Goal: Transaction & Acquisition: Purchase product/service

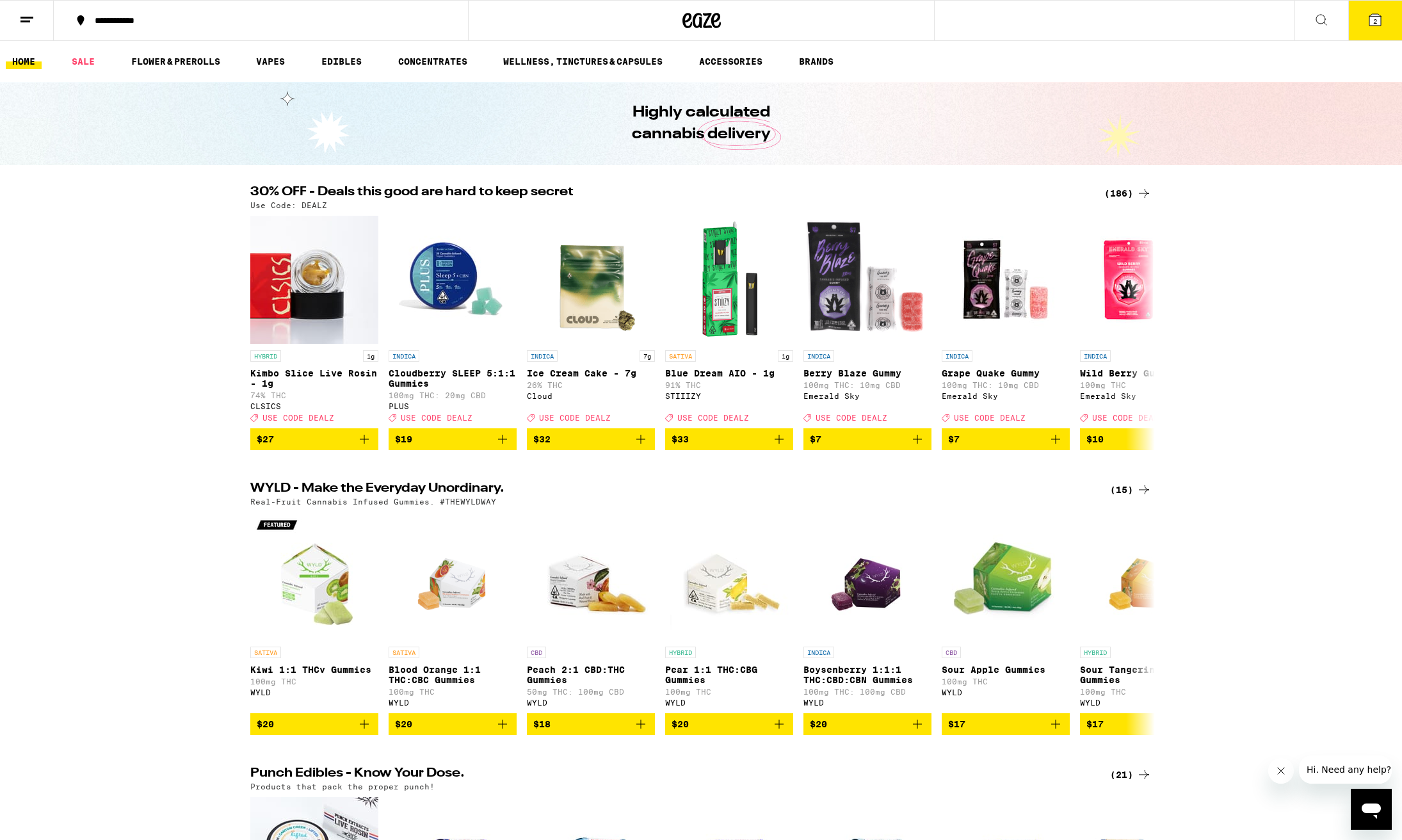
click at [1120, 195] on div "(186)" at bounding box center [1129, 193] width 48 height 15
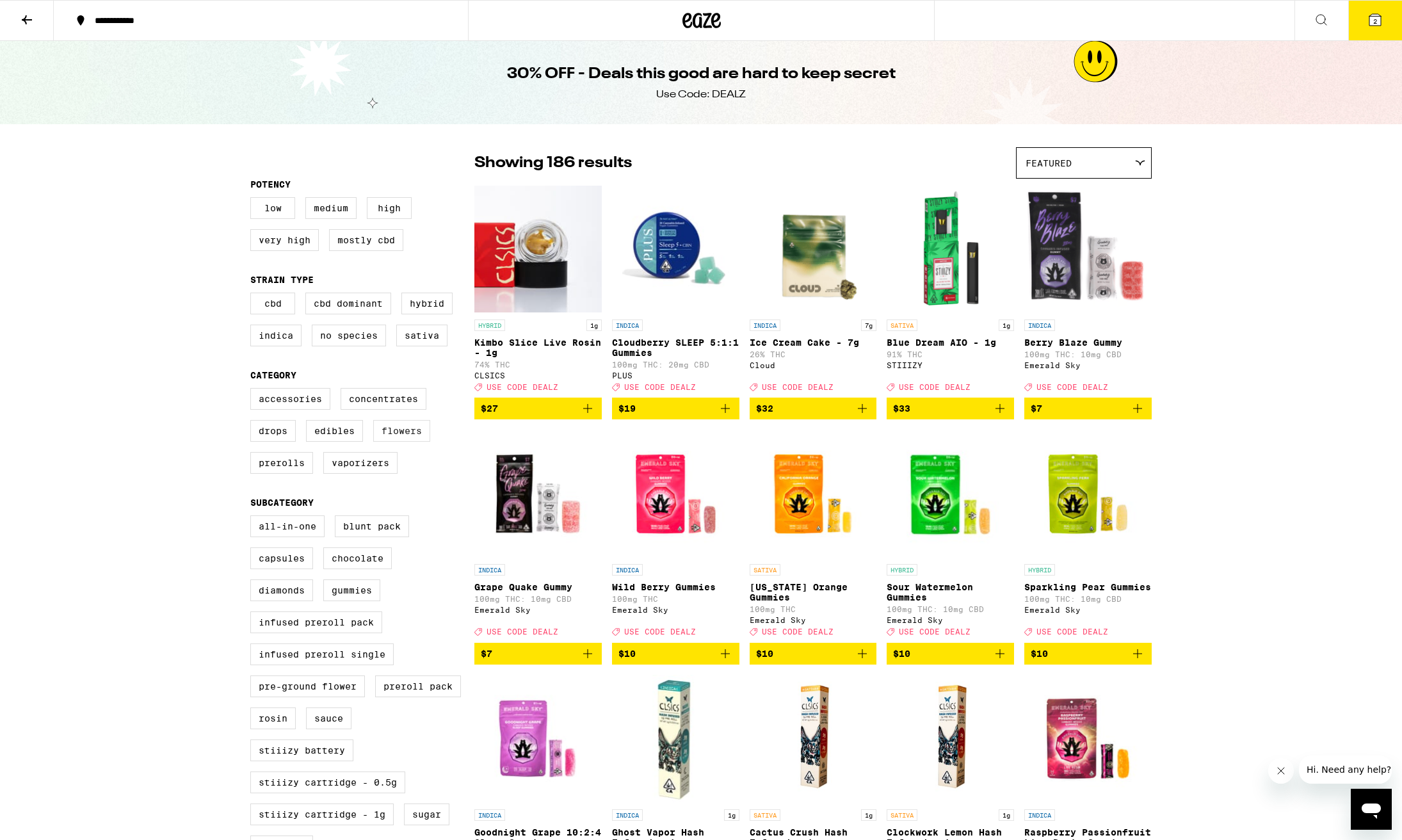
click at [406, 442] on label "Flowers" at bounding box center [402, 430] width 57 height 22
click at [254, 391] on input "Flowers" at bounding box center [253, 390] width 1 height 1
checkbox input "true"
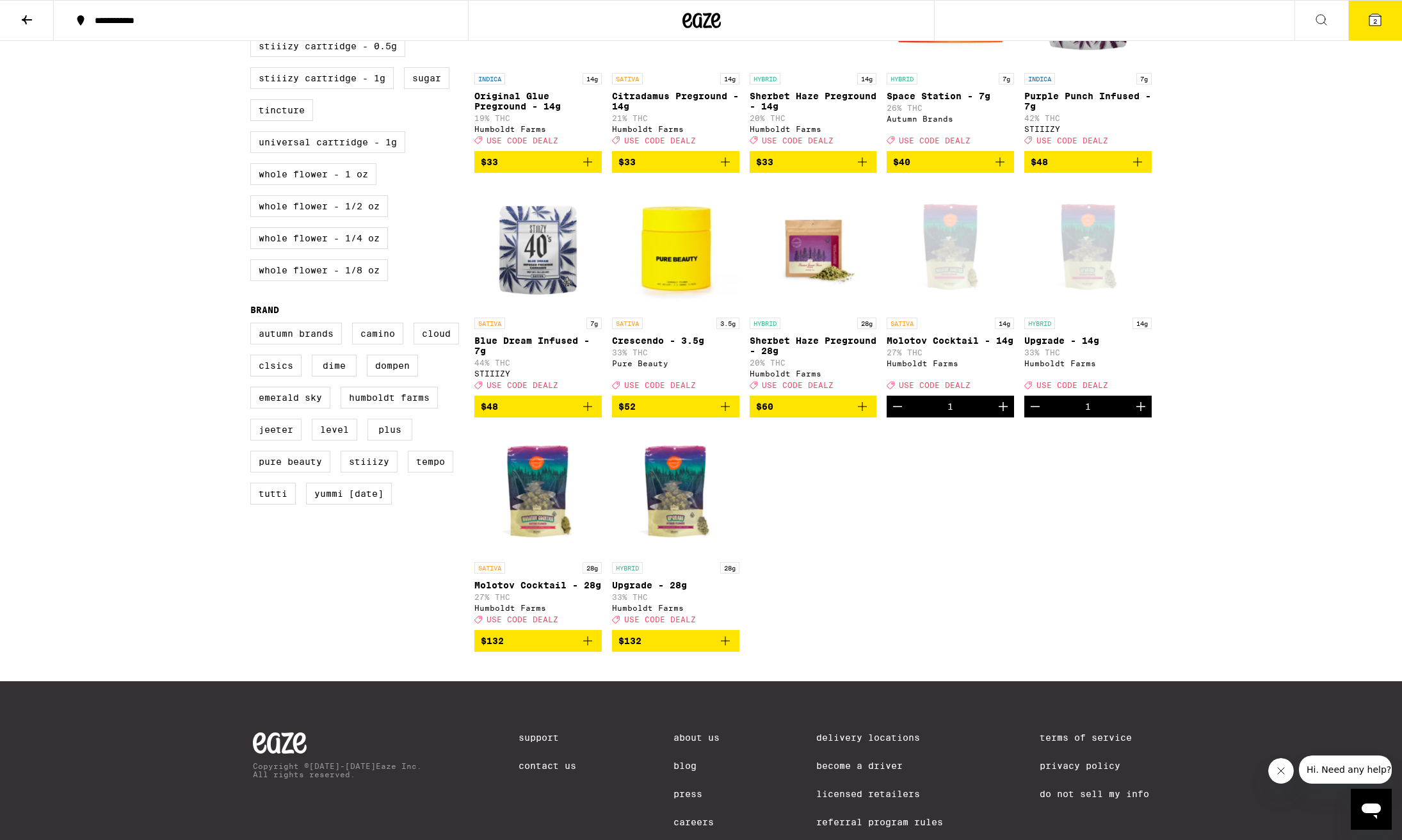
scroll to position [739, 0]
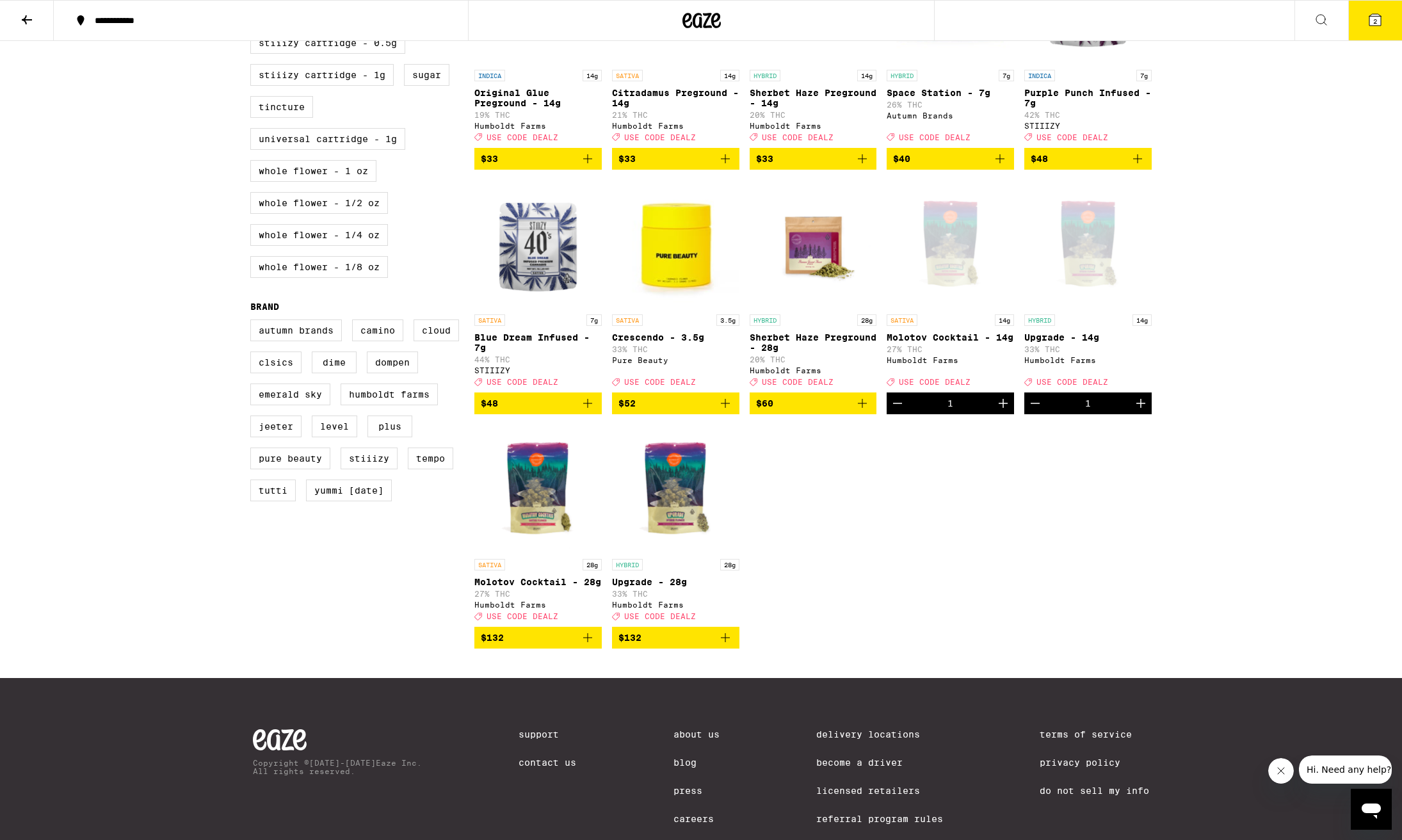
click at [1380, 14] on icon at bounding box center [1375, 19] width 15 height 15
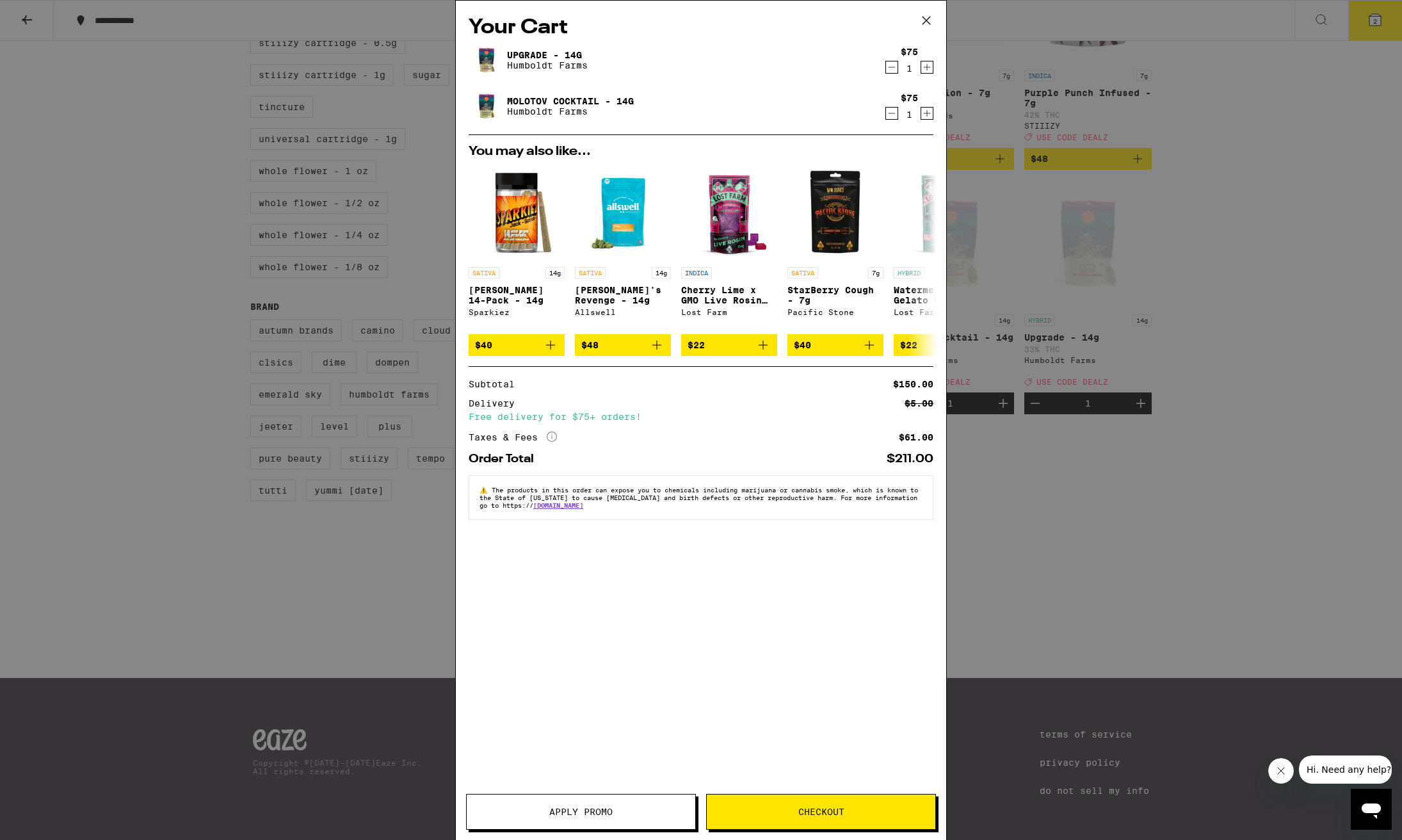
click at [591, 808] on span "Apply Promo" at bounding box center [581, 812] width 63 height 9
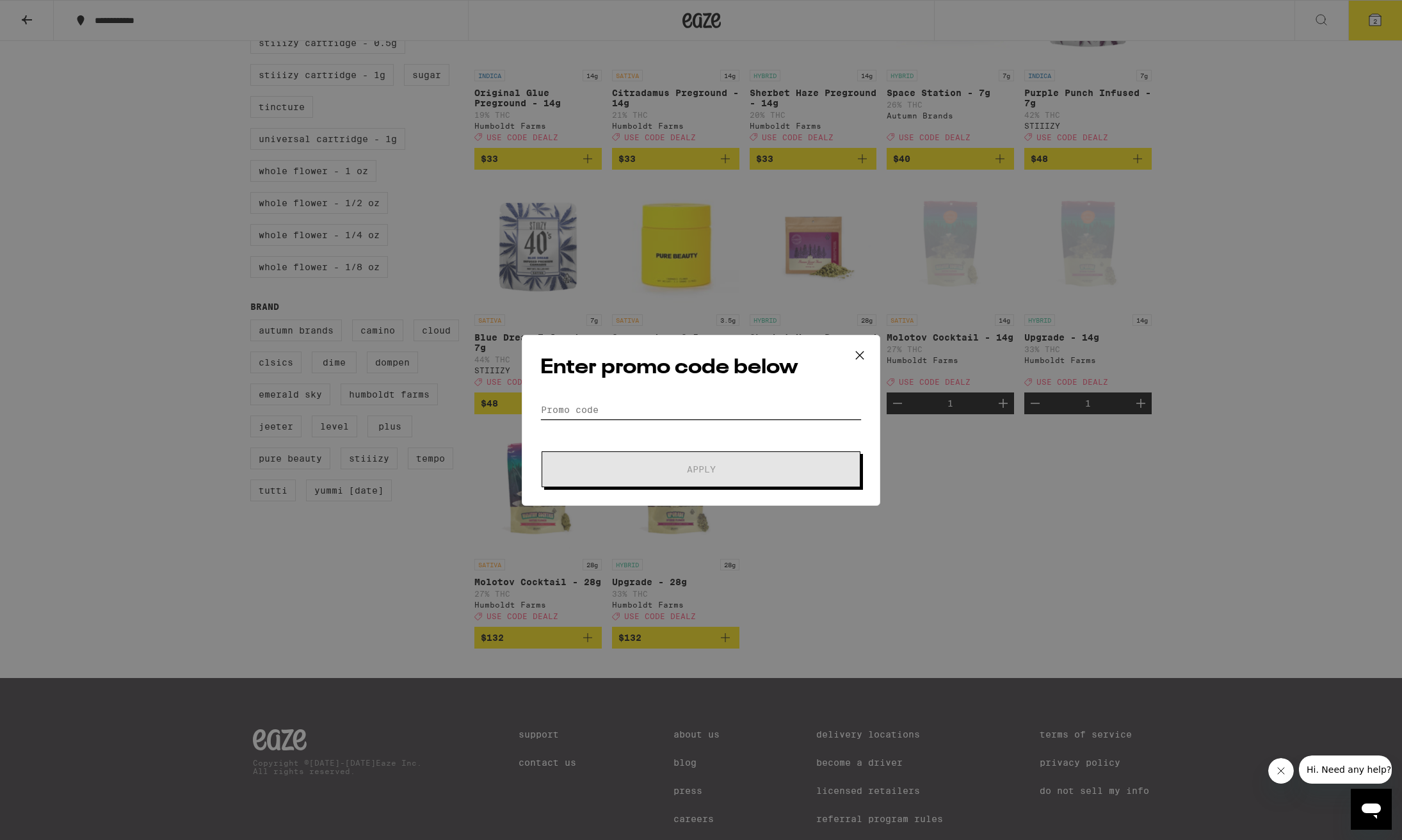
click at [623, 415] on input "Promo Code" at bounding box center [701, 410] width 322 height 19
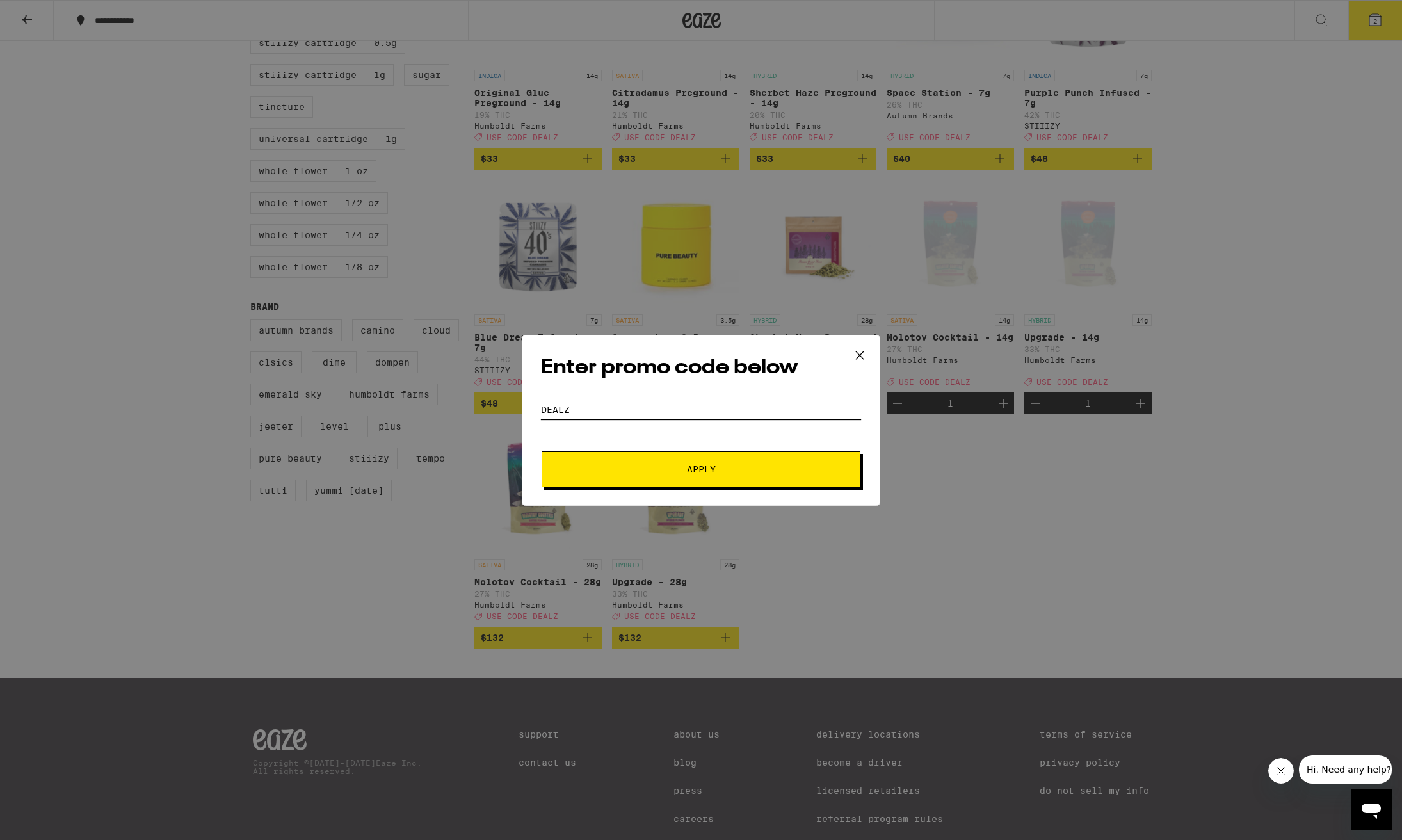
type input "dealz"
click at [701, 469] on button "Apply" at bounding box center [701, 469] width 319 height 36
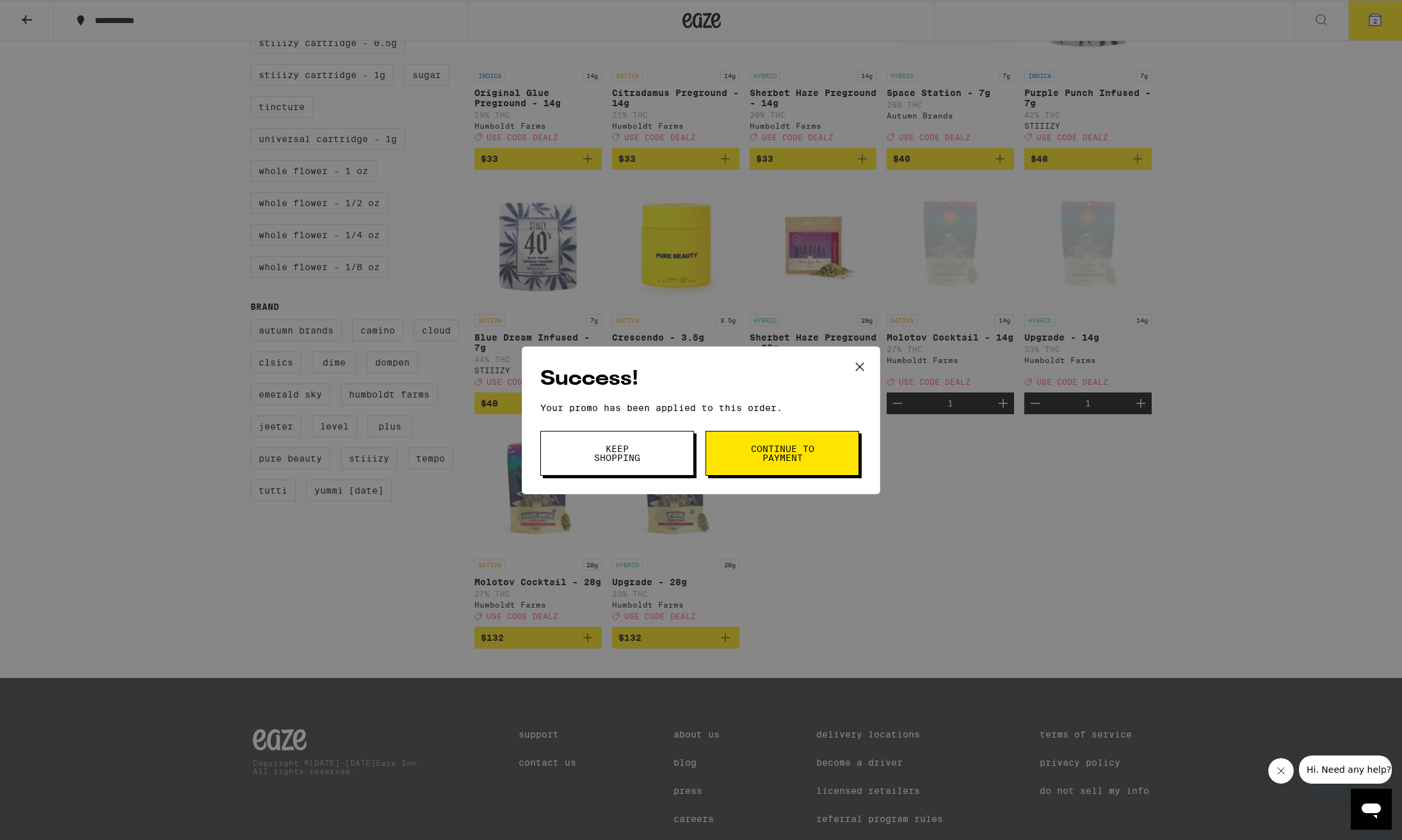
click at [922, 468] on div "Success! Your promo has been applied to this order. Promo Code dealz Keep Shopp…" at bounding box center [701, 420] width 1402 height 840
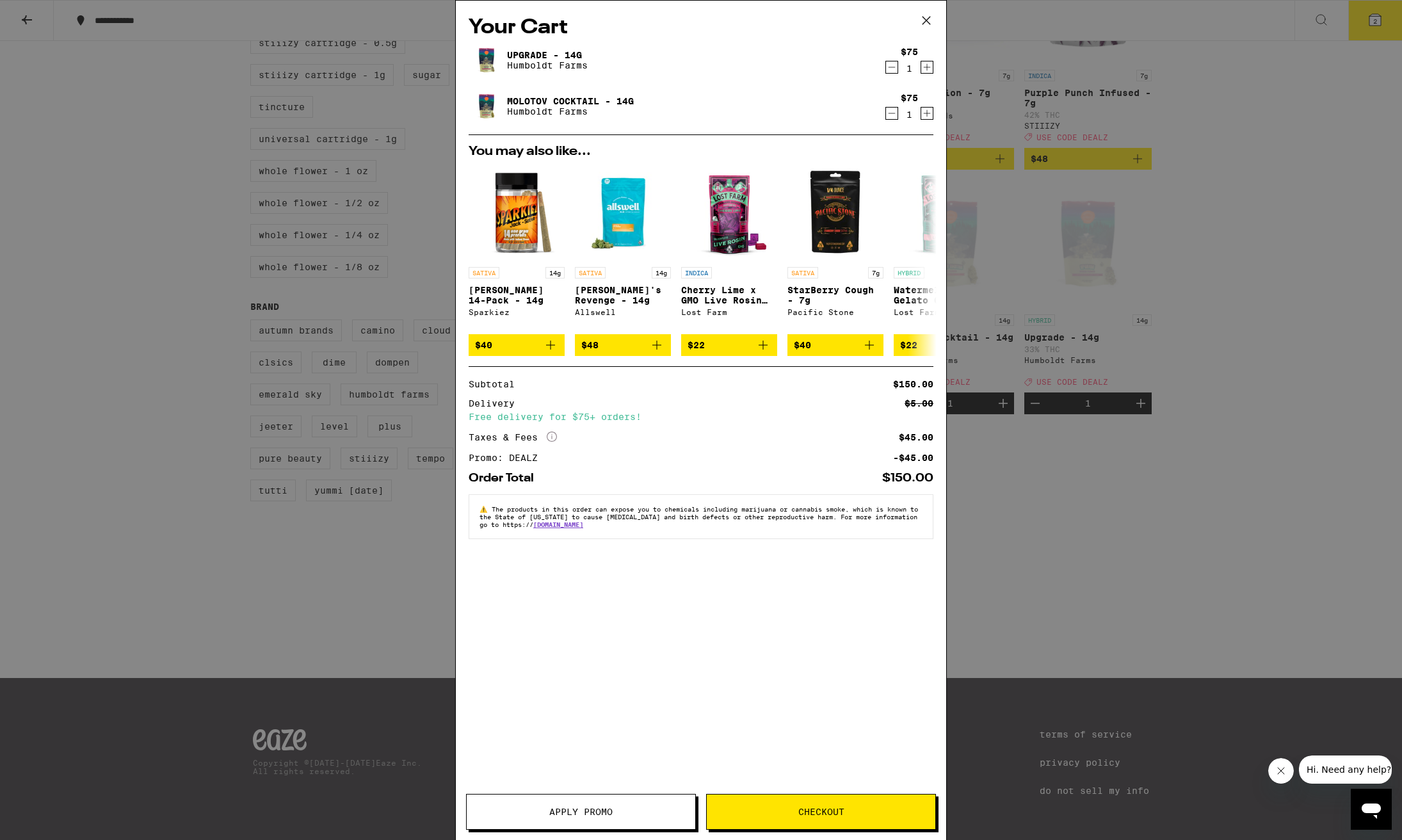
click at [892, 67] on icon "Decrement" at bounding box center [892, 67] width 12 height 15
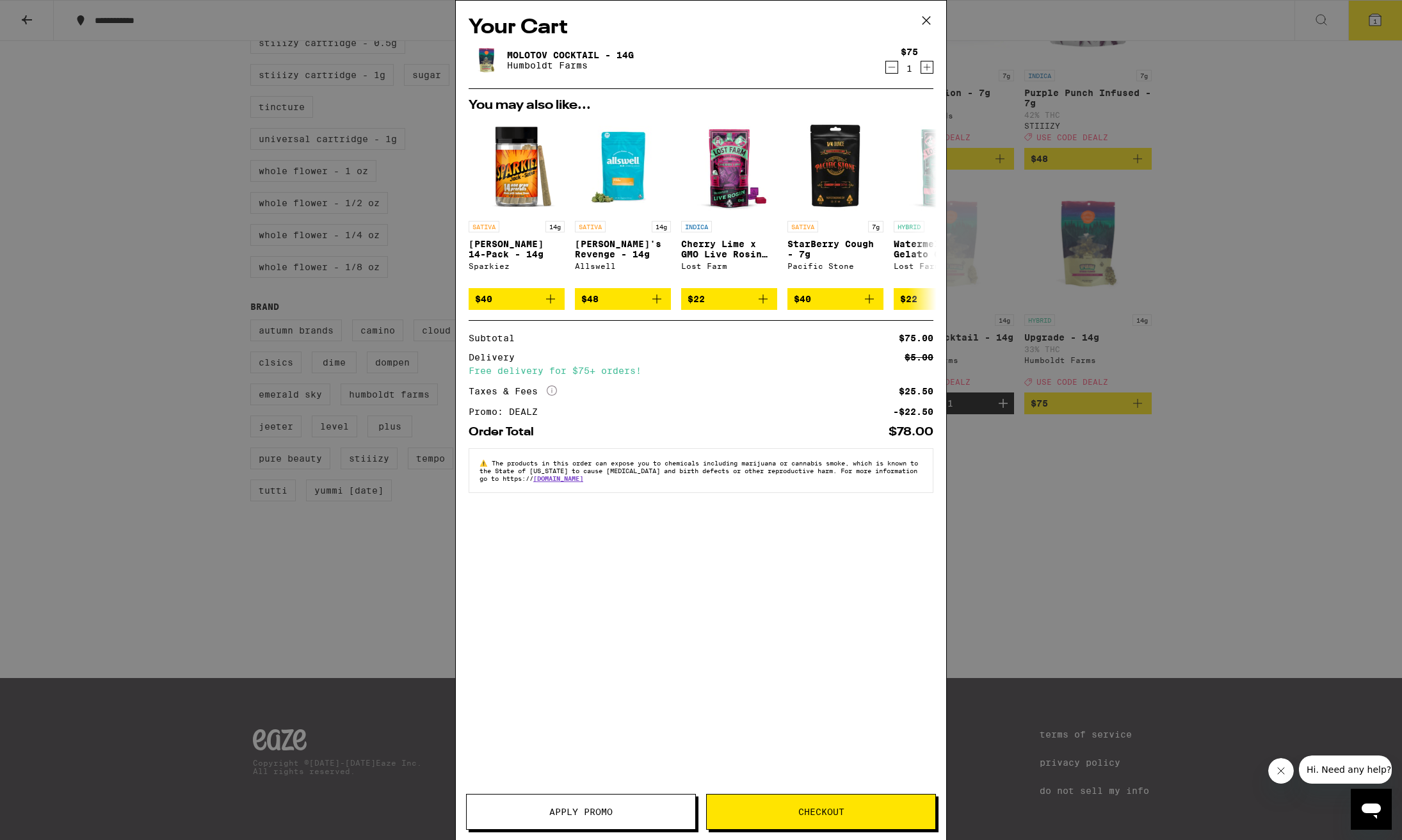
click at [925, 21] on icon at bounding box center [926, 20] width 19 height 19
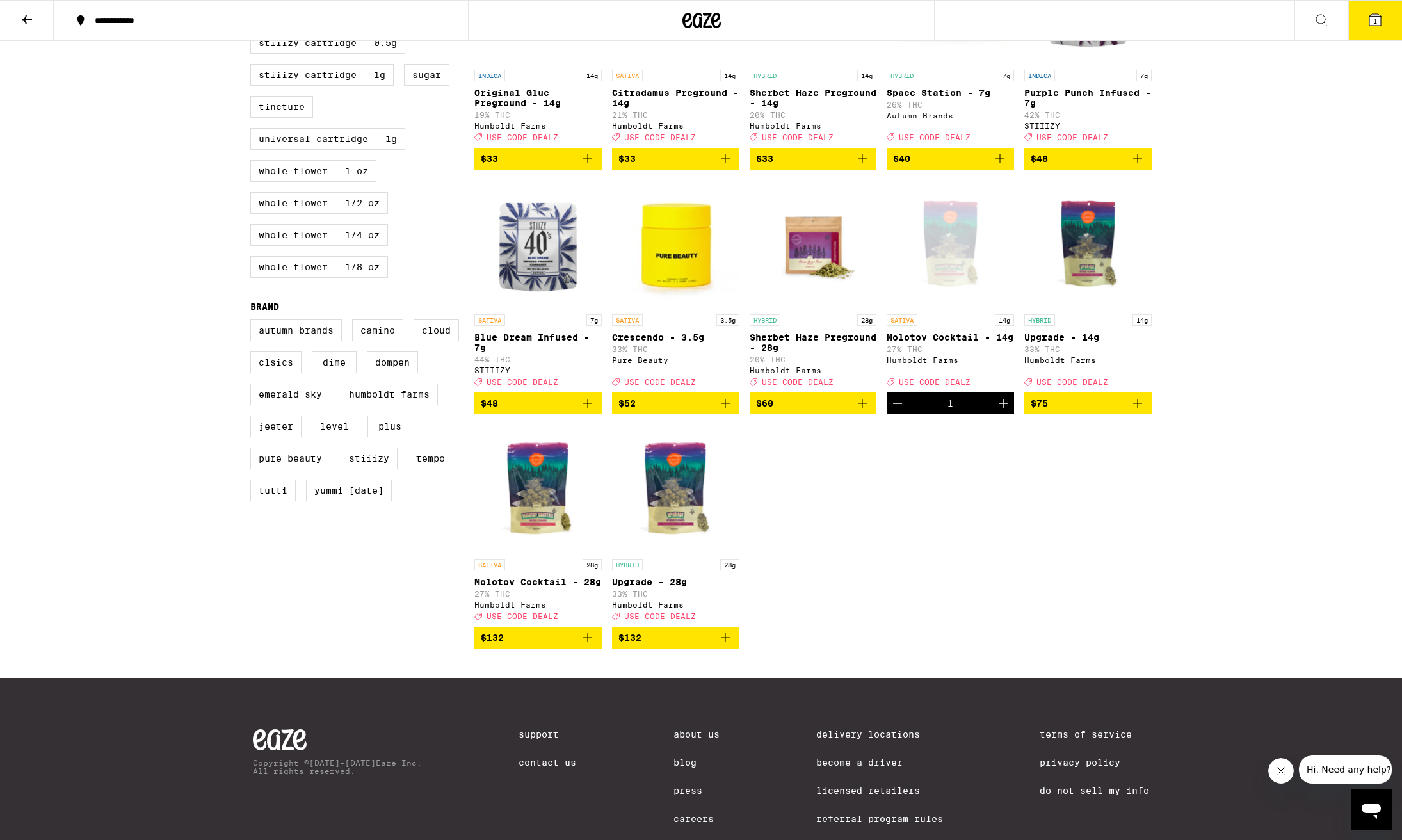
scroll to position [740, 0]
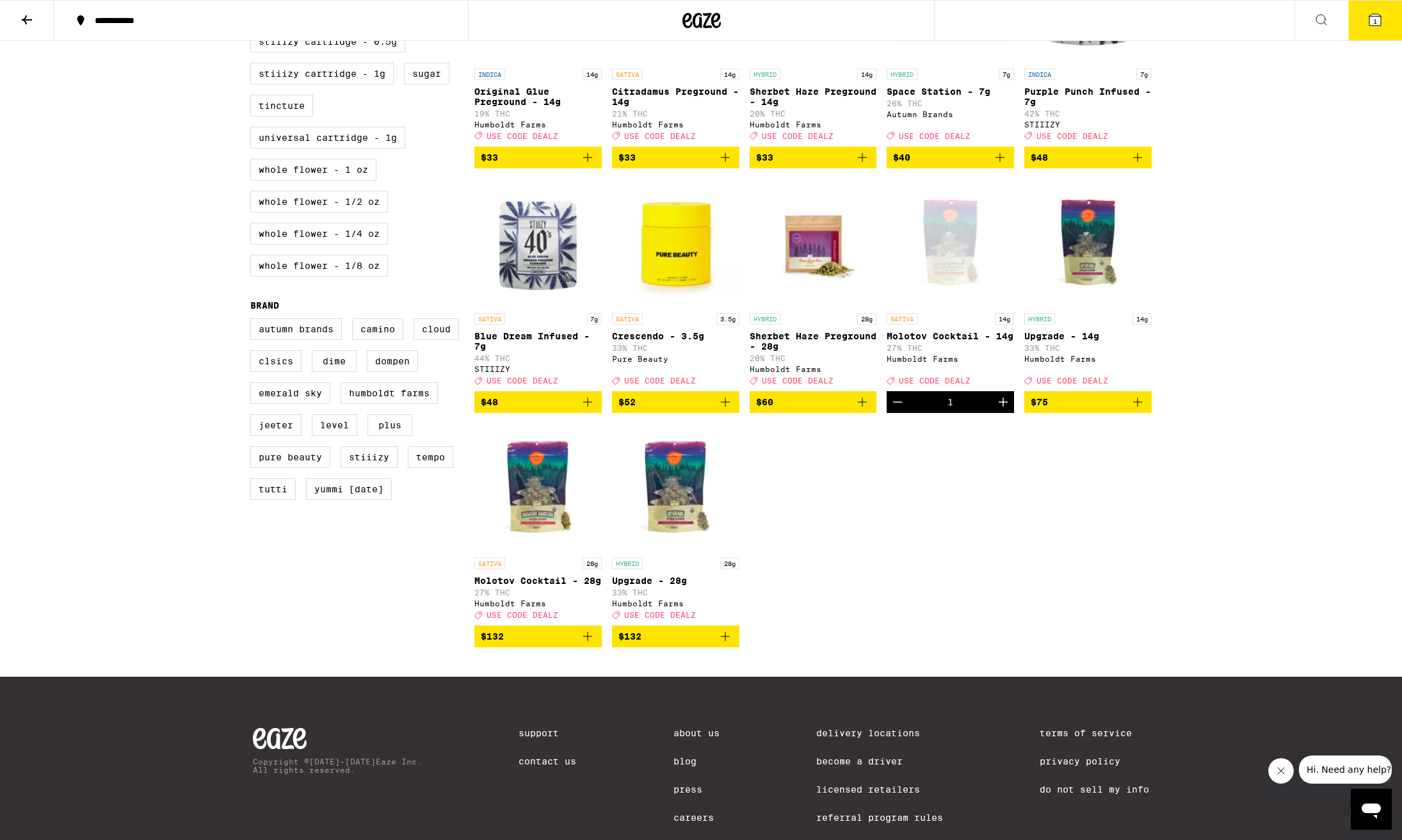
click at [899, 410] on icon "Decrement" at bounding box center [897, 402] width 15 height 15
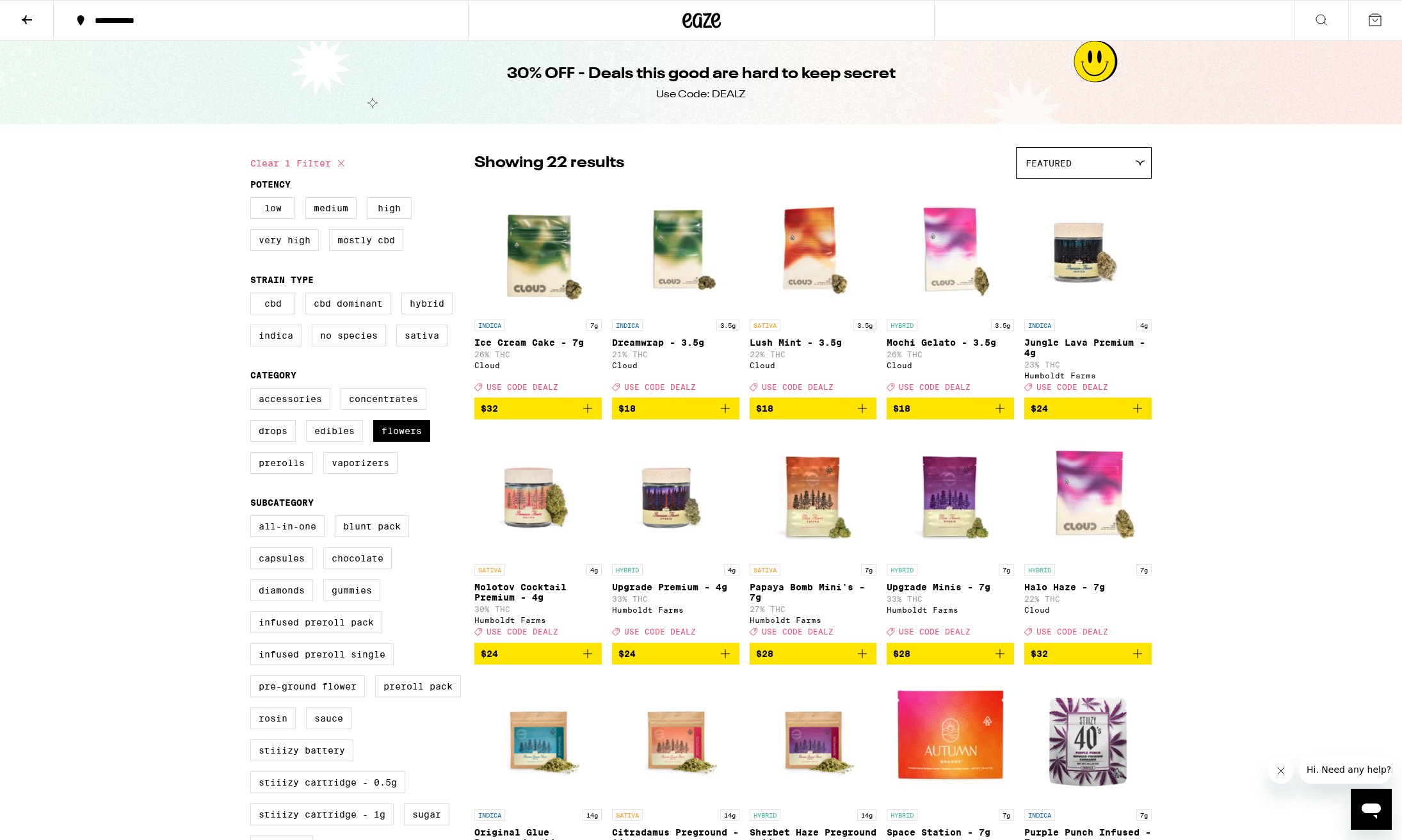
scroll to position [0, 0]
click at [1373, 20] on icon at bounding box center [1375, 19] width 15 height 15
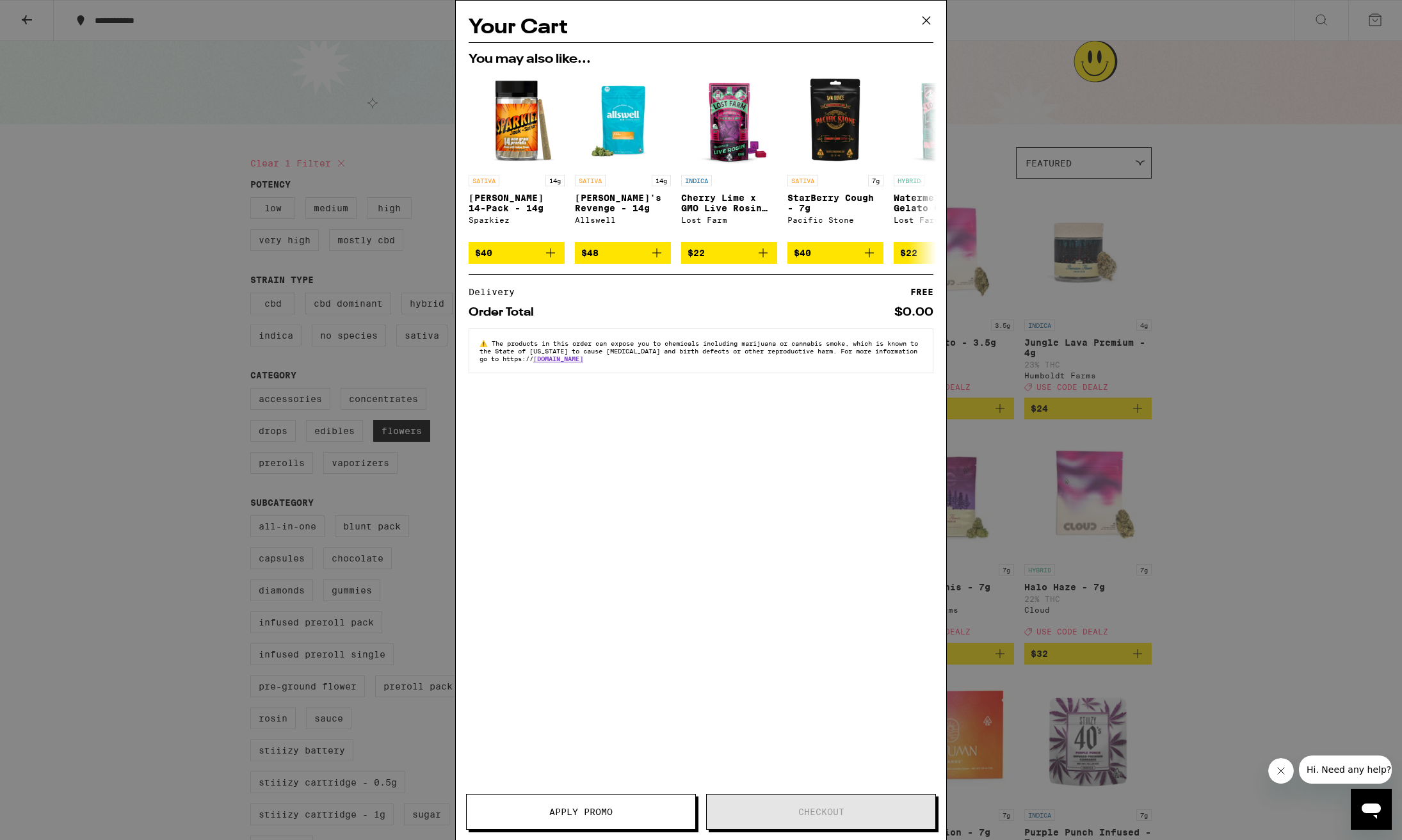
click at [931, 22] on icon at bounding box center [926, 20] width 19 height 19
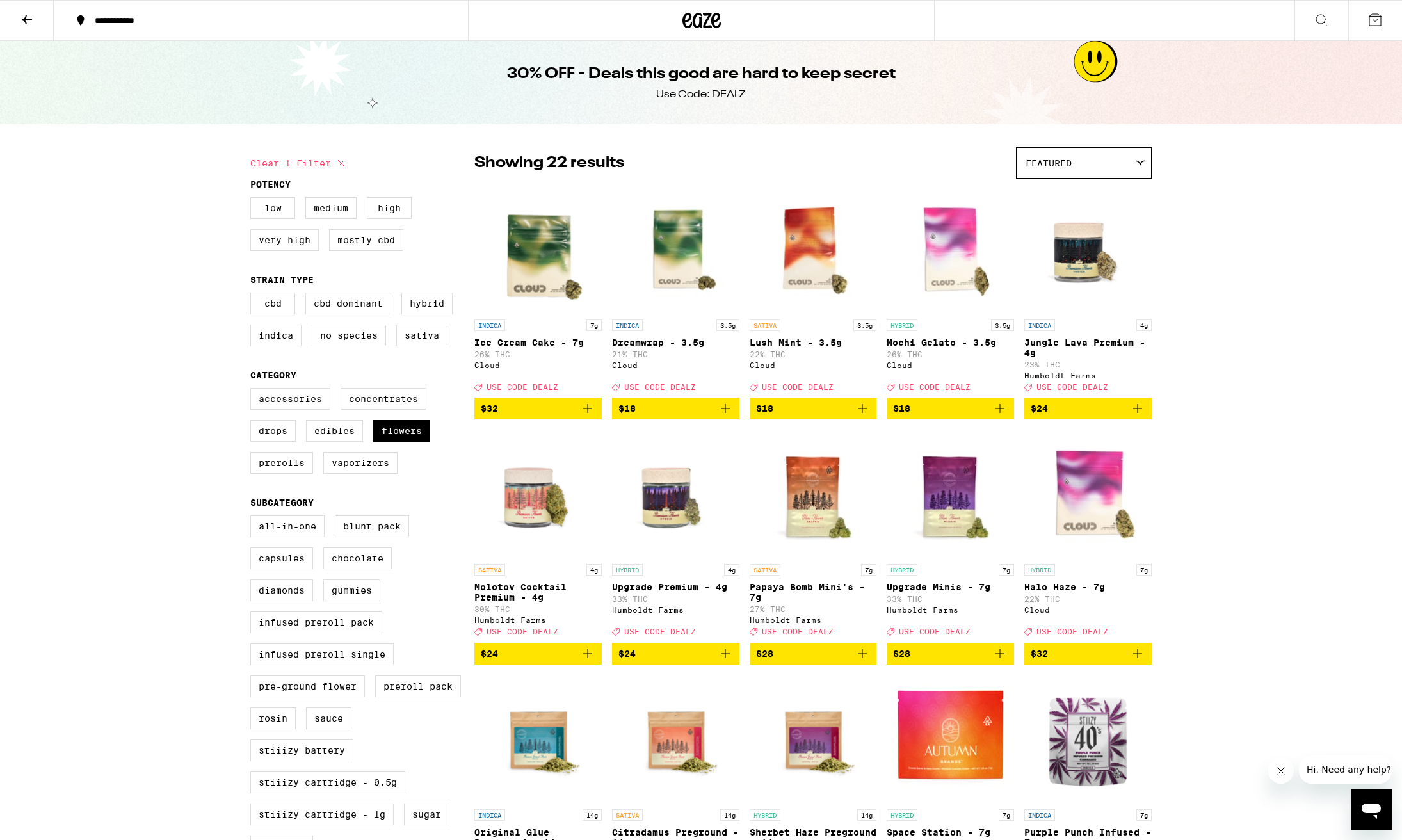
click at [29, 19] on icon at bounding box center [27, 19] width 10 height 9
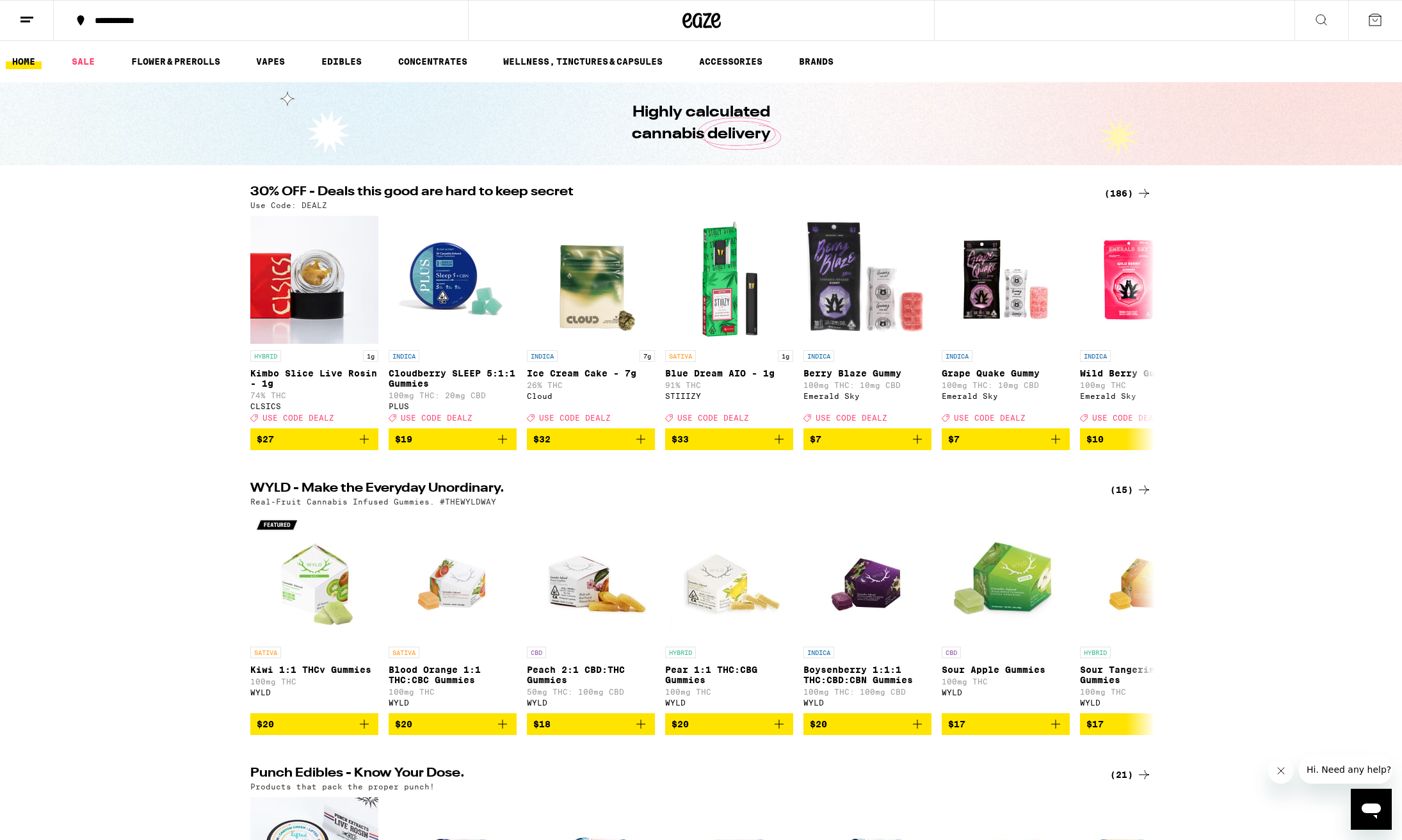
click at [82, 20] on icon at bounding box center [81, 20] width 7 height 10
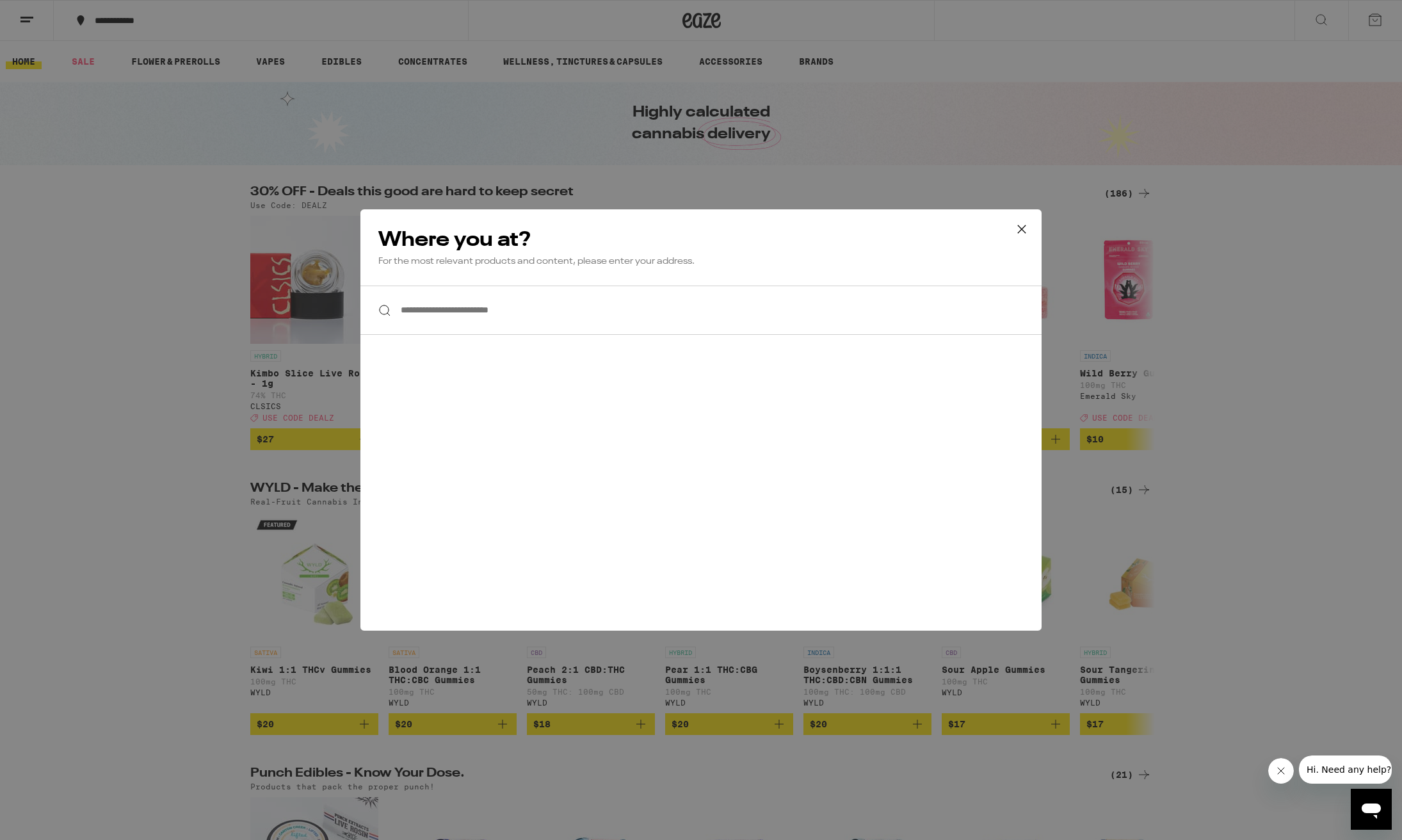
click at [1073, 237] on div "**********" at bounding box center [701, 420] width 1402 height 840
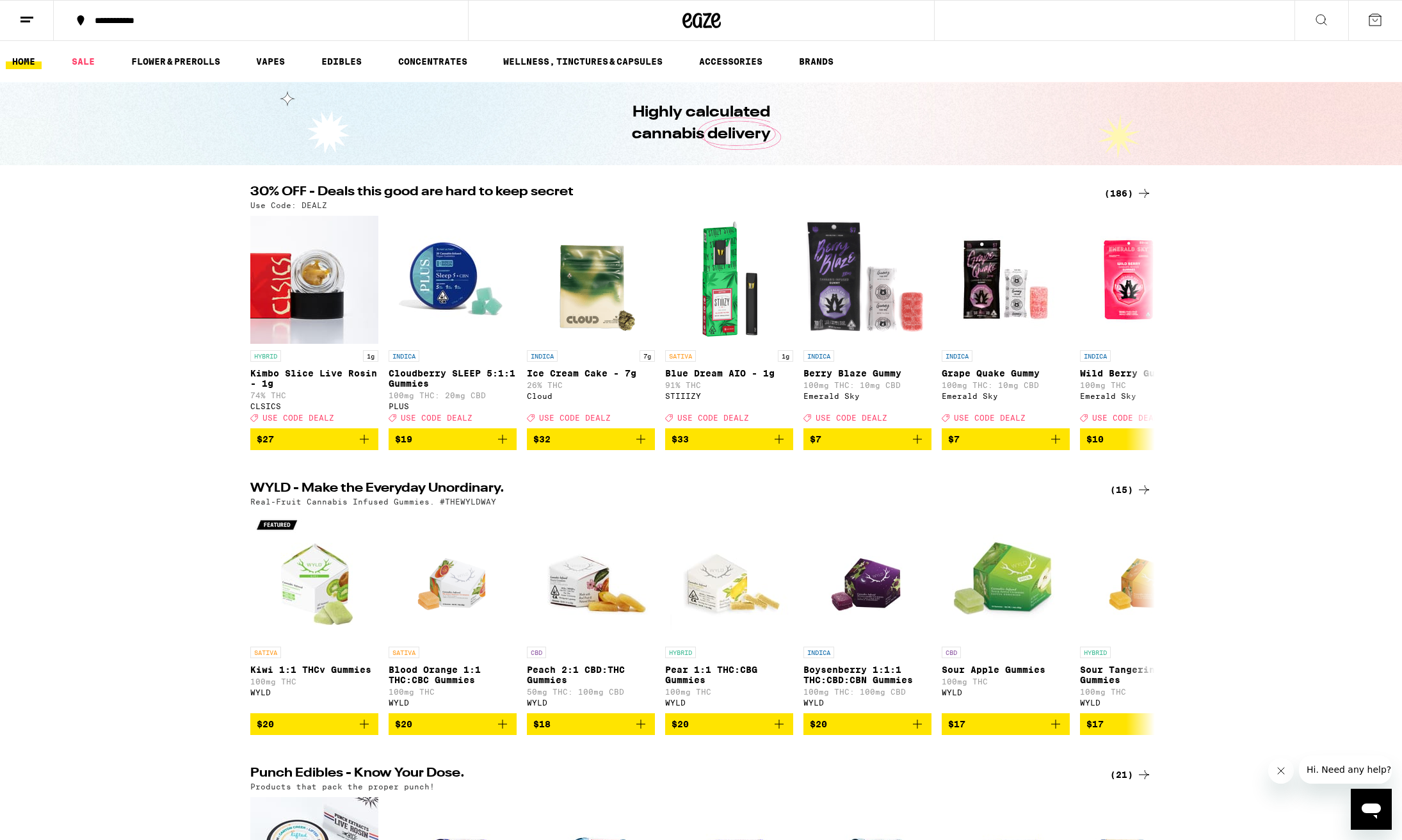
scroll to position [0, 1]
click at [1119, 193] on div "(186)" at bounding box center [1129, 193] width 48 height 15
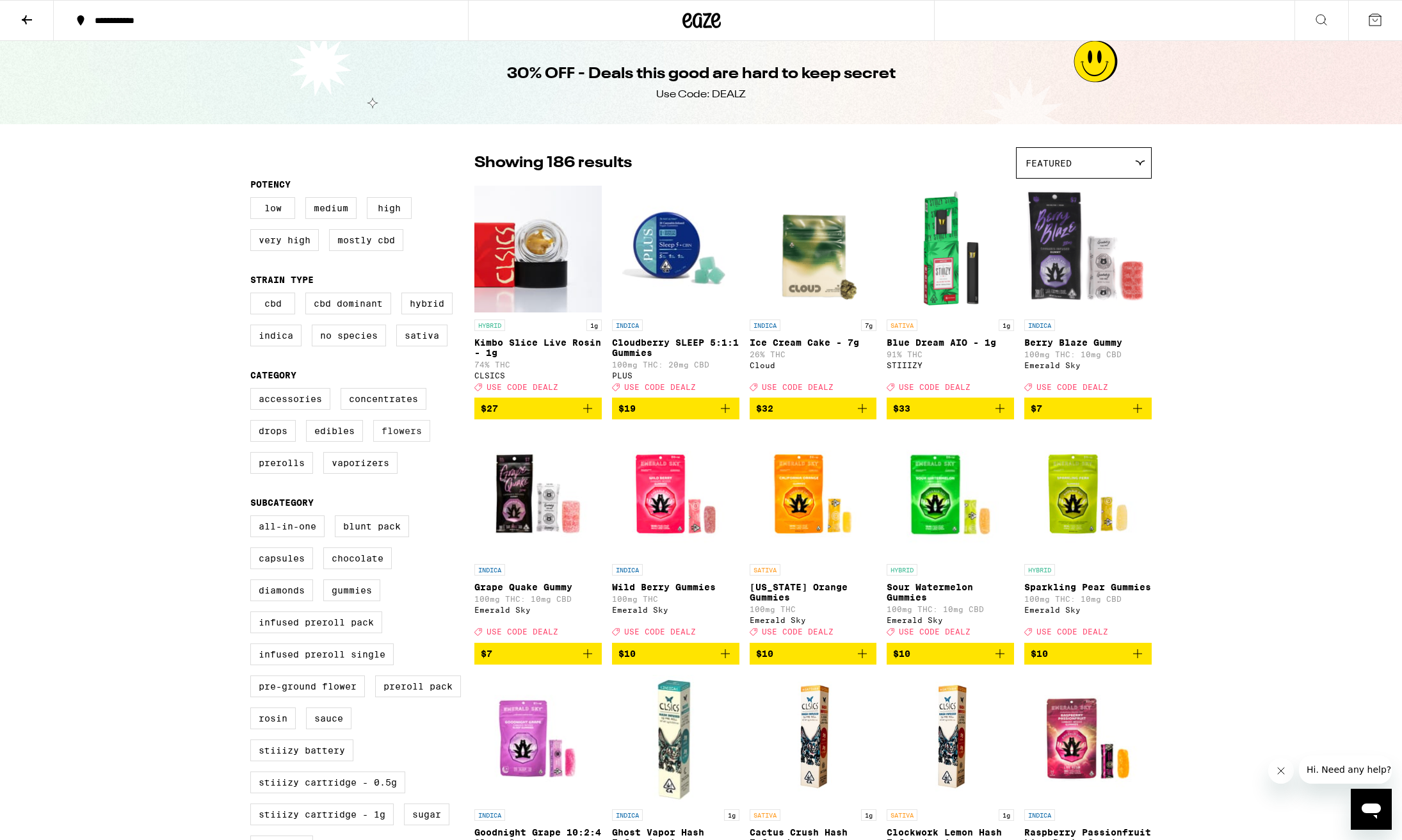
click at [399, 442] on label "Flowers" at bounding box center [402, 430] width 57 height 22
click at [254, 391] on input "Flowers" at bounding box center [253, 390] width 1 height 1
checkbox input "true"
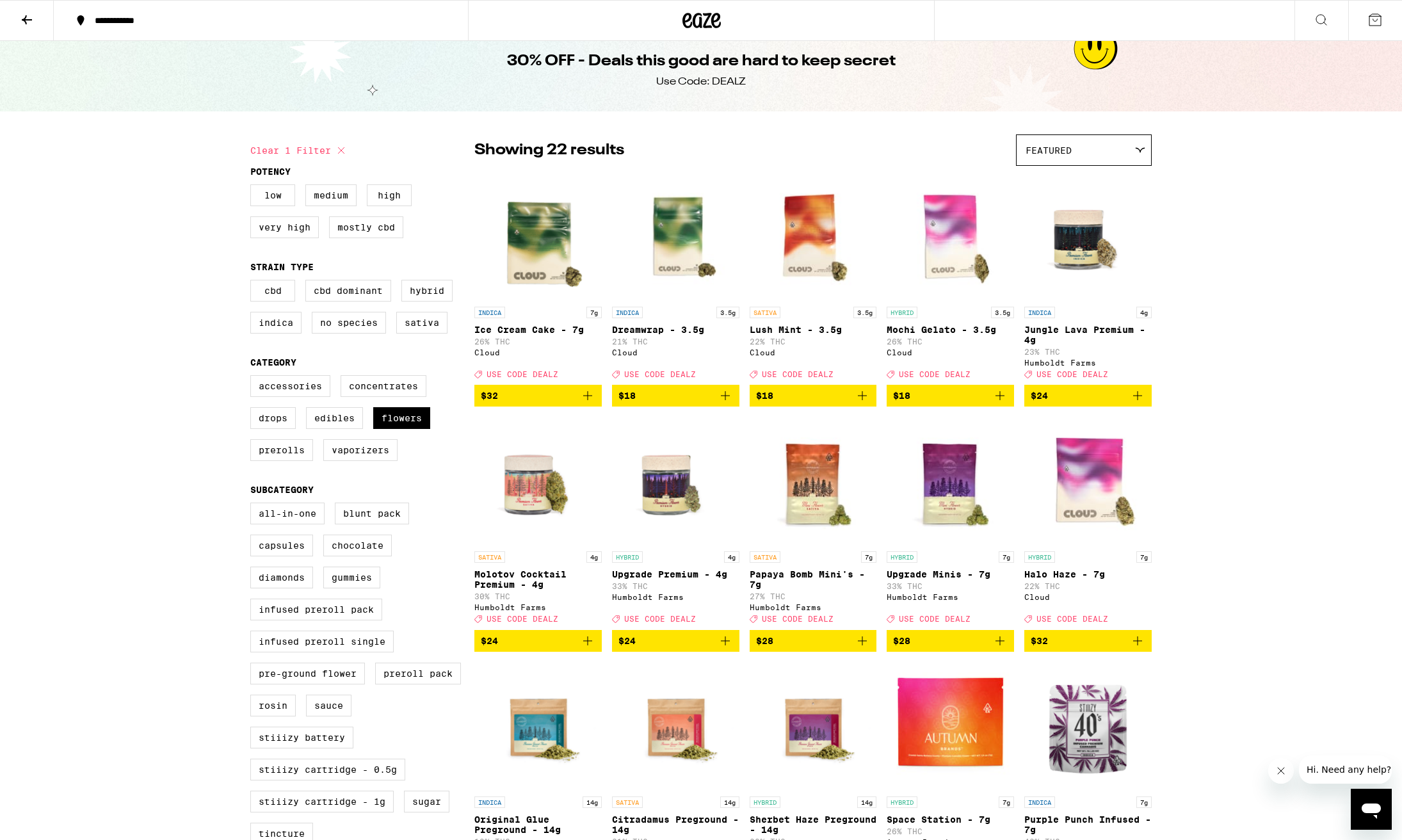
scroll to position [13, 0]
click at [1379, 19] on icon at bounding box center [1375, 19] width 15 height 15
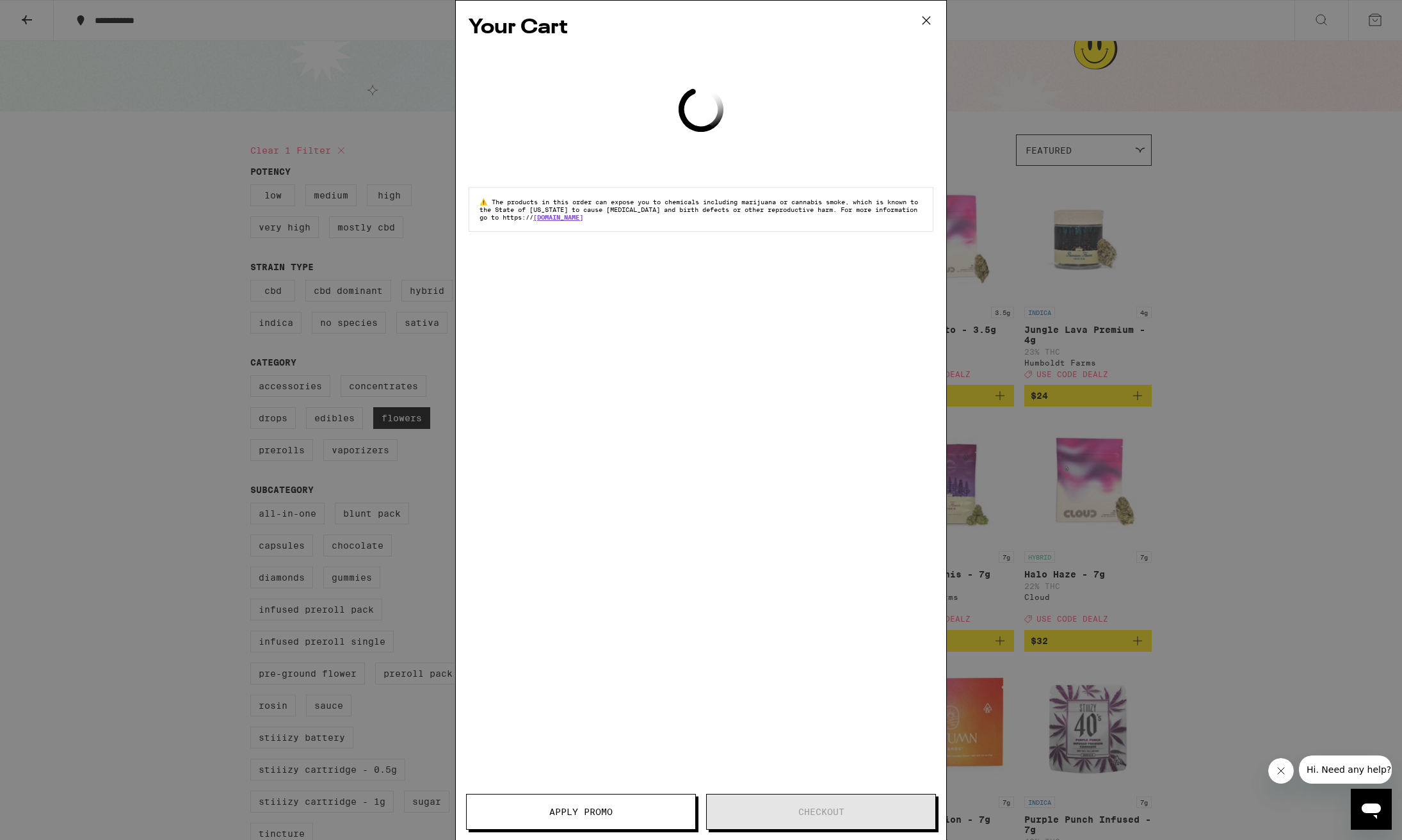
click at [339, 79] on div "Your Cart Loading ⚠️ The products in this order can expose you to chemicals inc…" at bounding box center [701, 420] width 1402 height 840
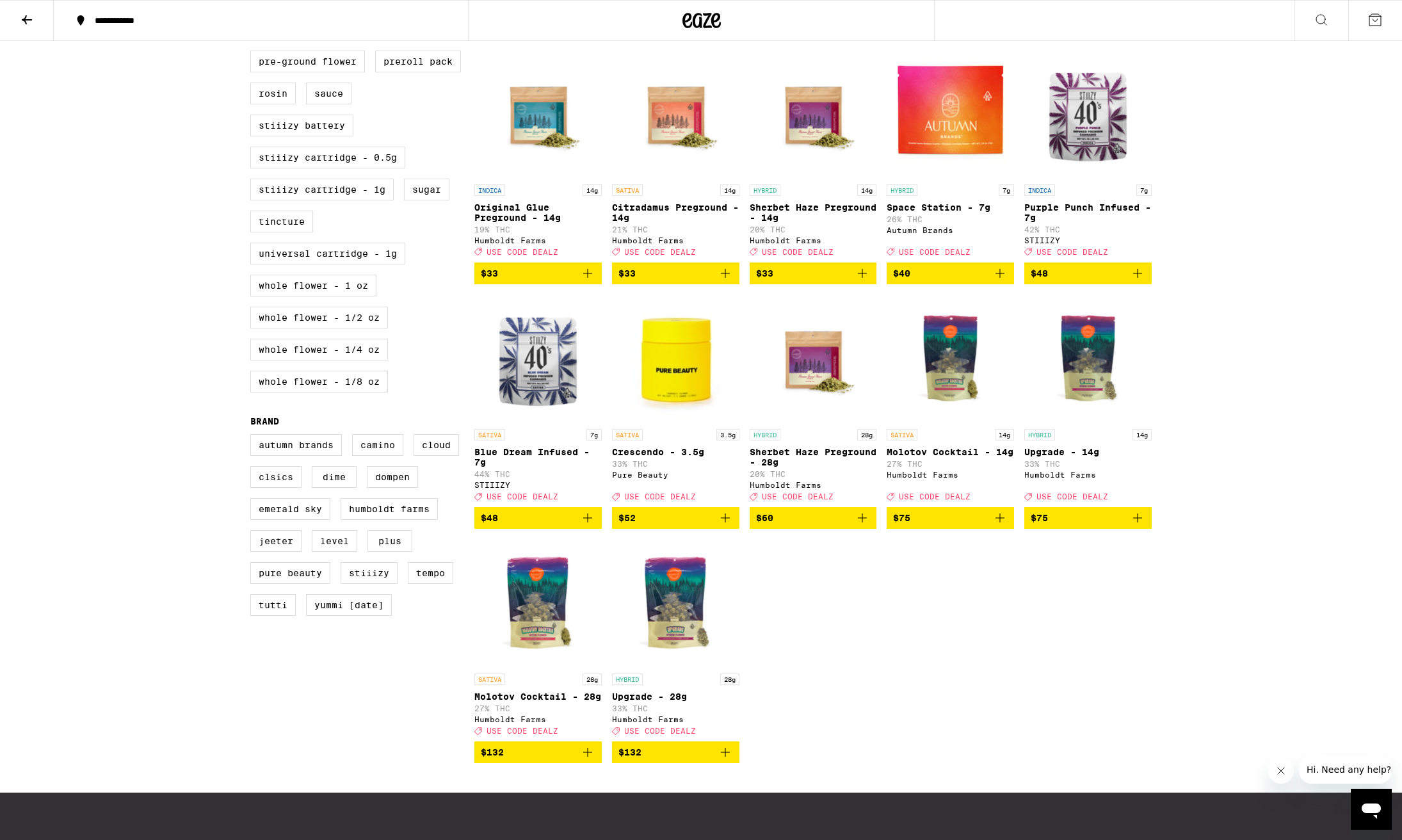
scroll to position [637, 0]
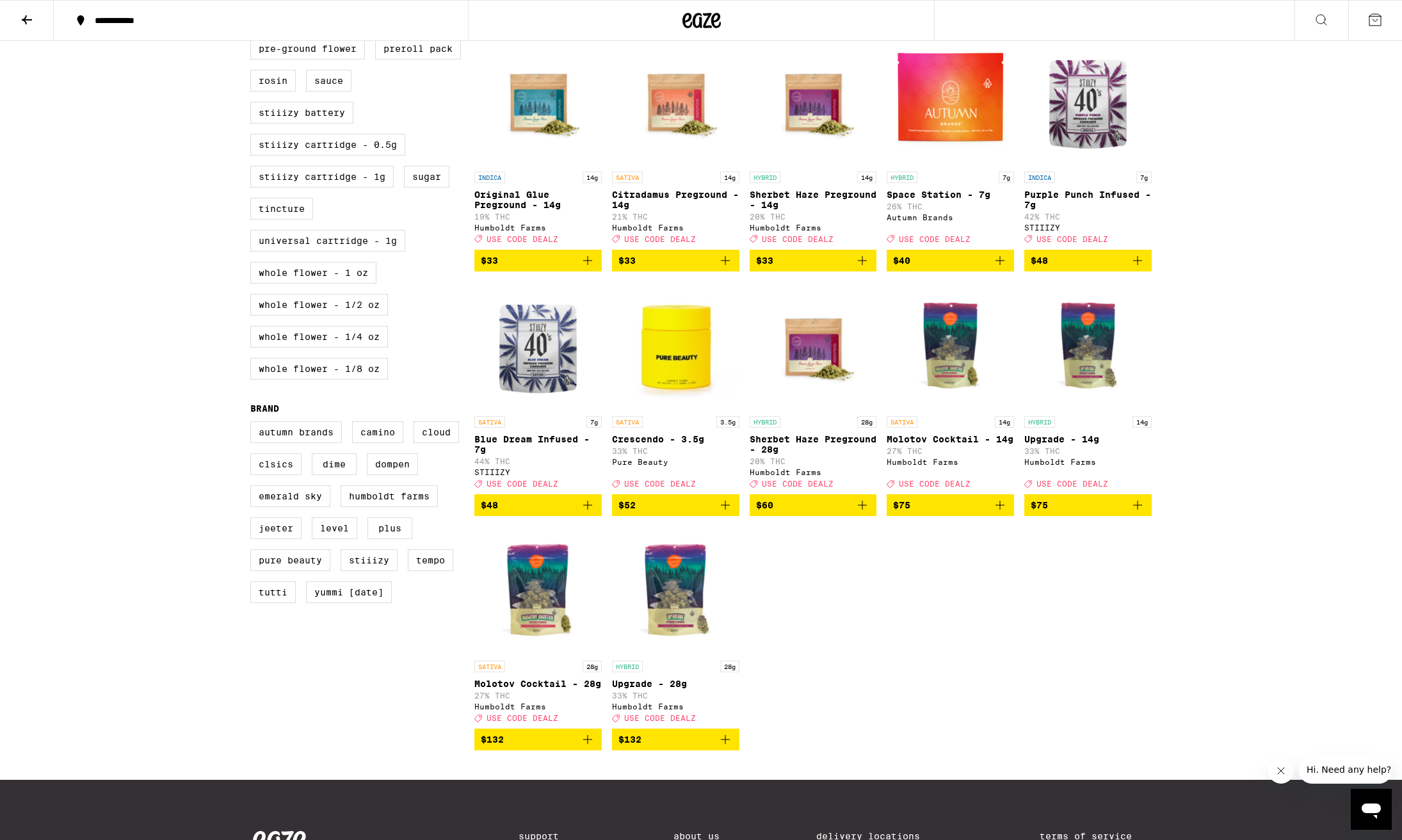
click at [535, 619] on img "Open page for Molotov Cocktail - 28g from Humboldt Farms" at bounding box center [538, 591] width 128 height 128
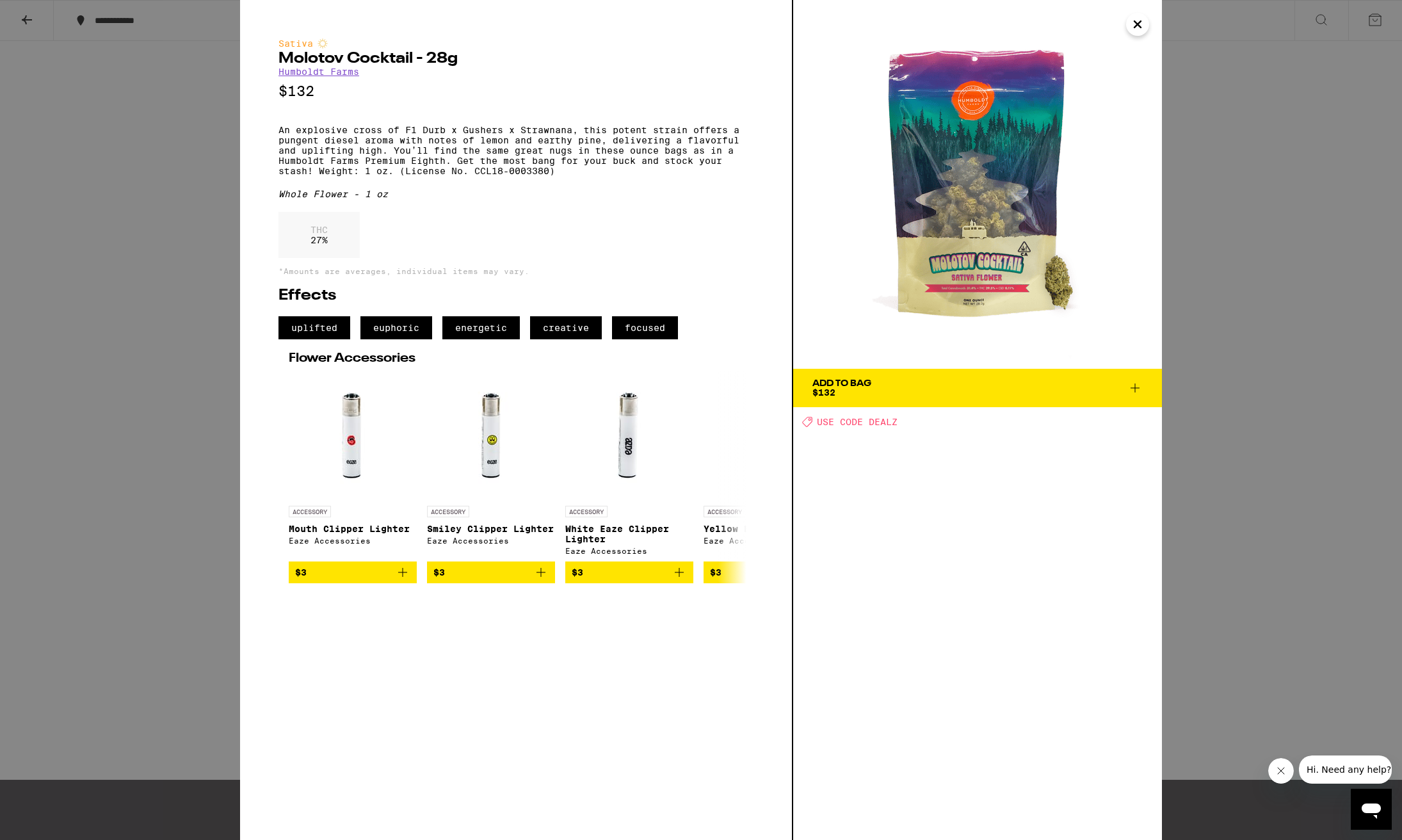
click at [1300, 593] on div "Sativa Molotov Cocktail - 28g Humboldt Farms $132 An explosive cross of F1 Durb…" at bounding box center [701, 420] width 1402 height 840
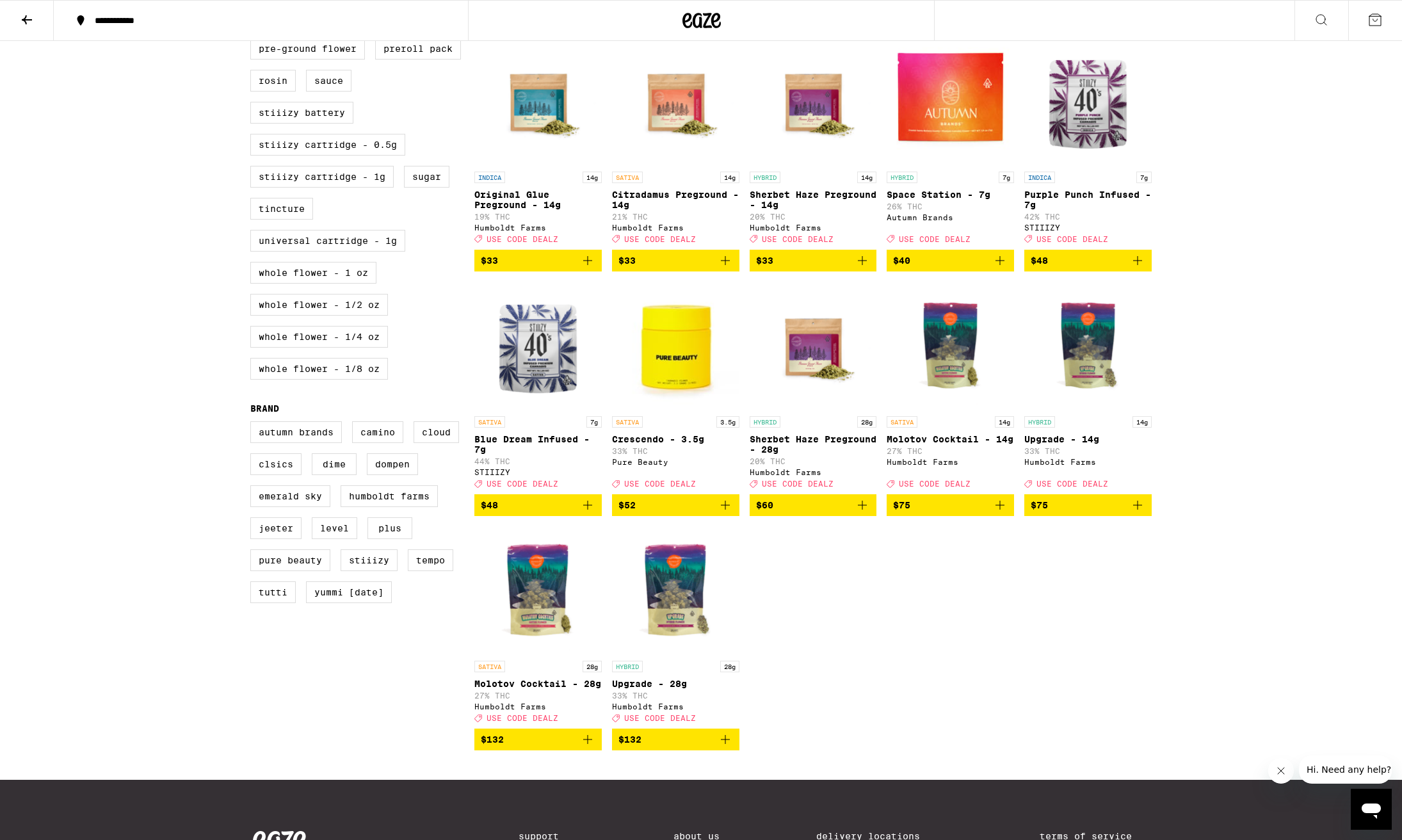
click at [676, 616] on img "Open page for Upgrade - 28g from Humboldt Farms" at bounding box center [676, 591] width 128 height 128
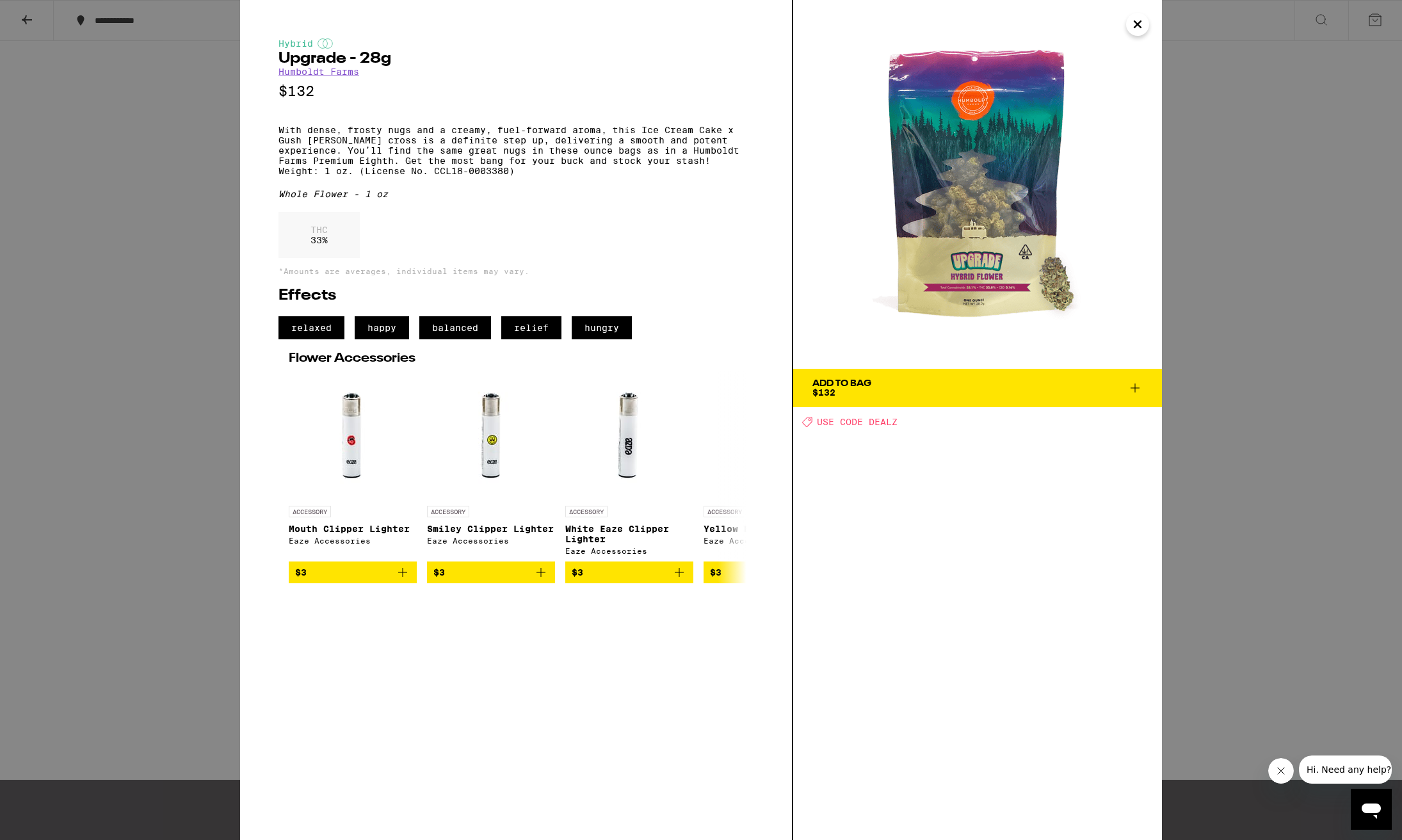
click at [1226, 601] on div "Hybrid Upgrade - 28g Humboldt Farms $132 With dense, frosty nugs and a creamy, …" at bounding box center [701, 420] width 1402 height 840
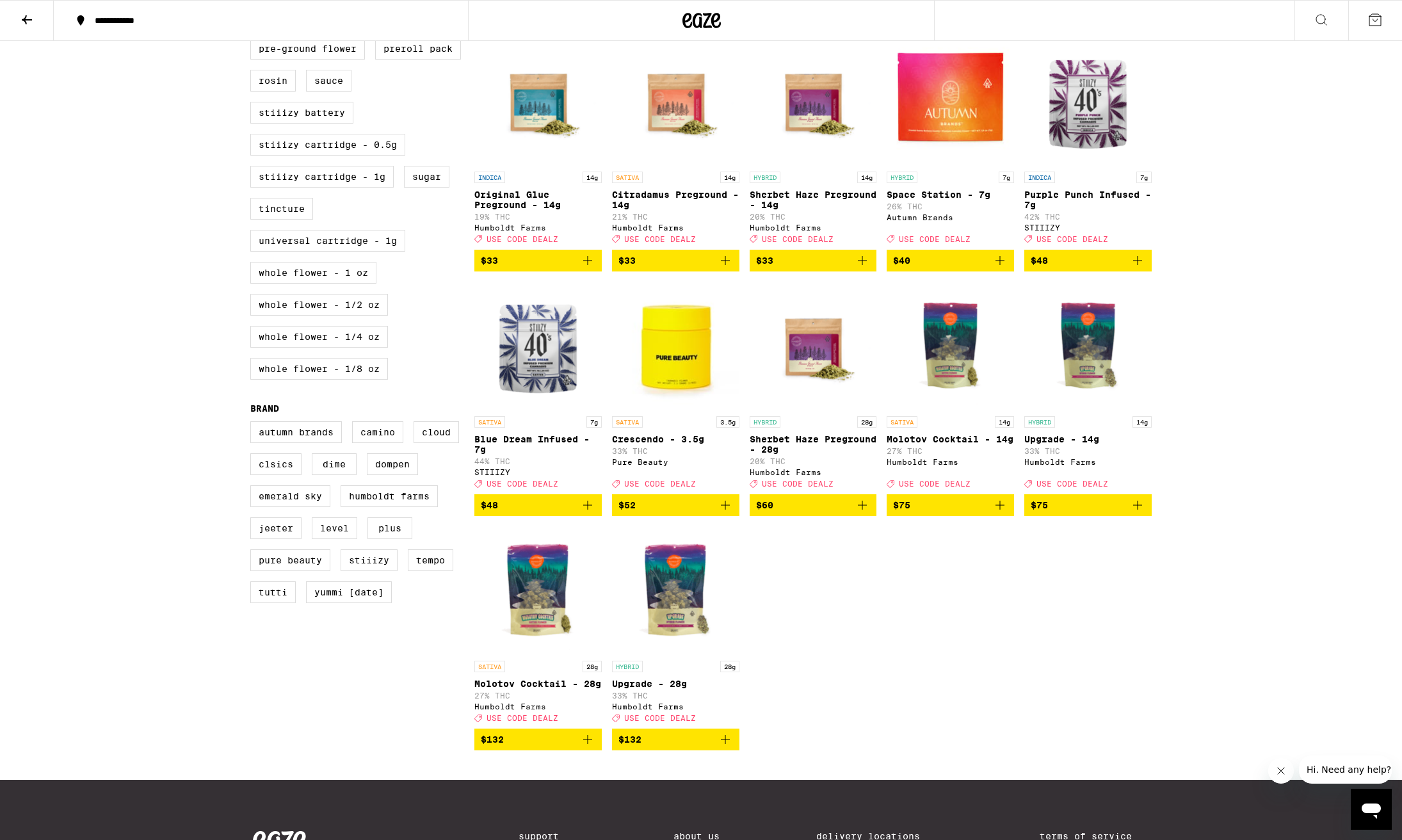
click at [547, 630] on img "Open page for Molotov Cocktail - 28g from Humboldt Farms" at bounding box center [538, 591] width 128 height 128
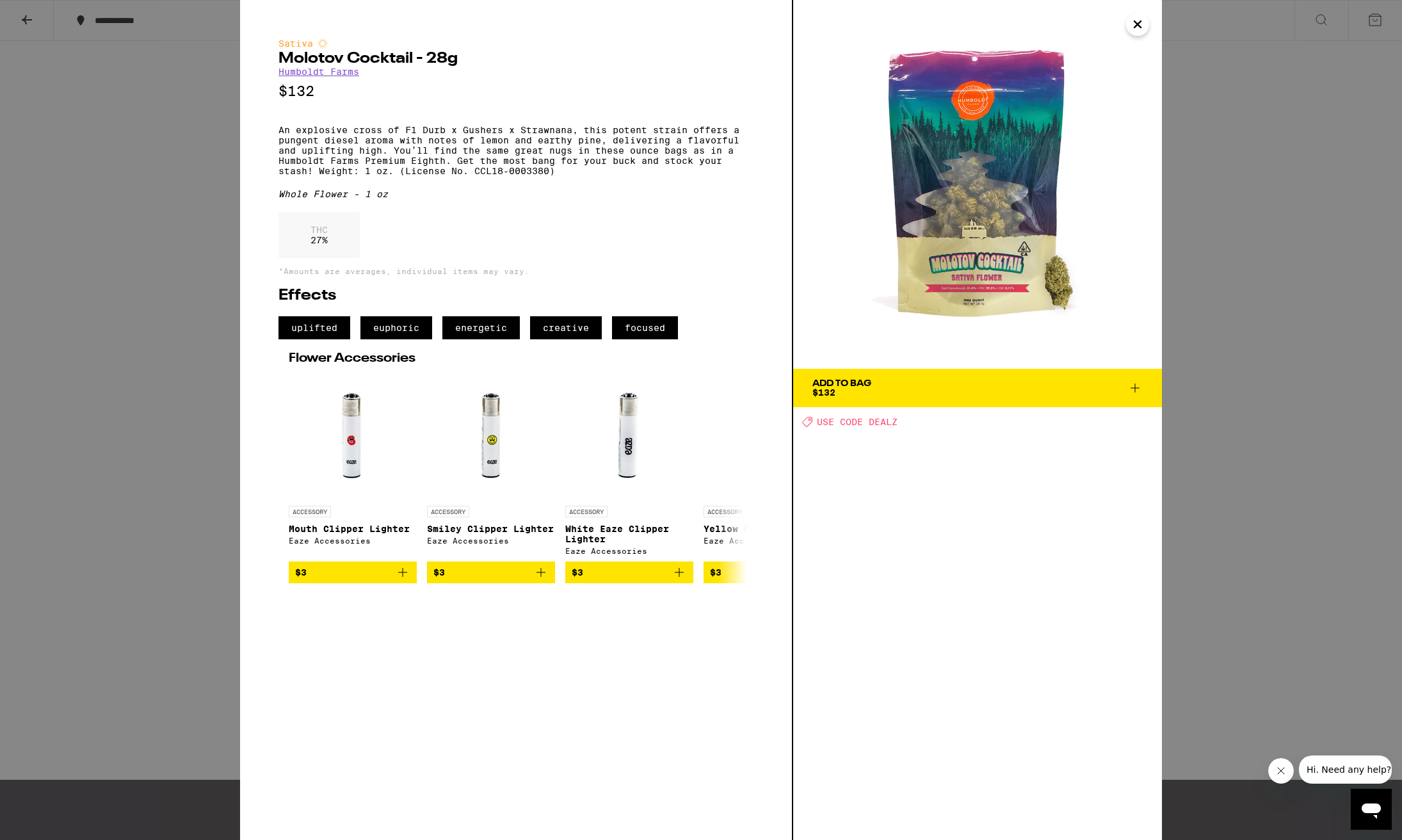
click at [1266, 576] on div "Sativa Molotov Cocktail - 28g Humboldt Farms $132 An explosive cross of F1 Durb…" at bounding box center [701, 420] width 1402 height 840
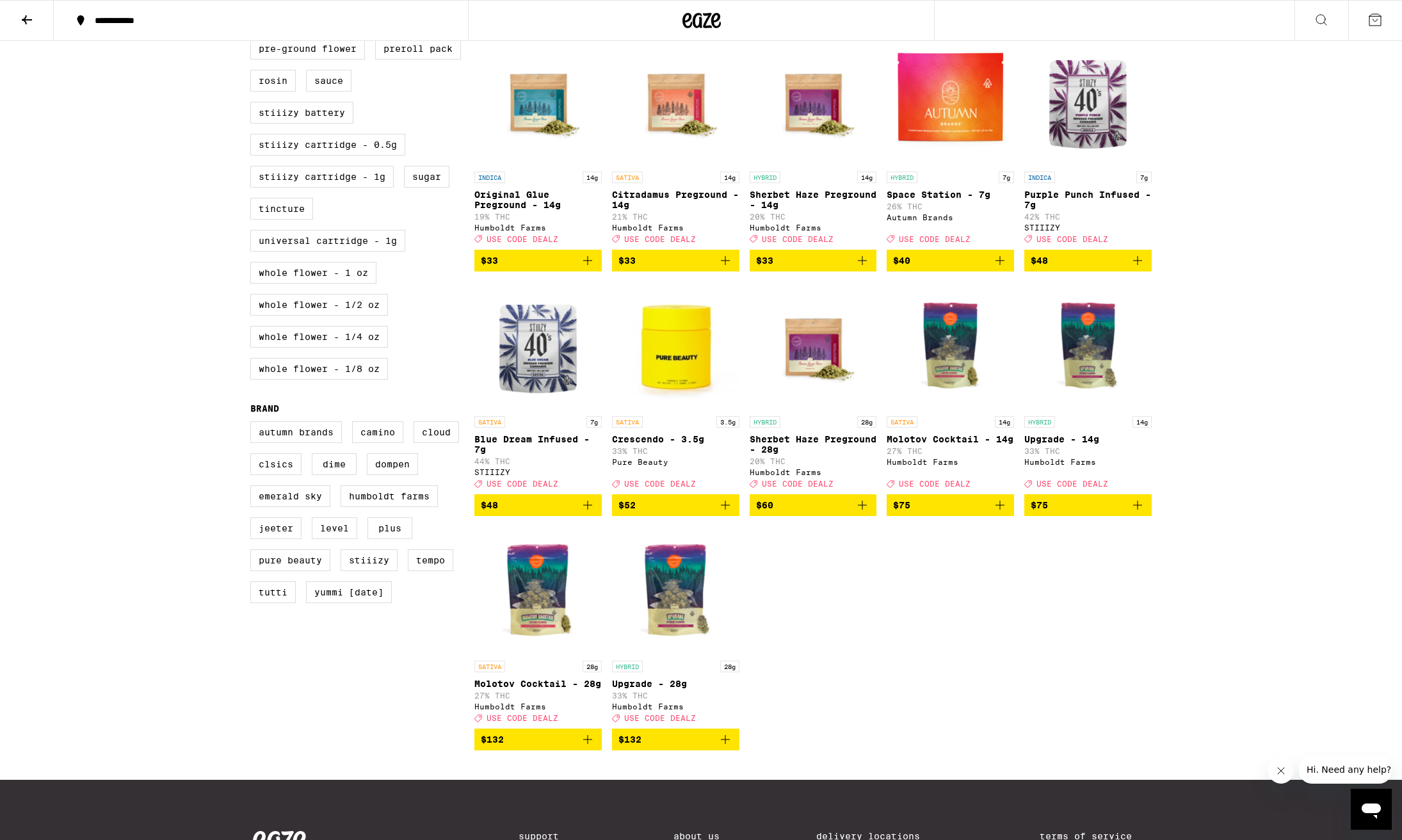
click at [588, 744] on icon "Add to bag" at bounding box center [588, 739] width 9 height 9
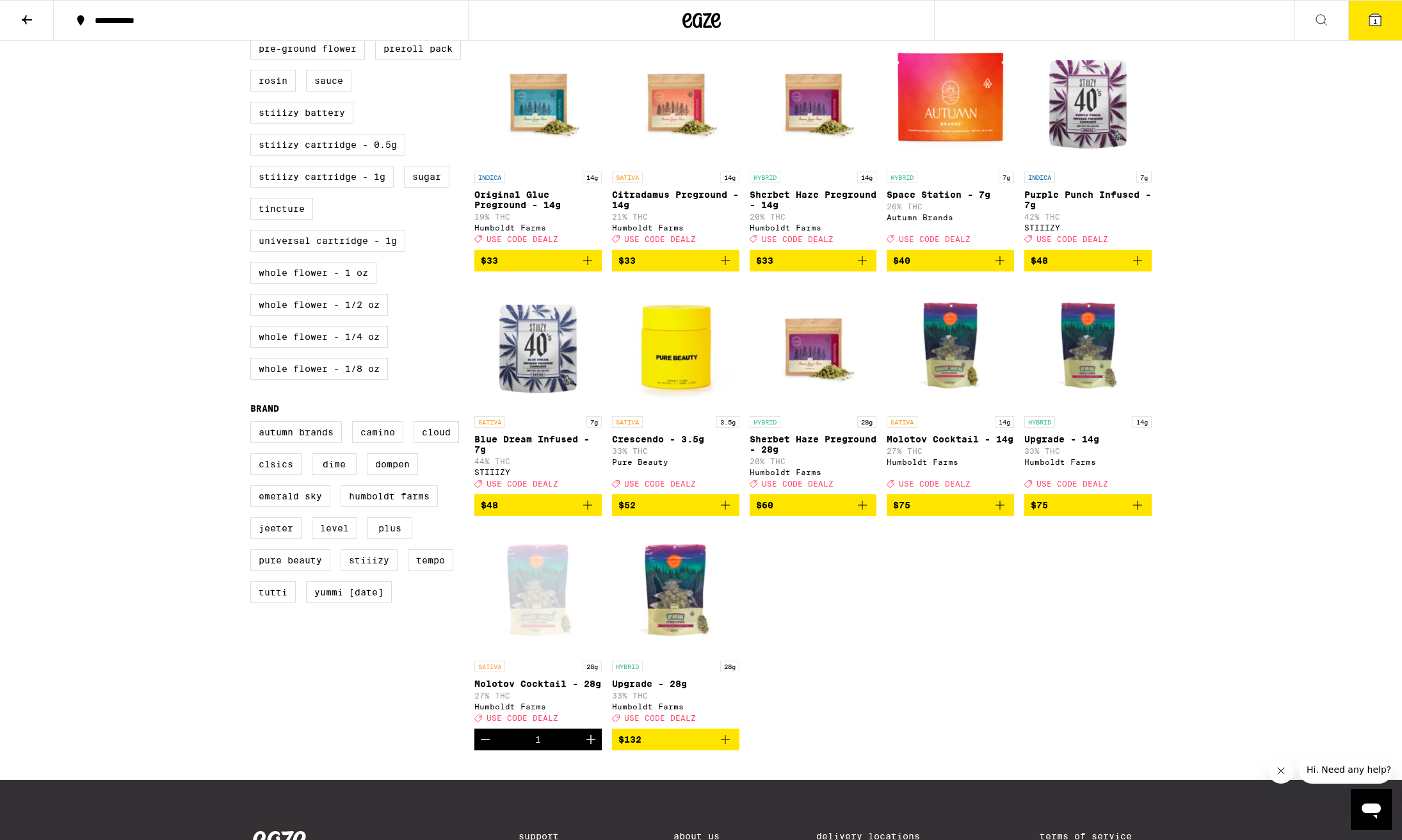
click at [1372, 17] on icon at bounding box center [1375, 20] width 12 height 12
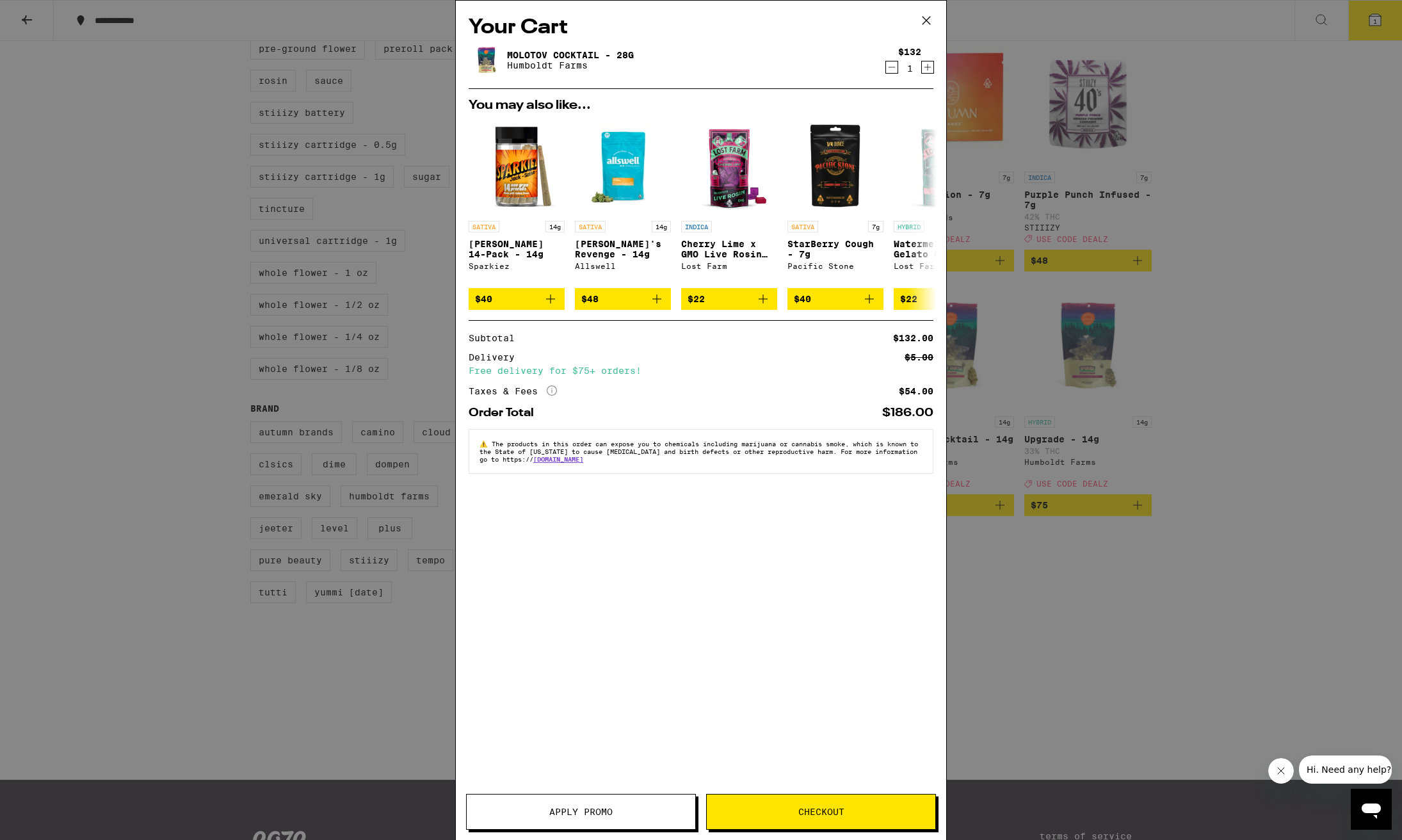
click at [576, 813] on span "Apply Promo" at bounding box center [581, 812] width 63 height 9
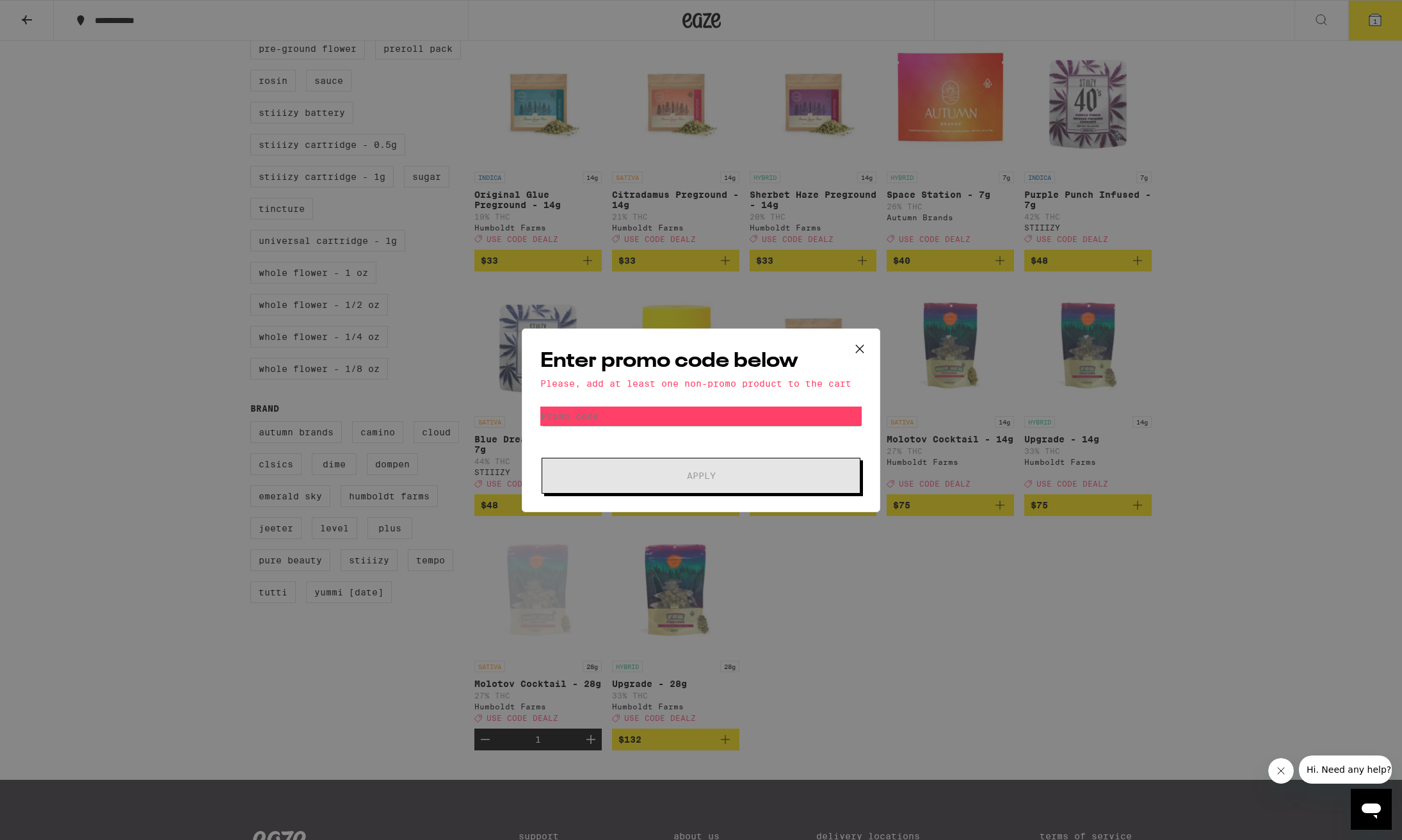
click at [860, 346] on icon at bounding box center [860, 349] width 19 height 19
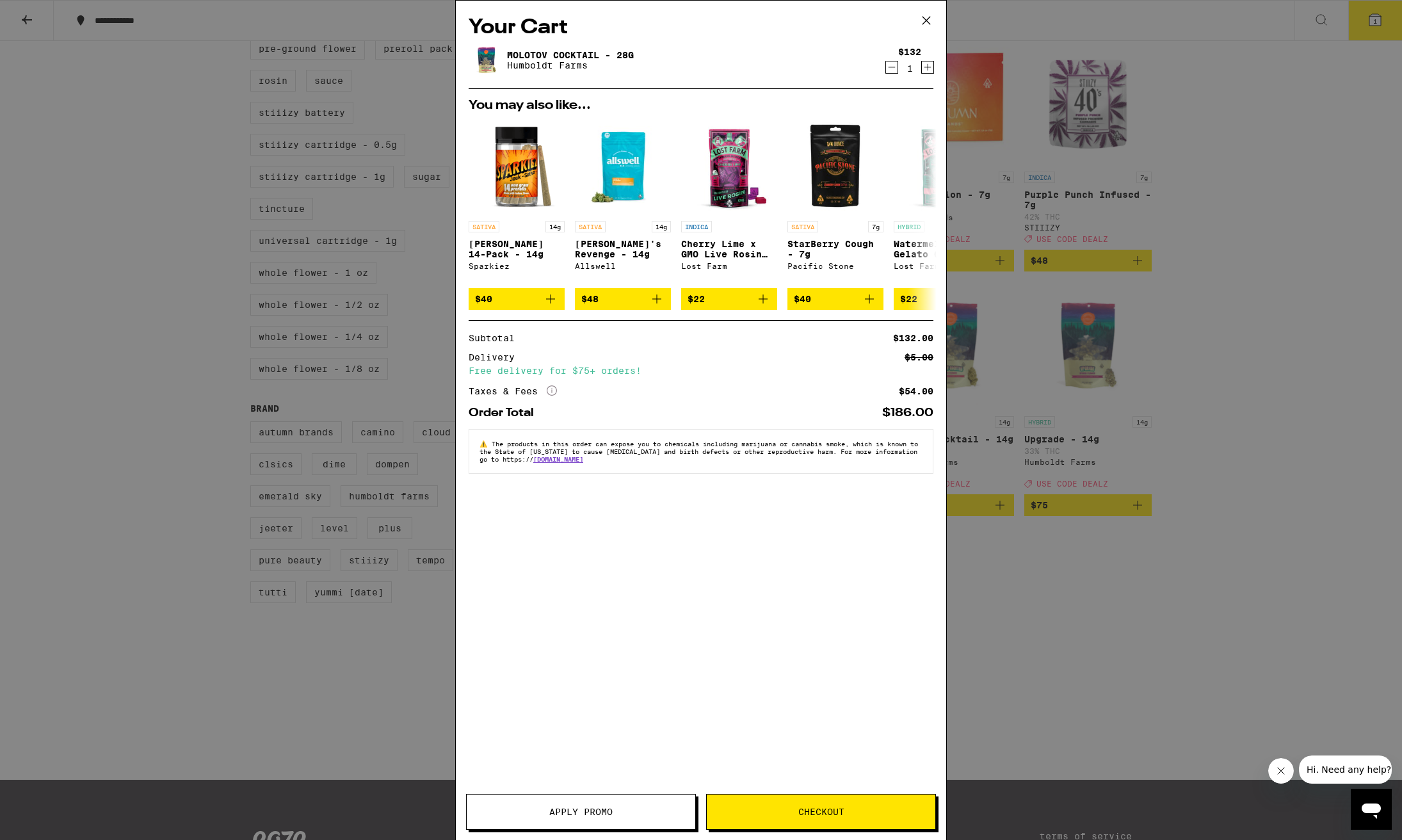
click at [607, 818] on button "Apply Promo" at bounding box center [581, 812] width 230 height 36
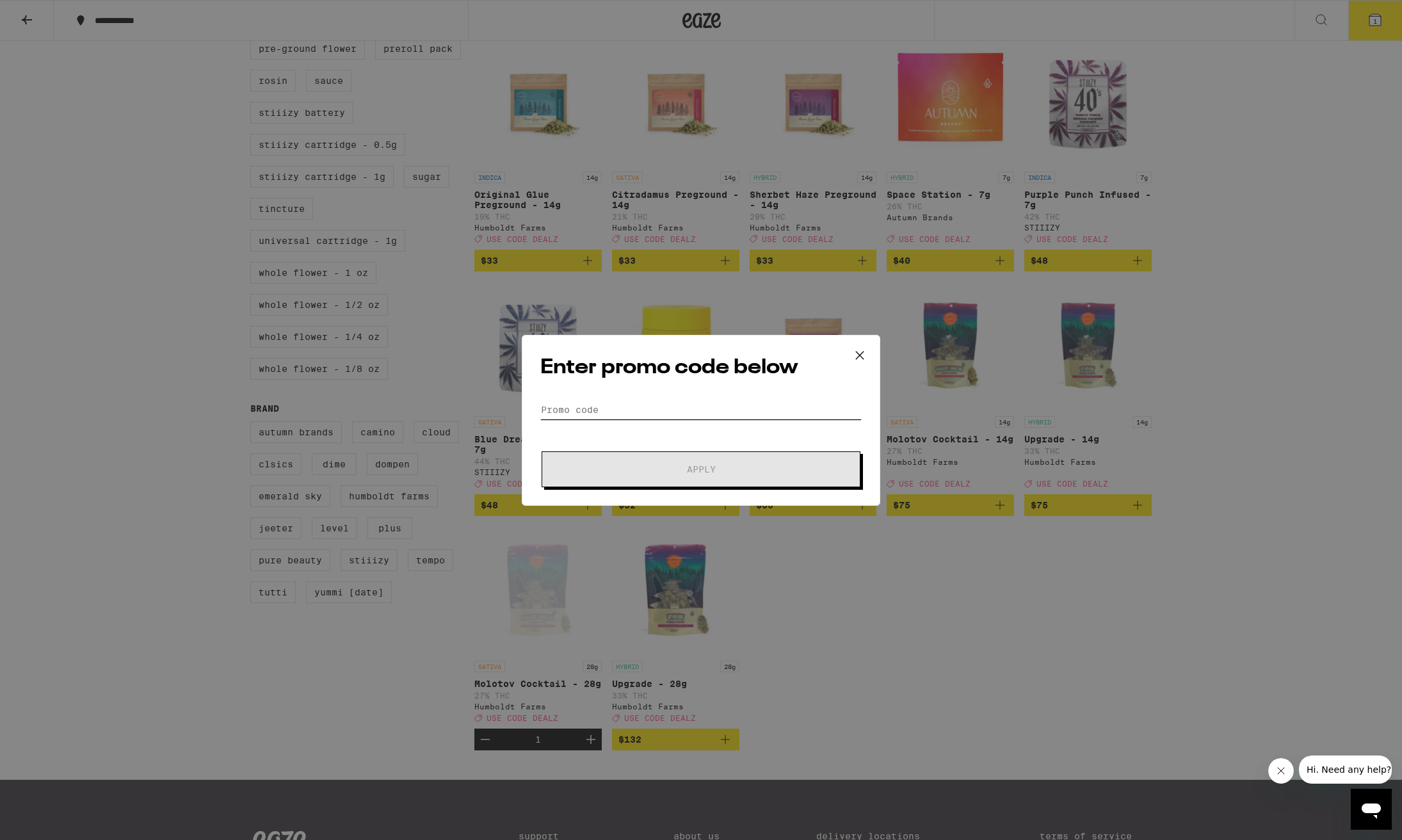
click at [575, 409] on input "Promo Code" at bounding box center [701, 410] width 322 height 19
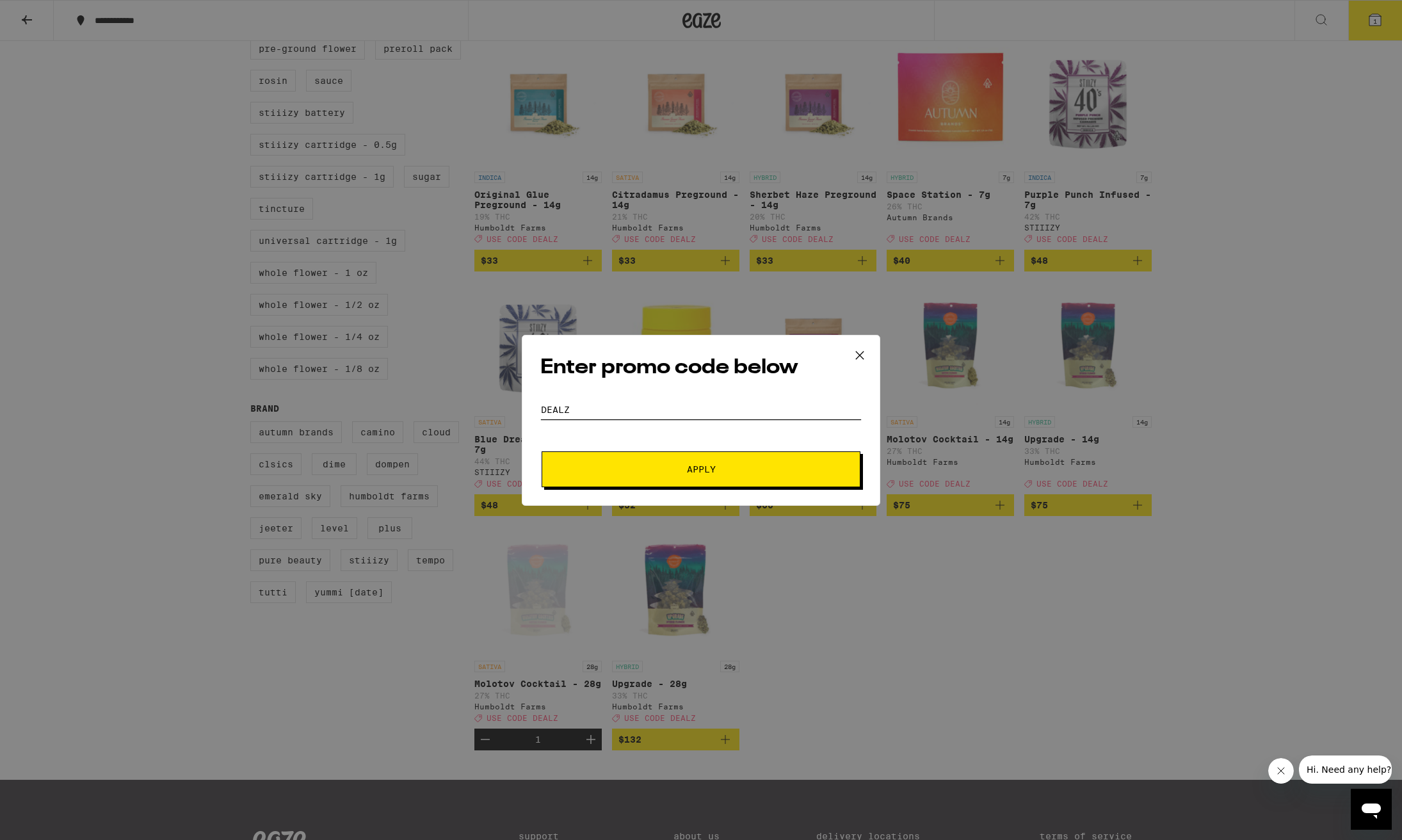
type input "dealz"
click at [701, 469] on button "Apply" at bounding box center [701, 469] width 319 height 36
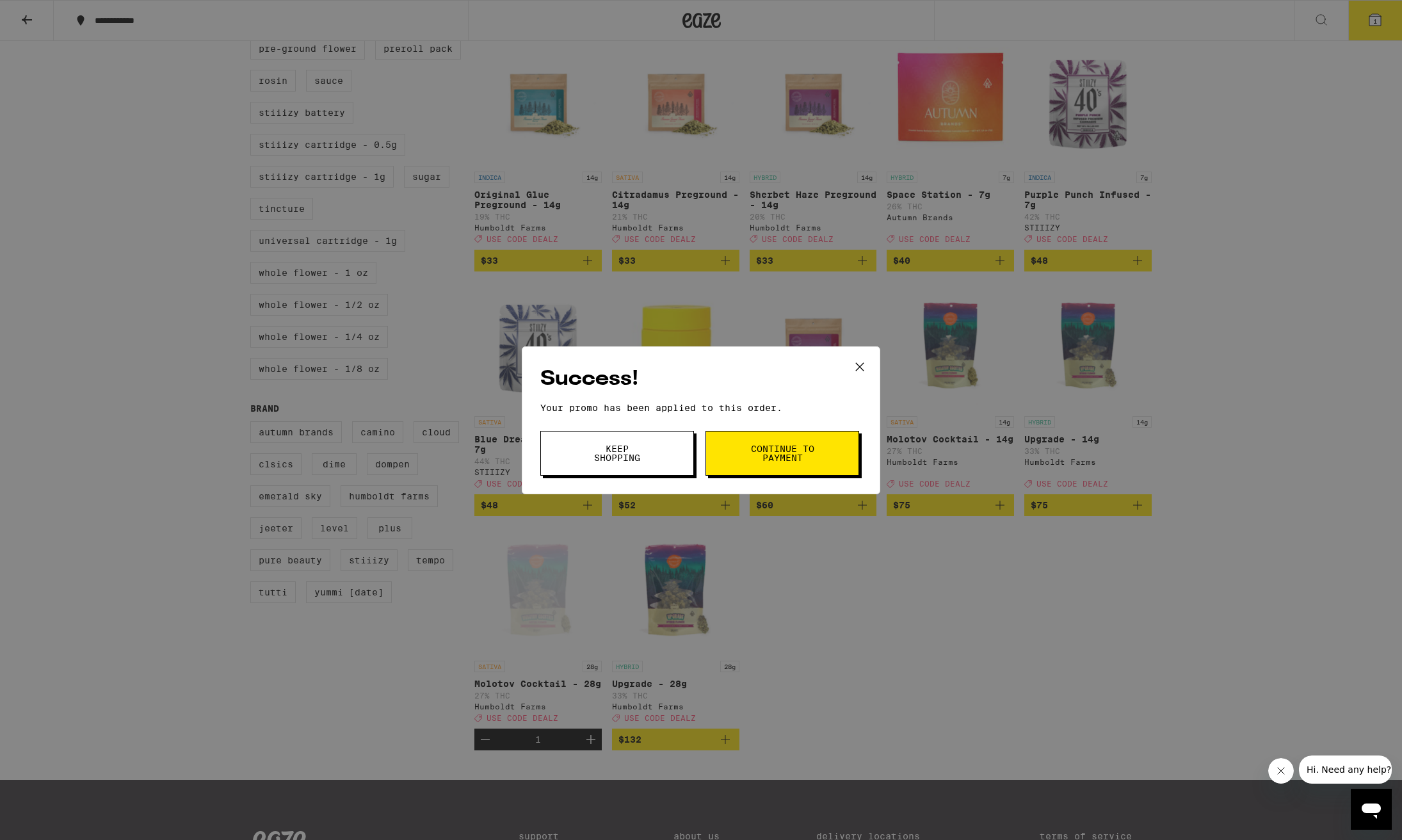
click at [800, 453] on span "Continue to payment" at bounding box center [782, 453] width 66 height 18
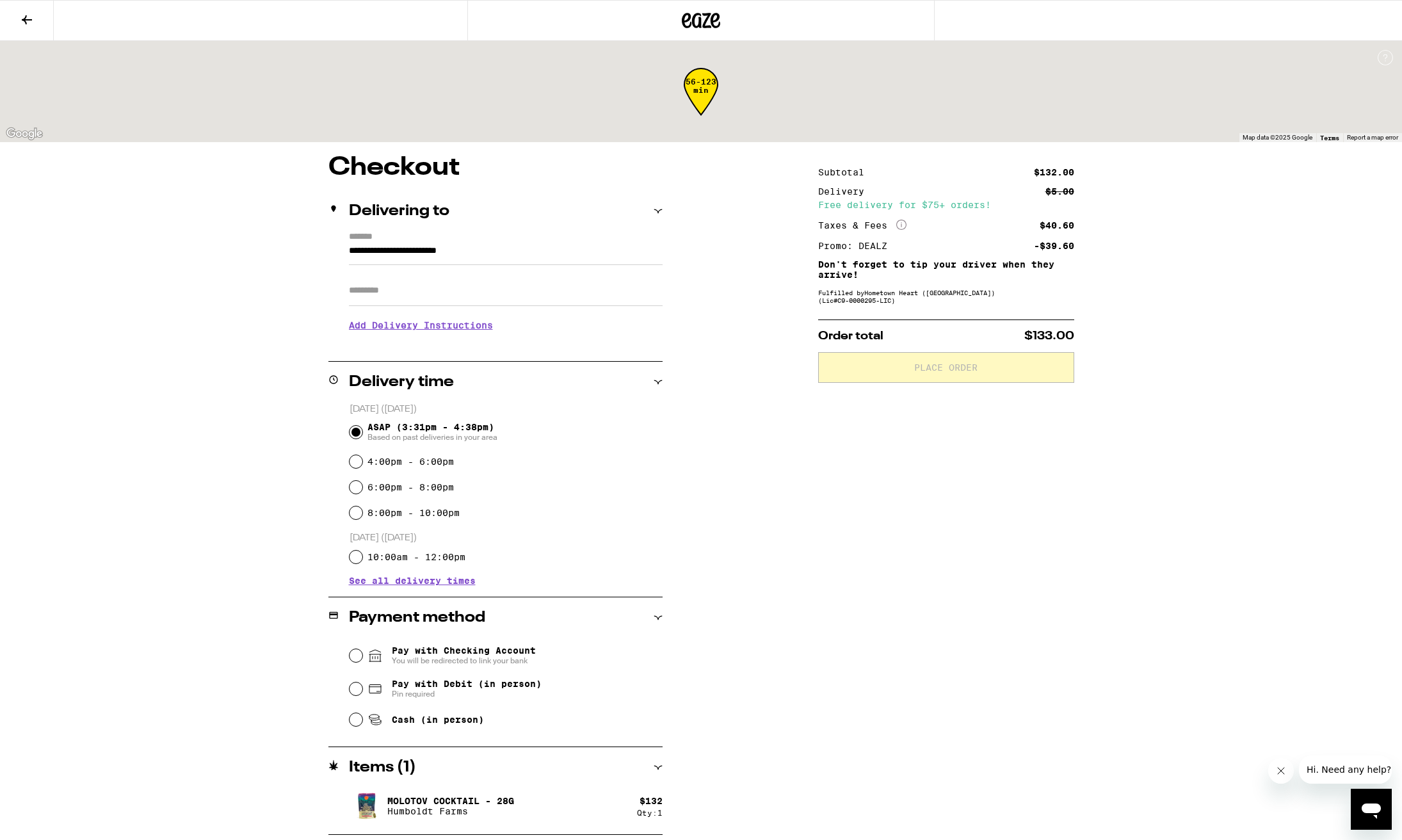
click at [34, 30] on button at bounding box center [27, 21] width 54 height 40
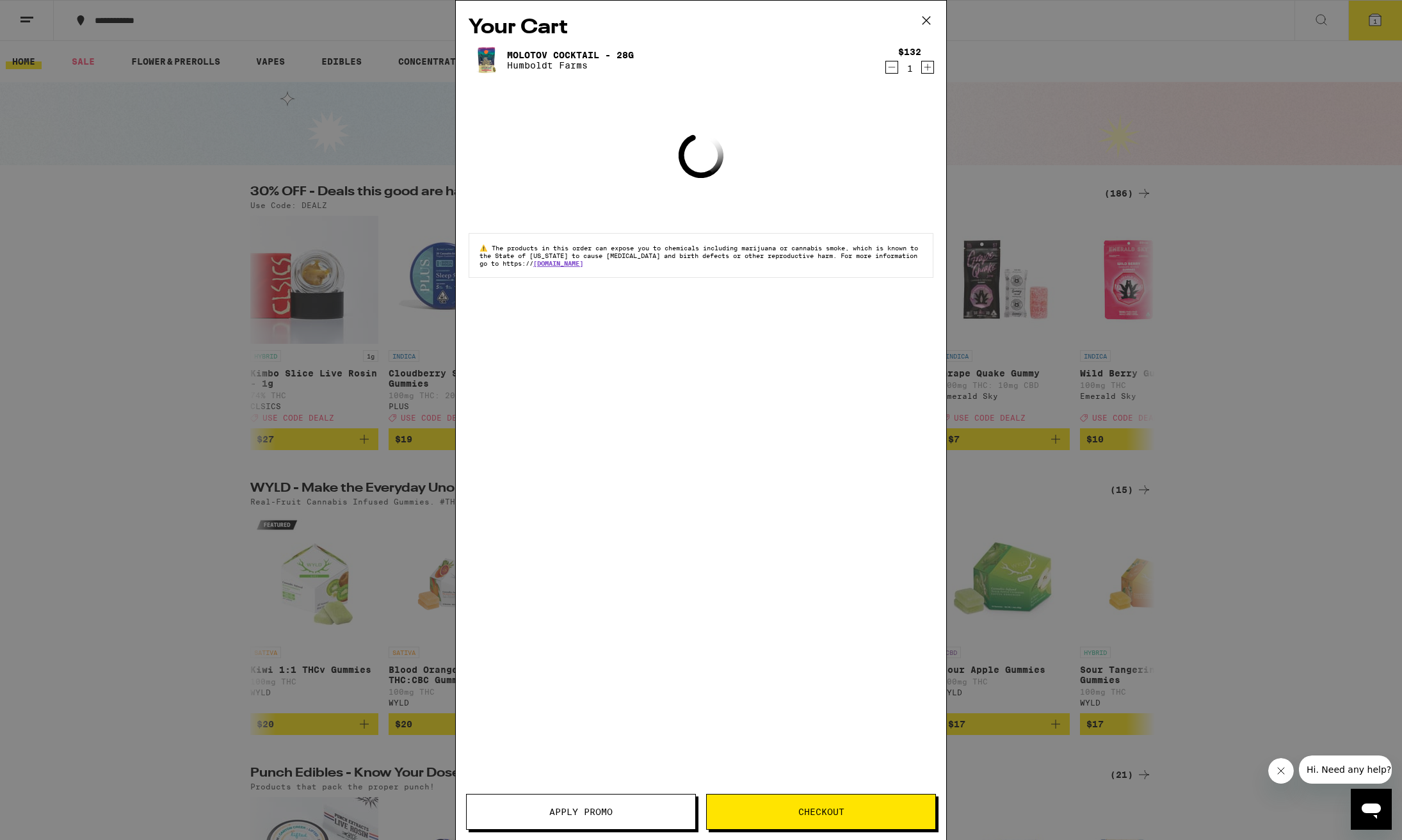
click at [239, 198] on div "Your Cart Molotov Cocktail - 28g Humboldt Farms $132 1 Loading ⚠️ The products …" at bounding box center [701, 420] width 1402 height 840
click at [198, 227] on div "Your Cart Molotov Cocktail - 28g Humboldt Farms $132 1 Loading ⚠️ The products …" at bounding box center [701, 420] width 1402 height 840
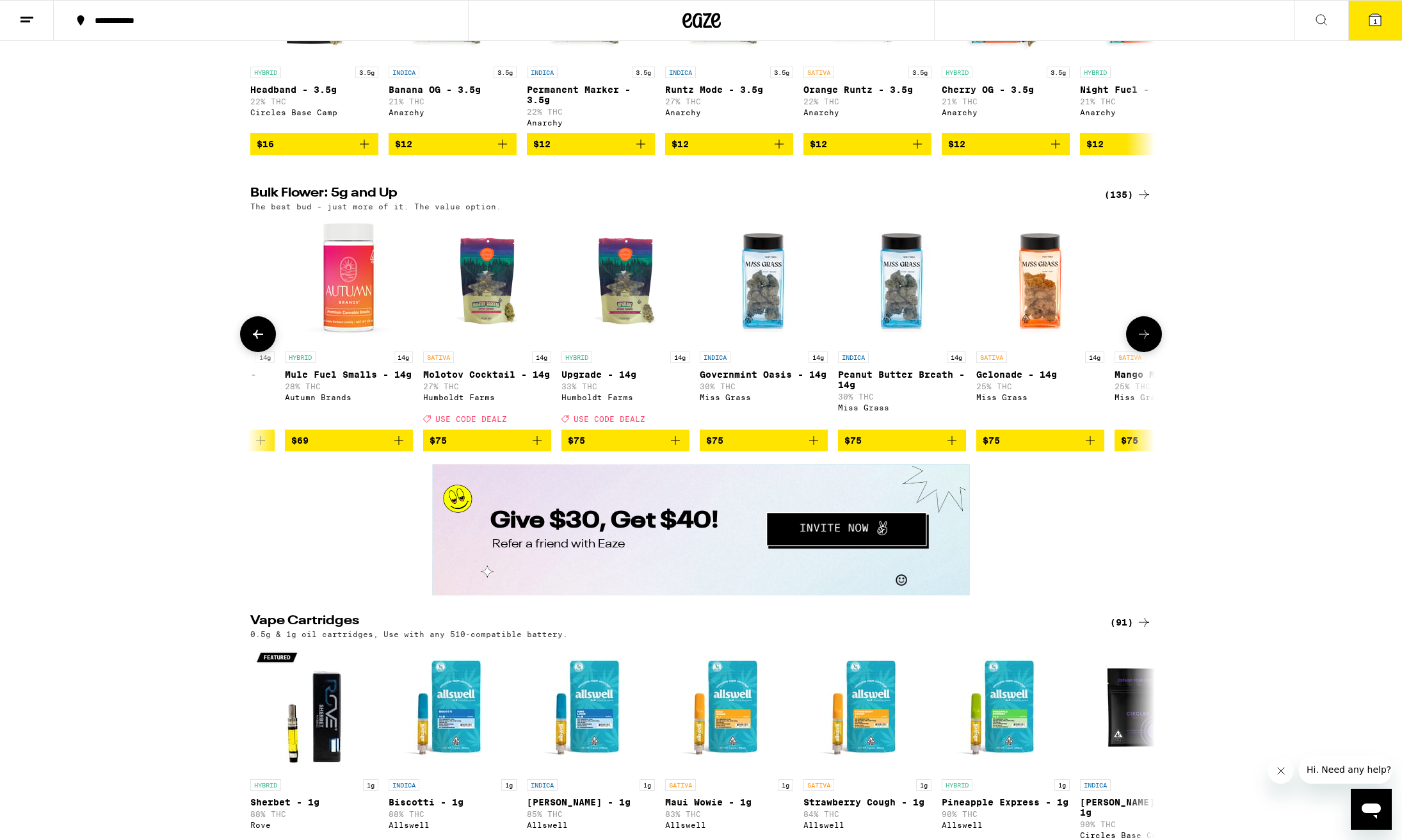
scroll to position [0, 12278]
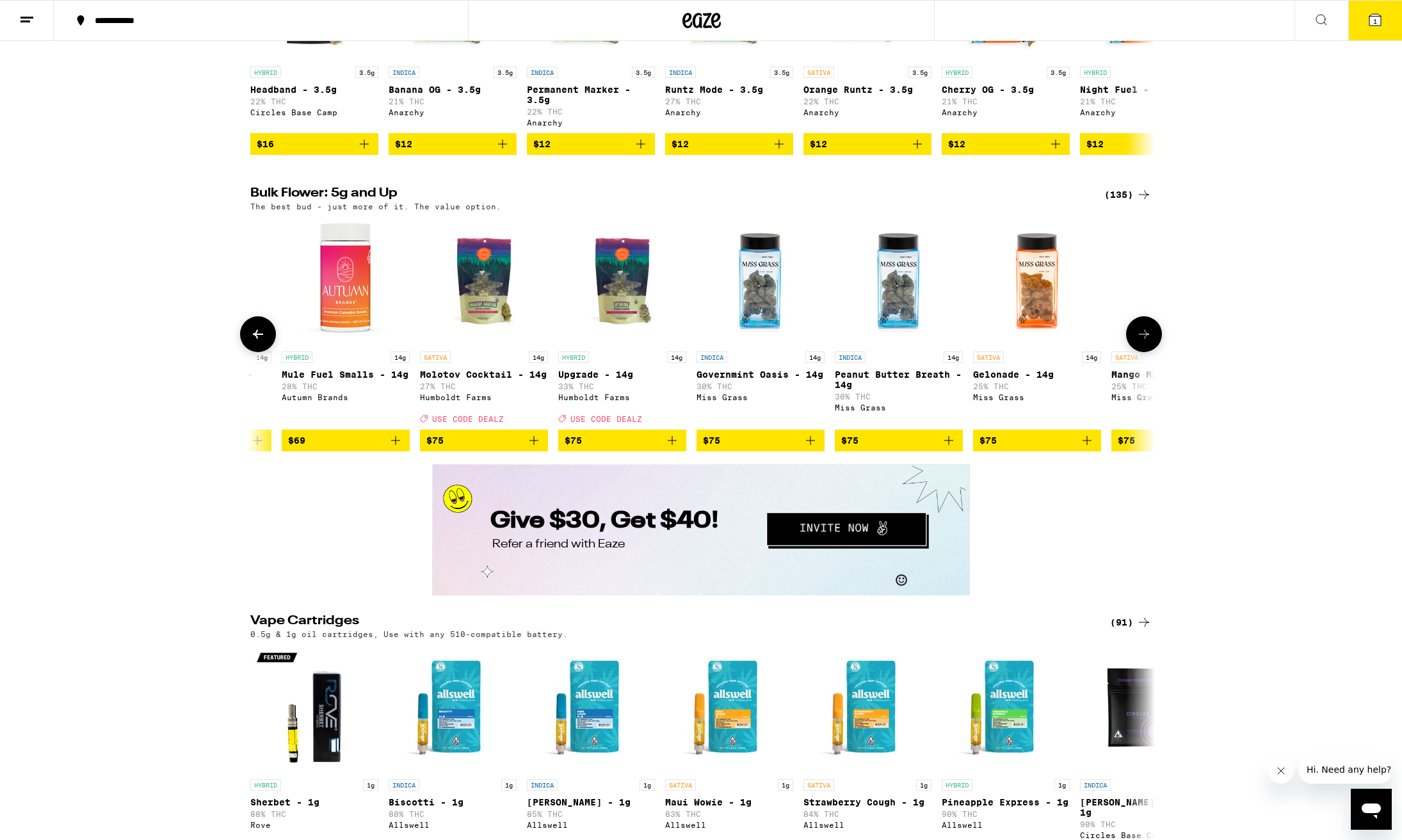
click at [534, 445] on icon "Add to bag" at bounding box center [534, 441] width 9 height 9
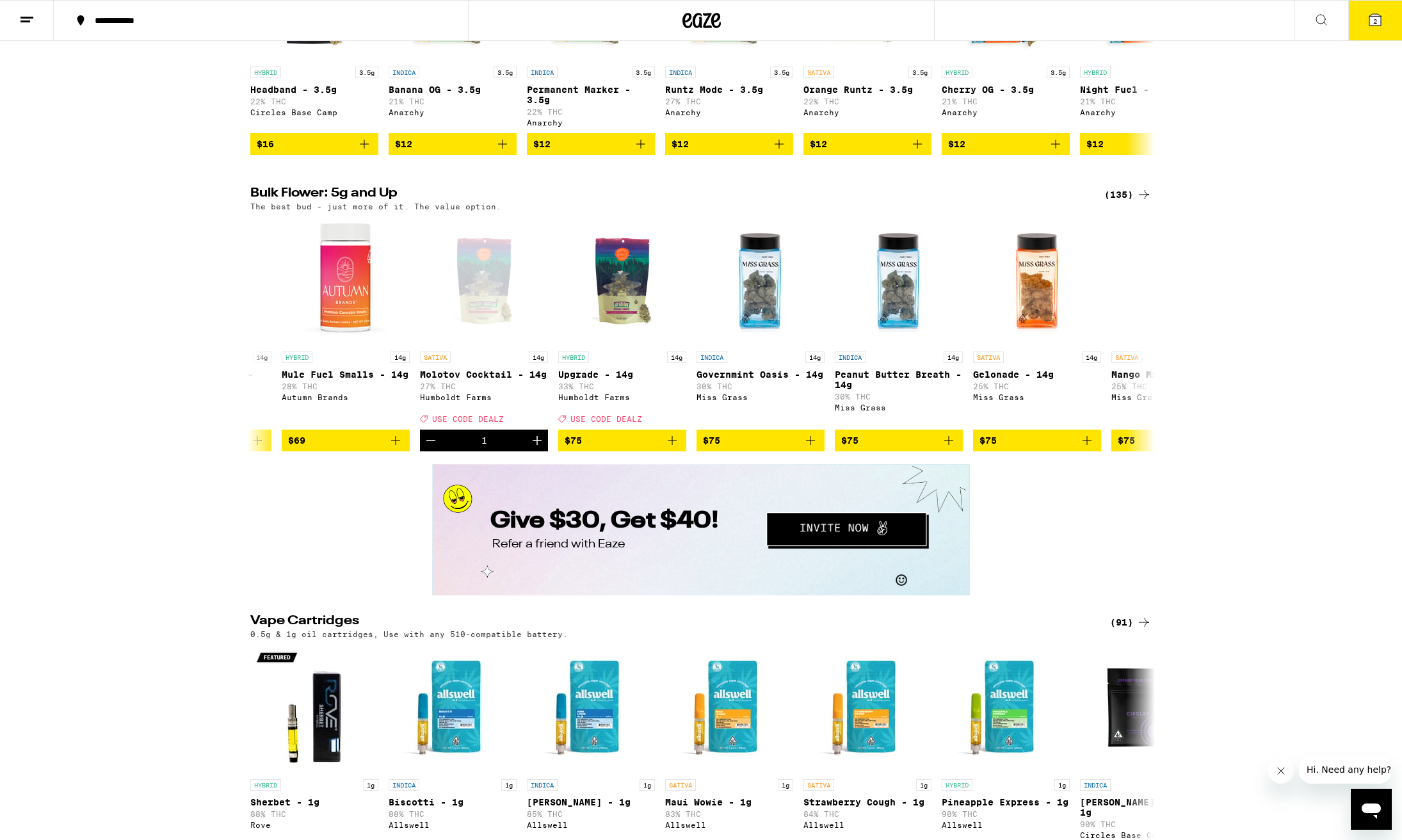
click at [1367, 22] on button "2" at bounding box center [1375, 20] width 54 height 40
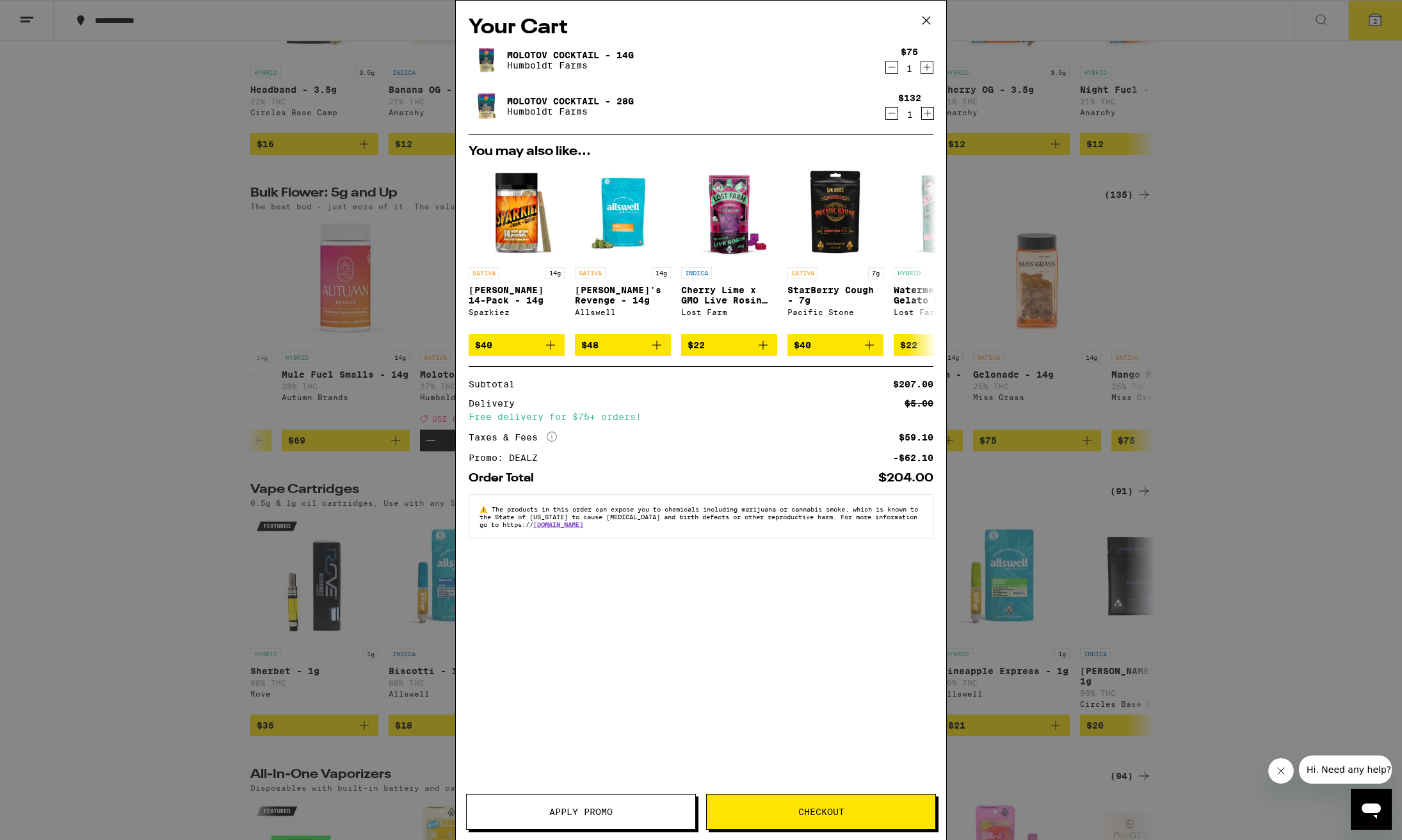
click at [892, 113] on icon "Decrement" at bounding box center [892, 113] width 7 height 0
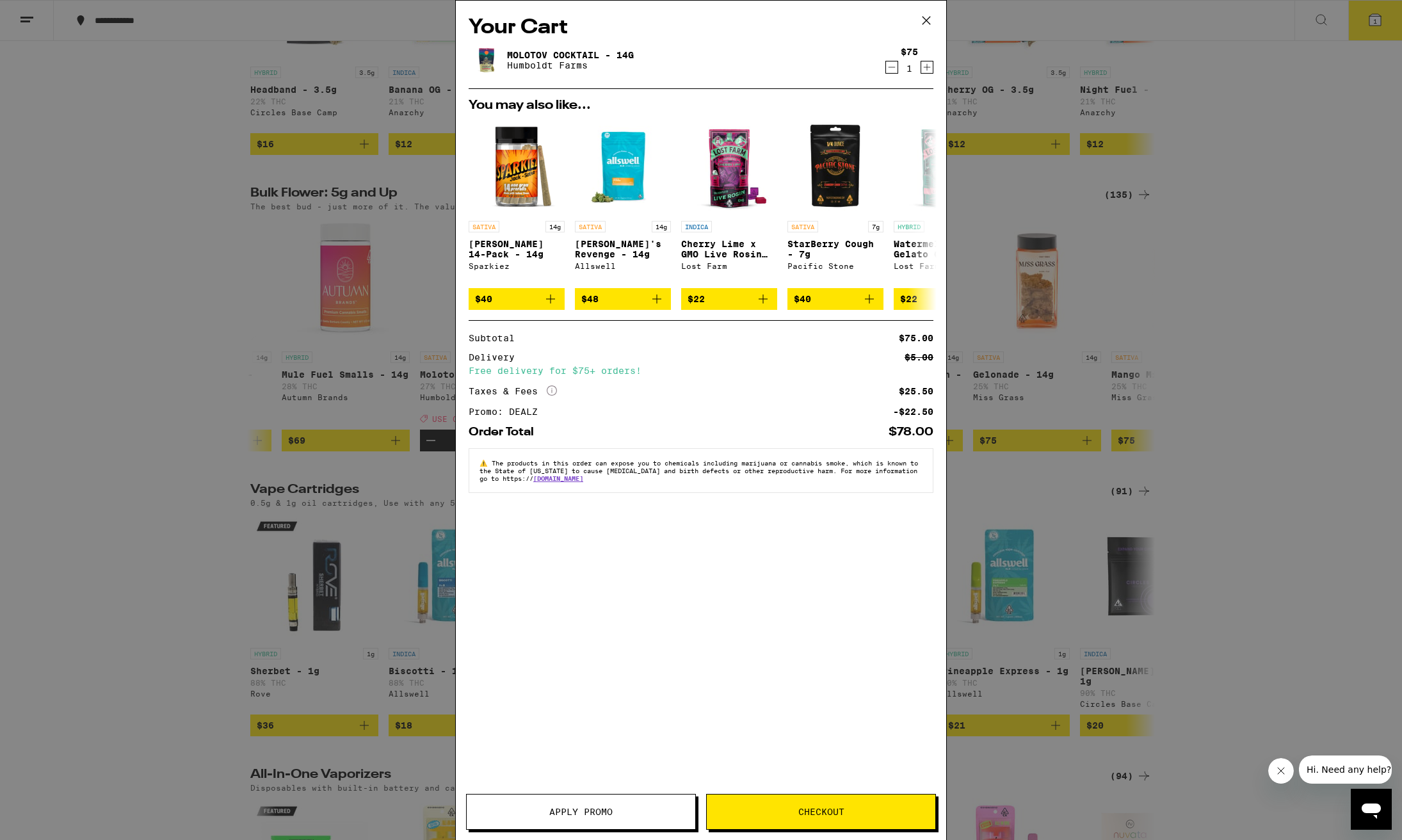
click at [925, 17] on icon at bounding box center [926, 20] width 19 height 19
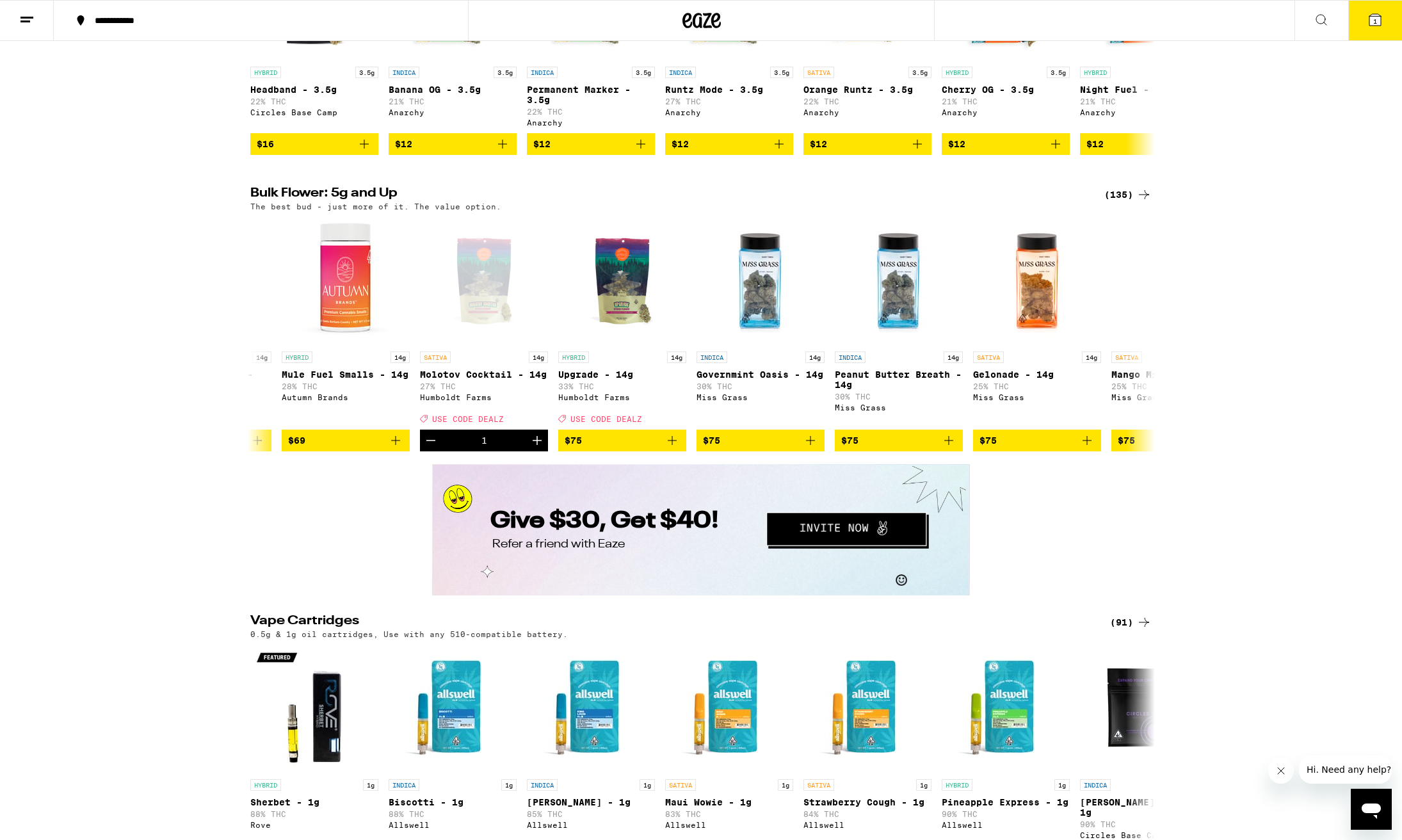
click at [25, 17] on line at bounding box center [27, 17] width 13 height 0
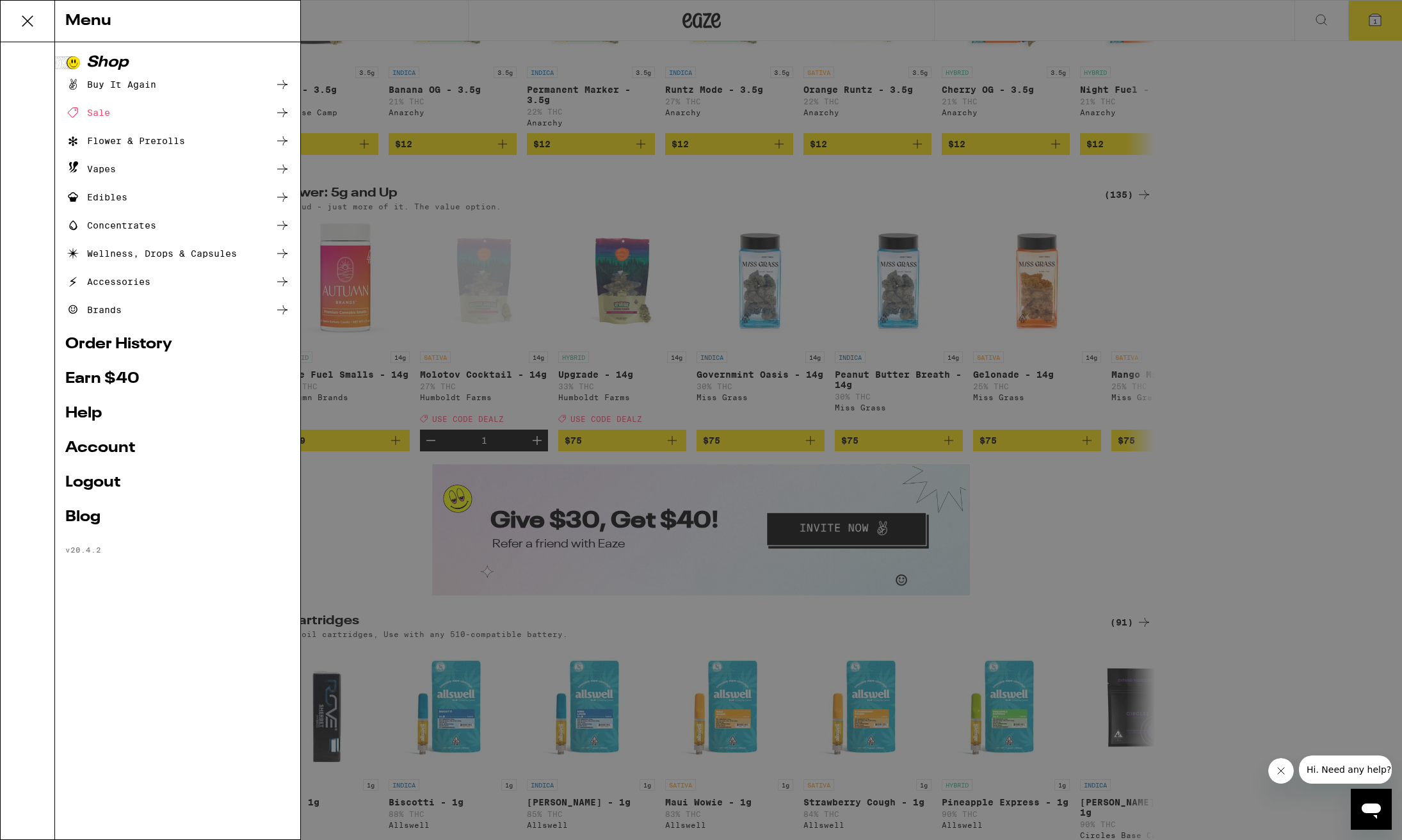
click at [134, 345] on link "Order History" at bounding box center [178, 344] width 225 height 15
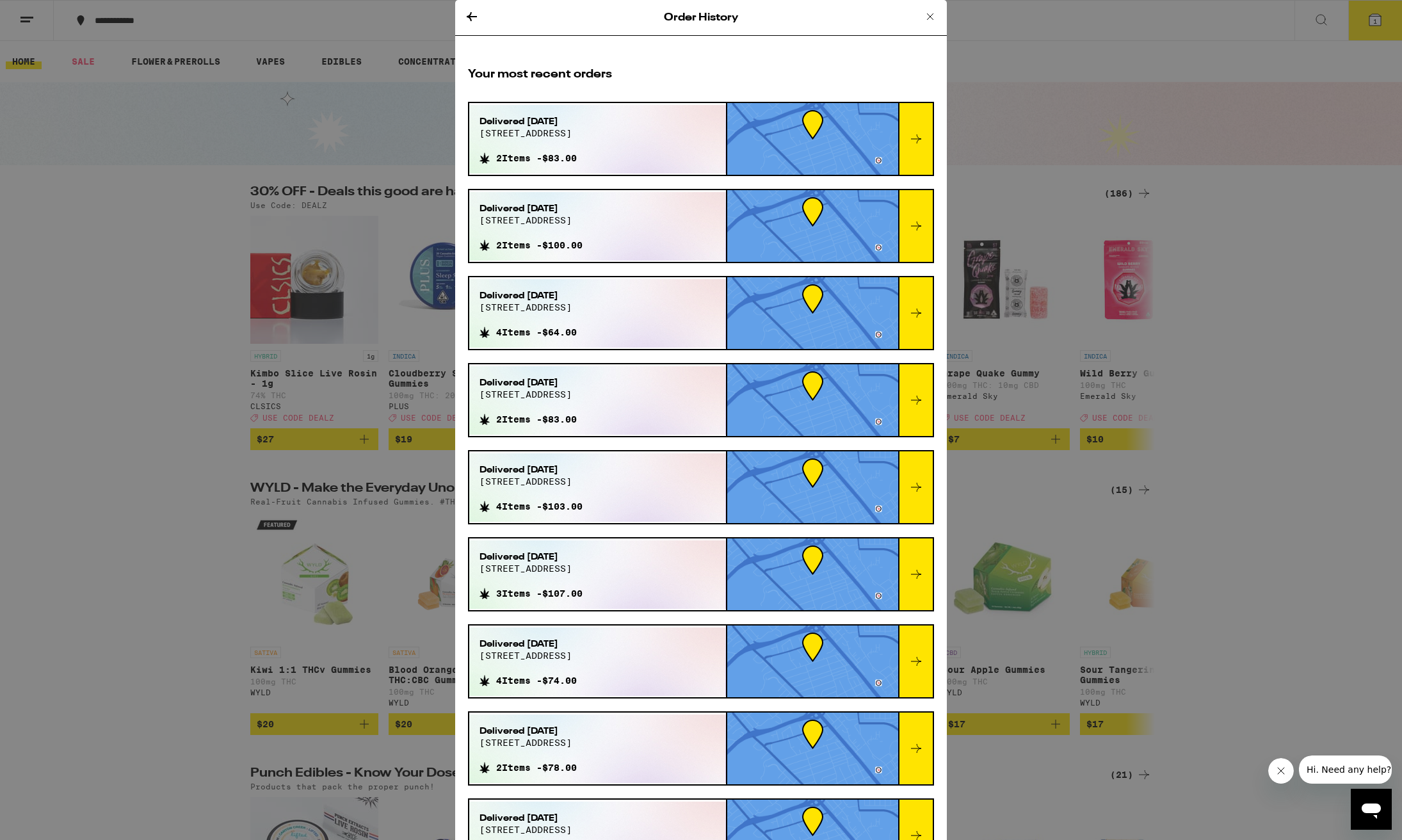
click at [917, 140] on icon at bounding box center [916, 138] width 15 height 15
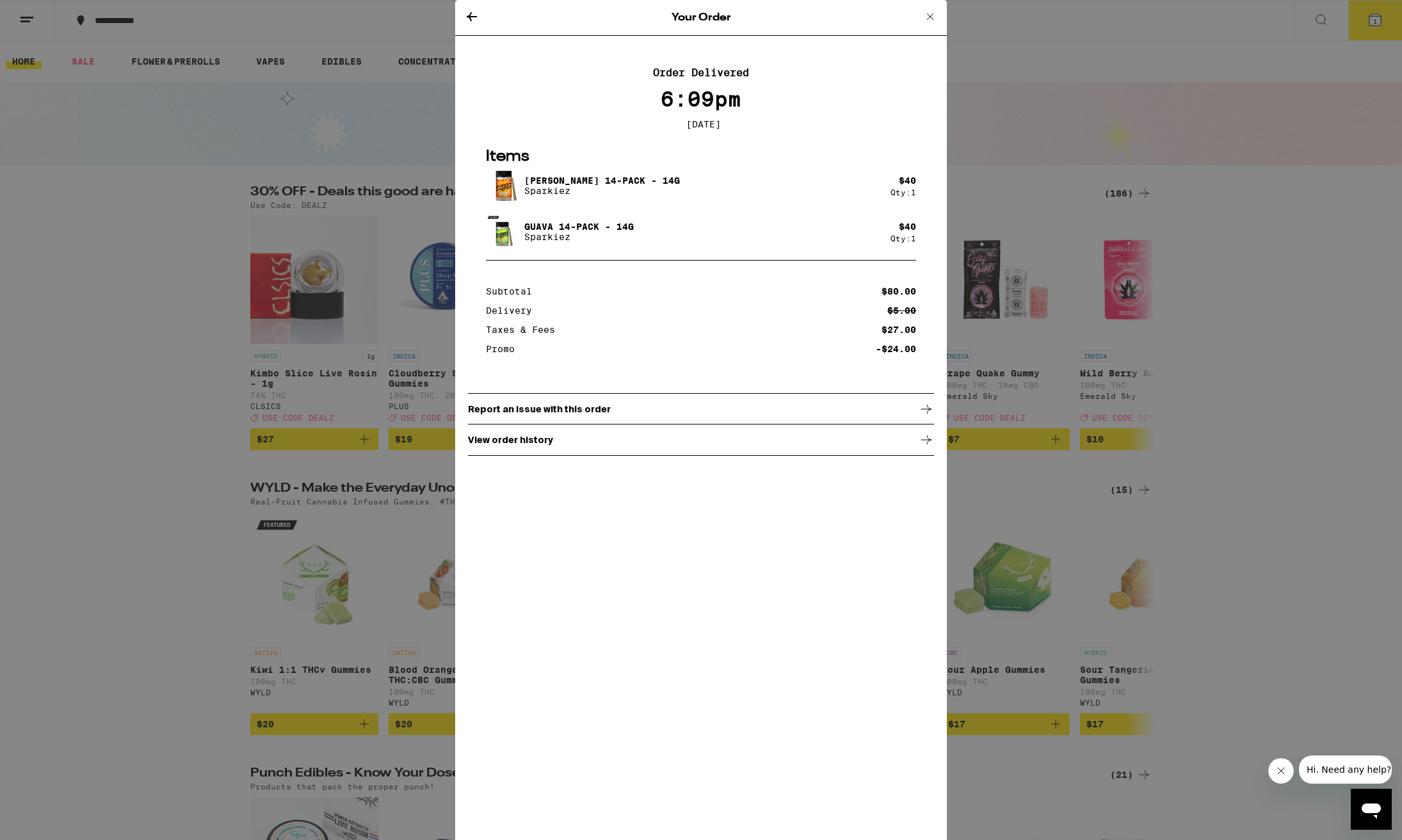
click at [928, 17] on icon at bounding box center [930, 16] width 15 height 15
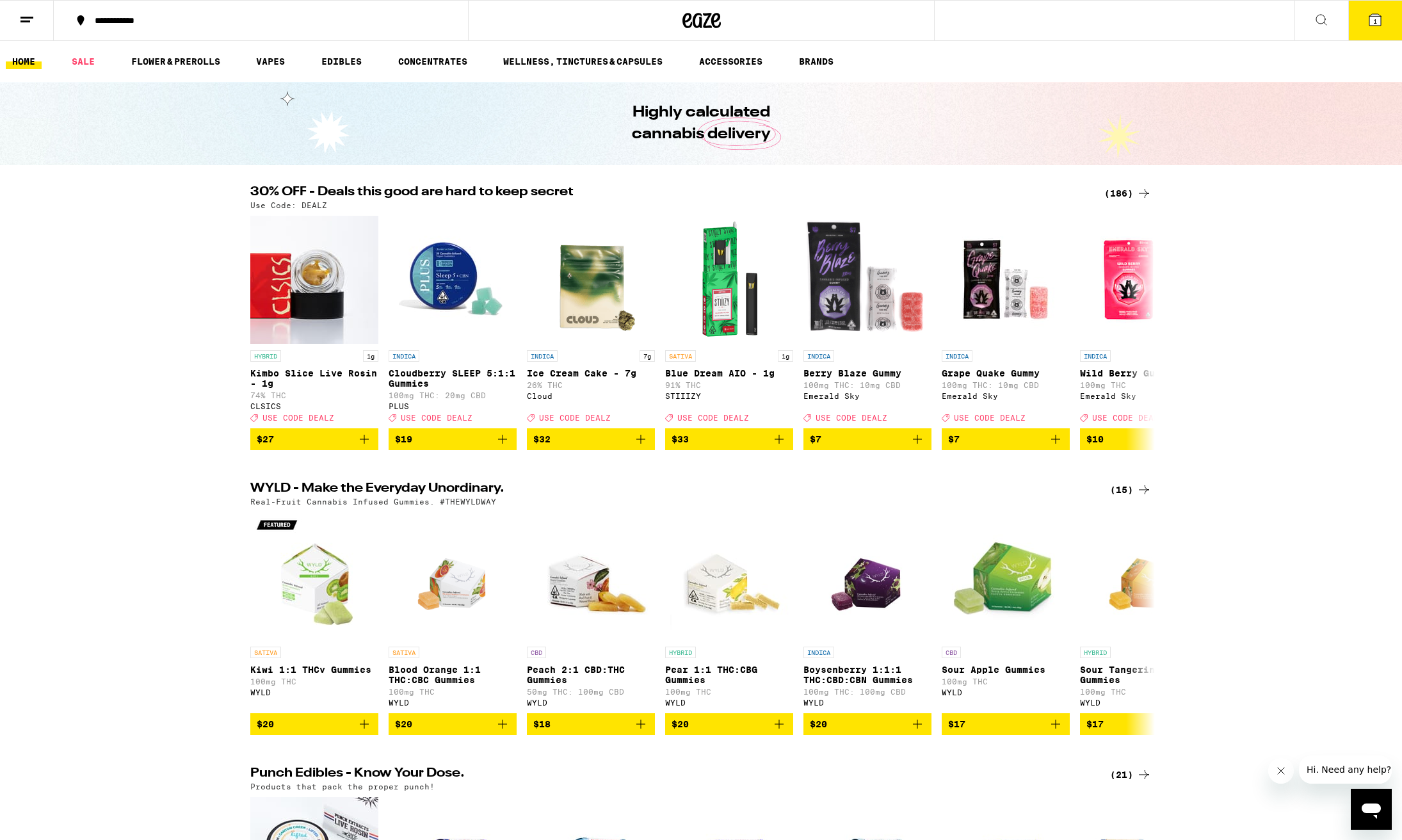
click at [25, 21] on line at bounding box center [25, 21] width 9 height 0
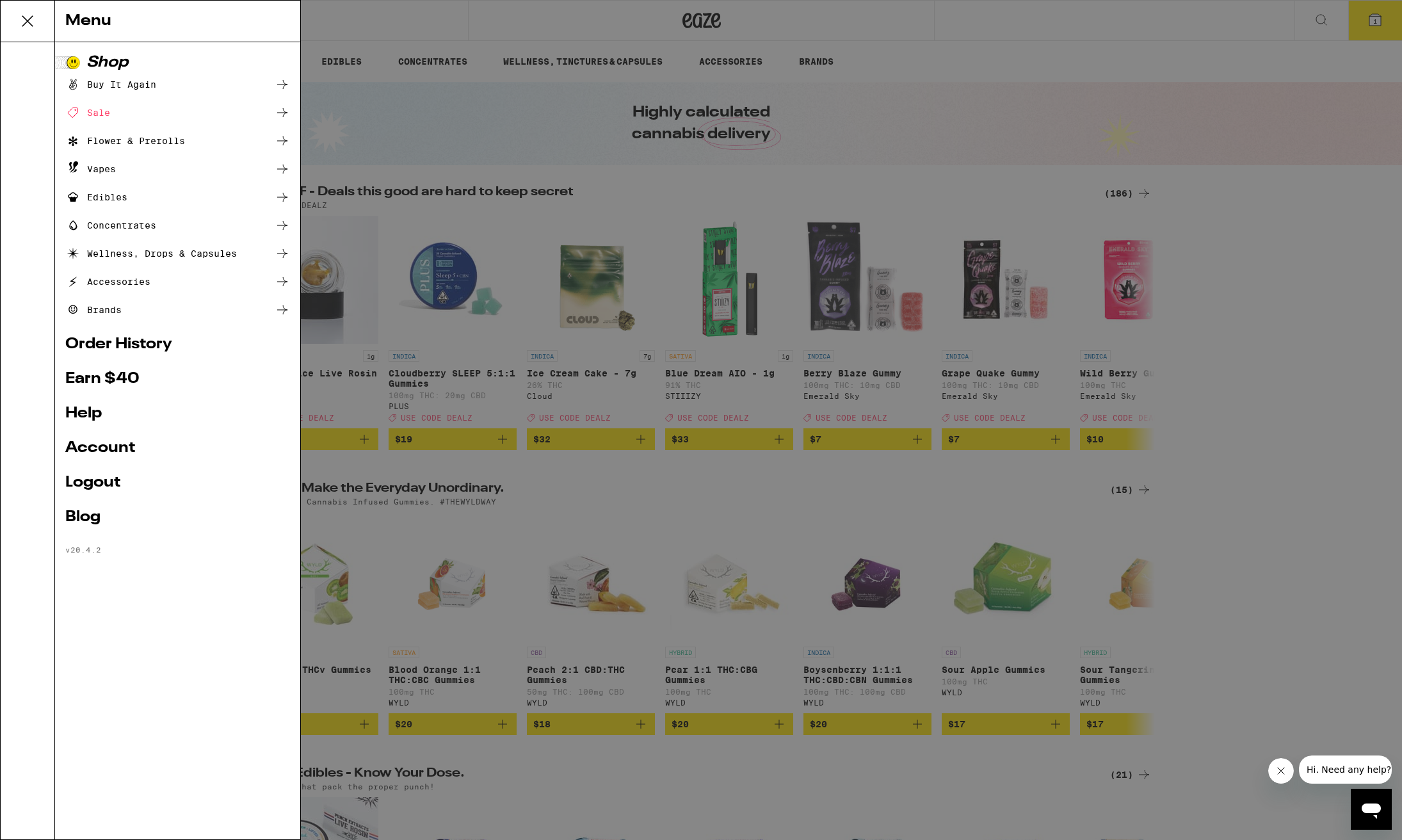
click at [111, 345] on link "Order History" at bounding box center [178, 344] width 225 height 15
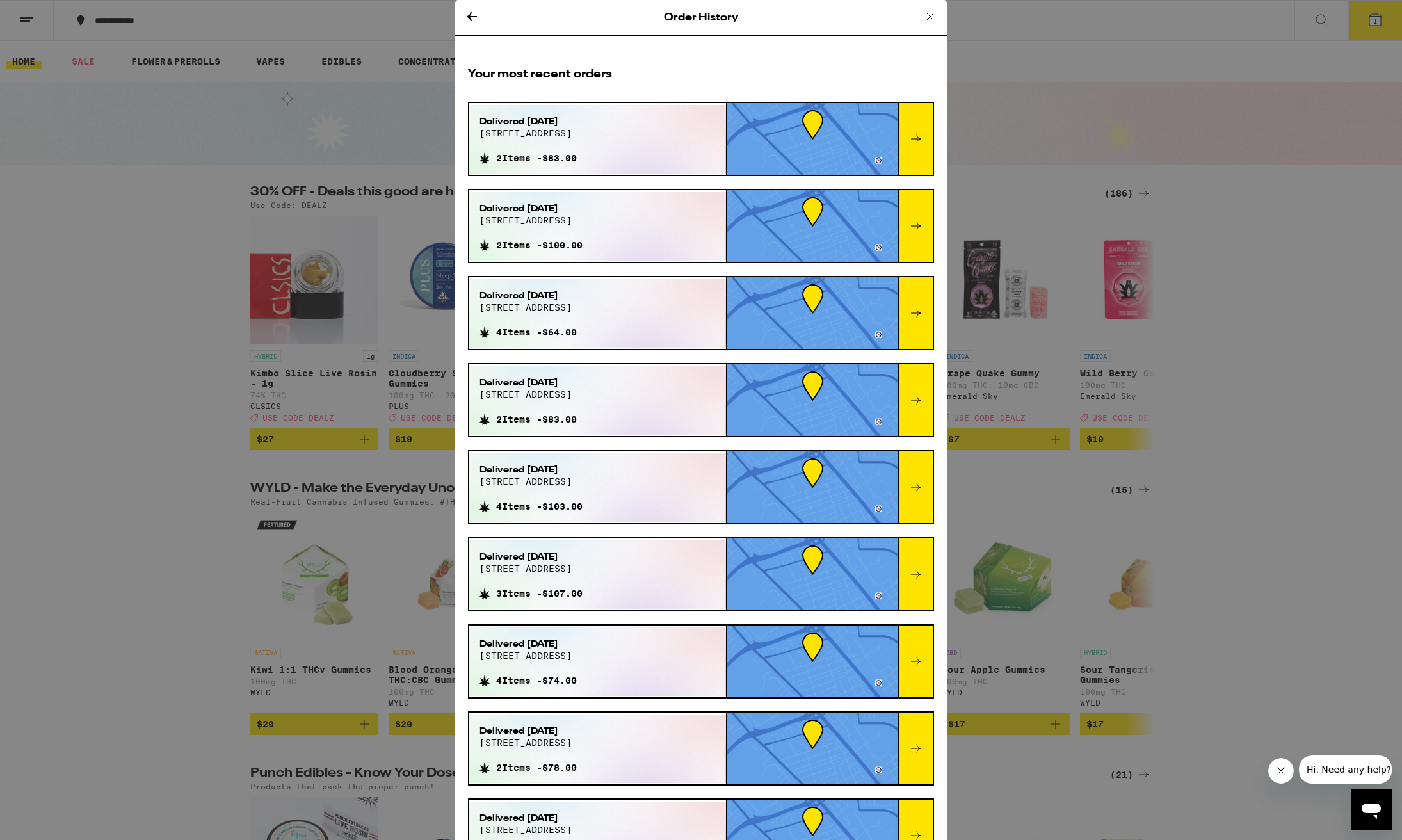
click at [917, 226] on icon at bounding box center [916, 226] width 15 height 15
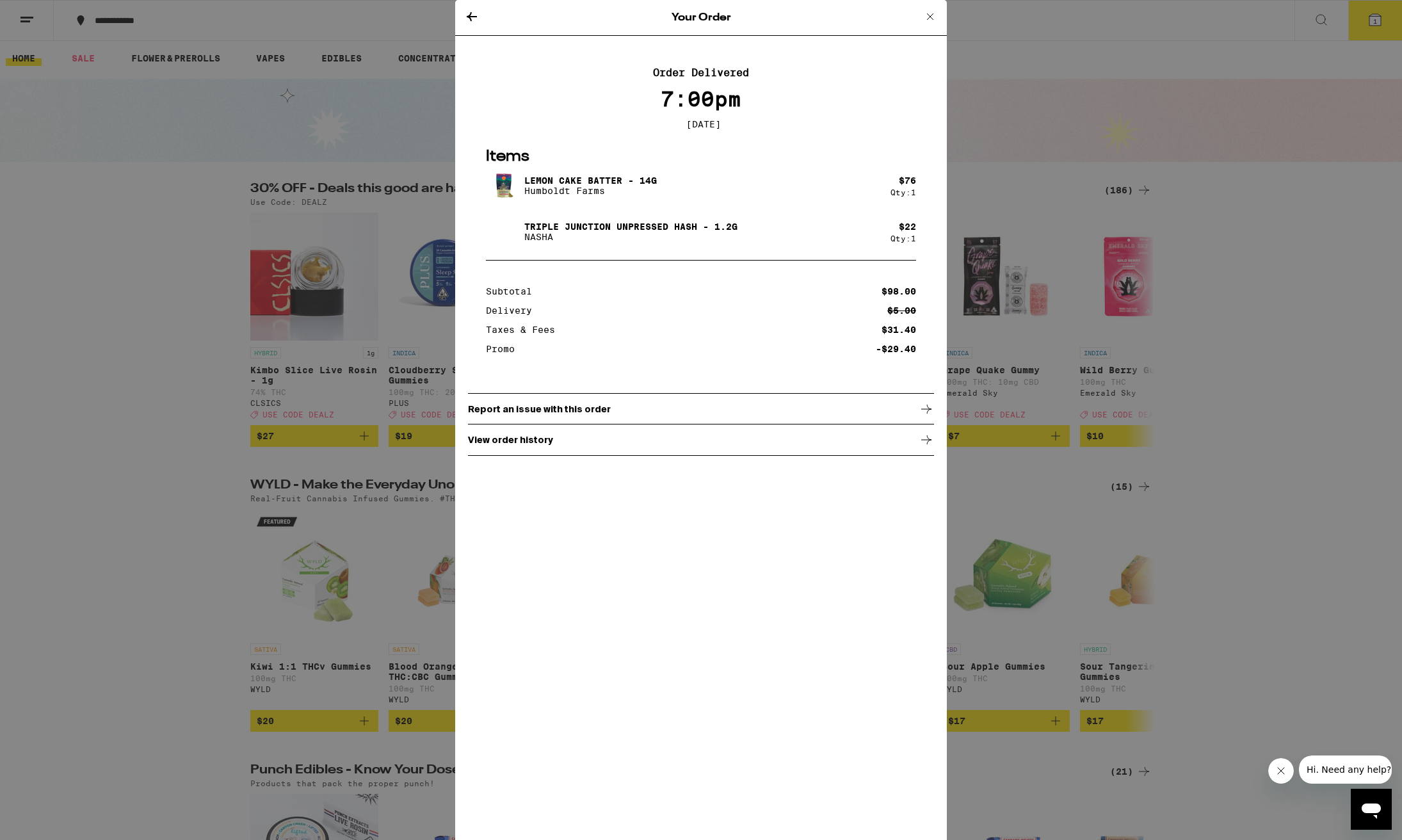
scroll to position [3, 0]
click at [471, 17] on icon at bounding box center [472, 16] width 15 height 15
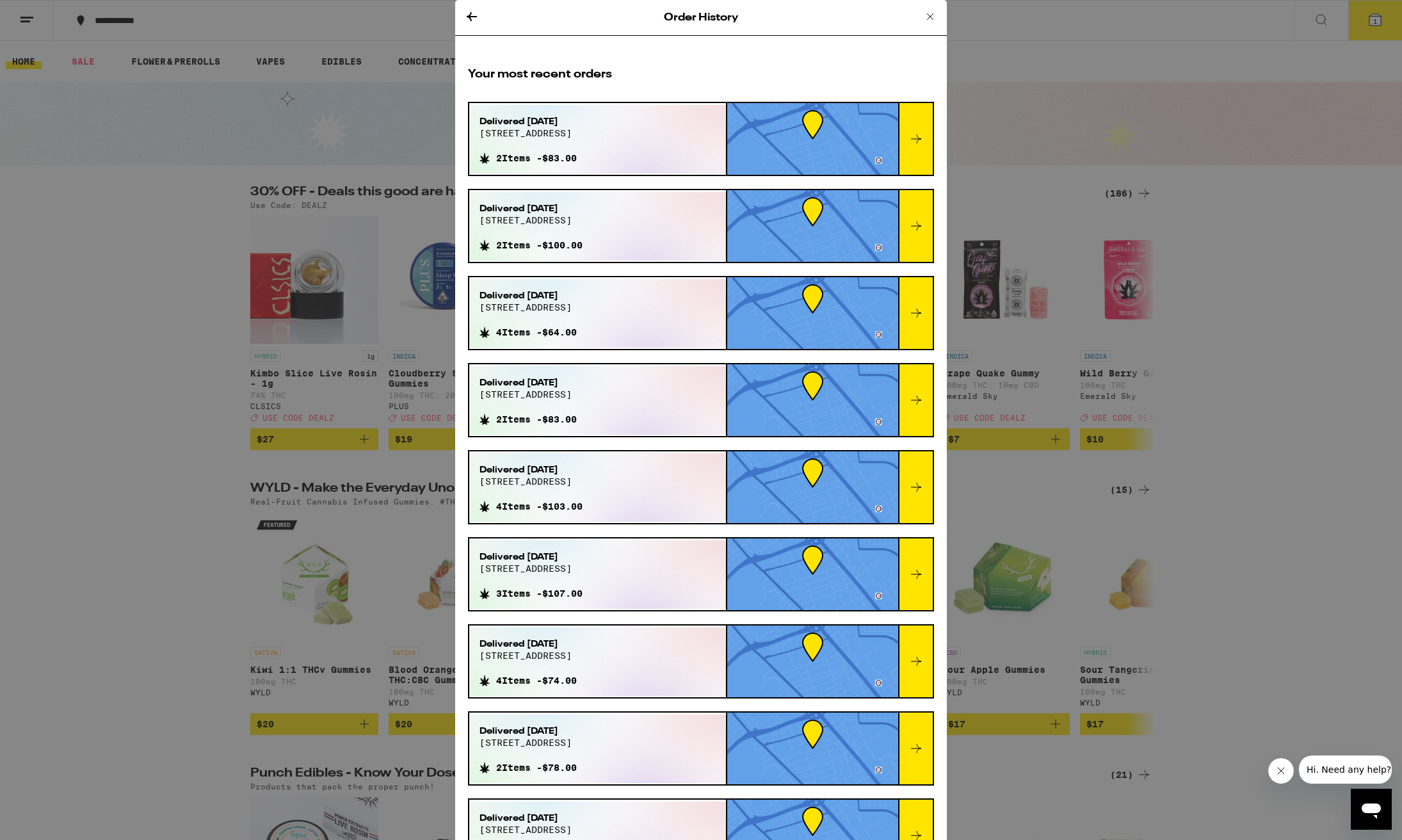
click at [469, 20] on icon at bounding box center [472, 16] width 15 height 15
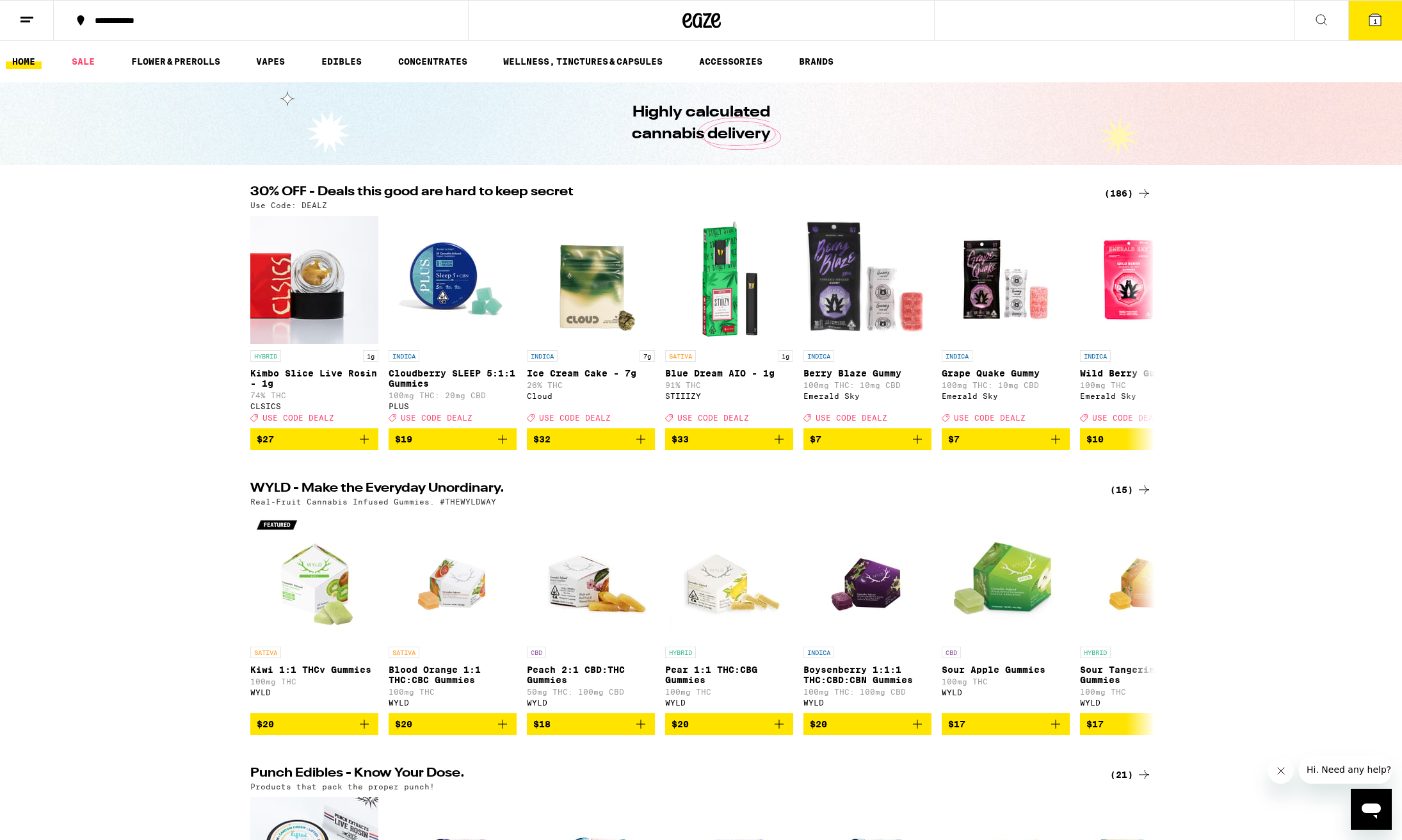
click at [26, 17] on line at bounding box center [27, 17] width 13 height 0
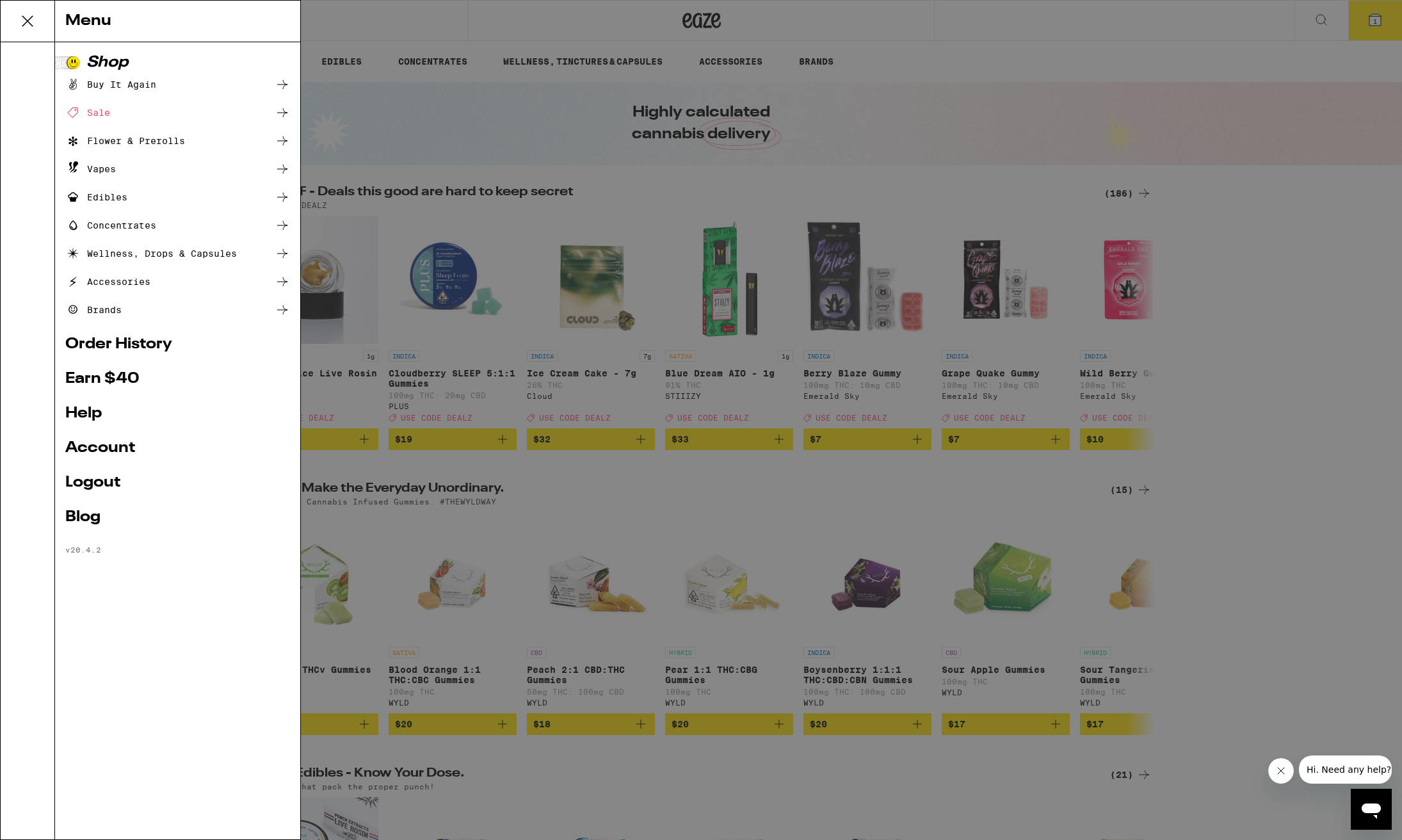
click at [123, 343] on link "Order History" at bounding box center [178, 344] width 225 height 15
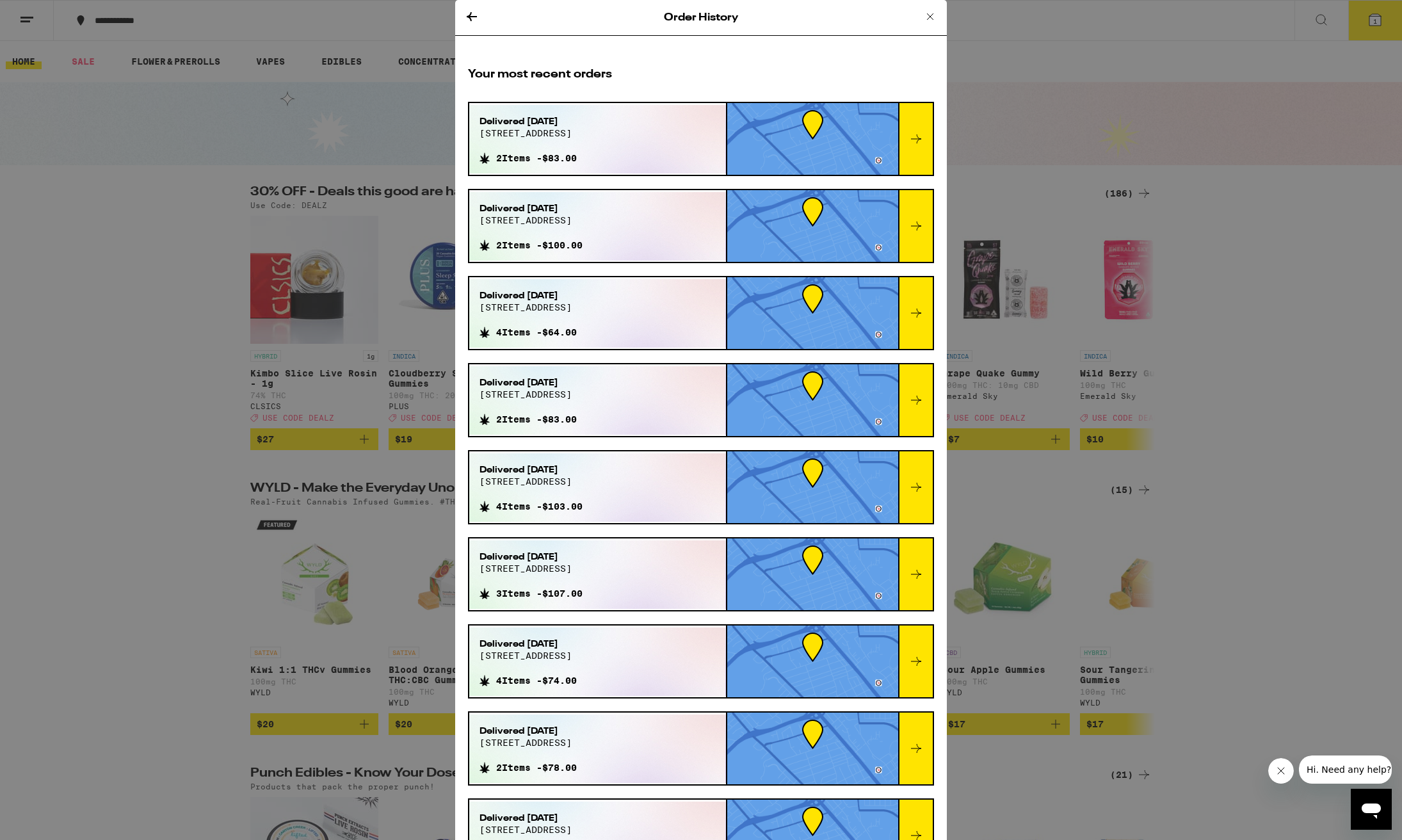
click at [918, 313] on icon at bounding box center [916, 313] width 10 height 9
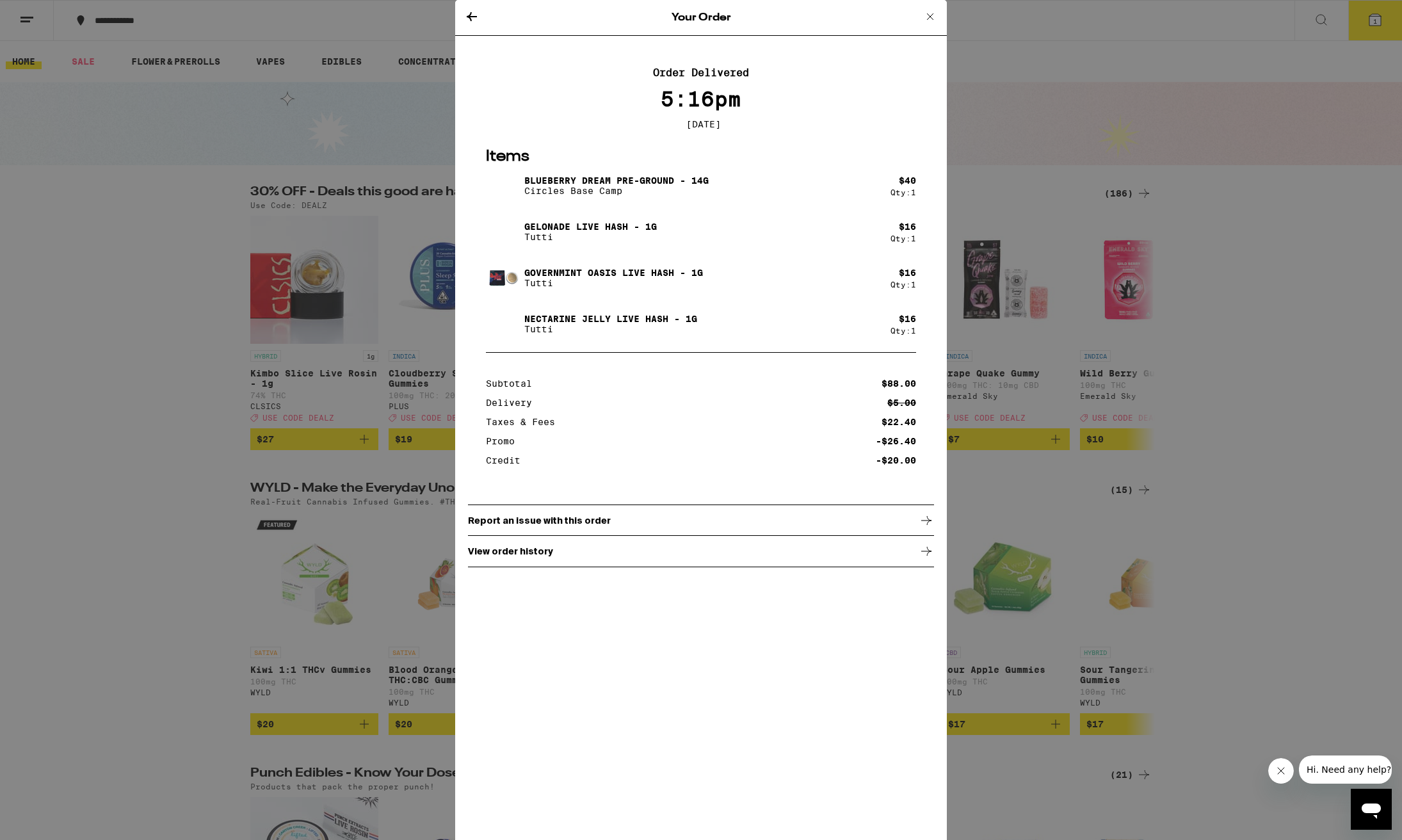
click at [26, 19] on div "Your Order Order Delivered 5:16pm [DATE] Items Blueberry Dream Pre-Ground - 14g…" at bounding box center [701, 420] width 1402 height 840
click at [467, 16] on icon at bounding box center [472, 17] width 10 height 9
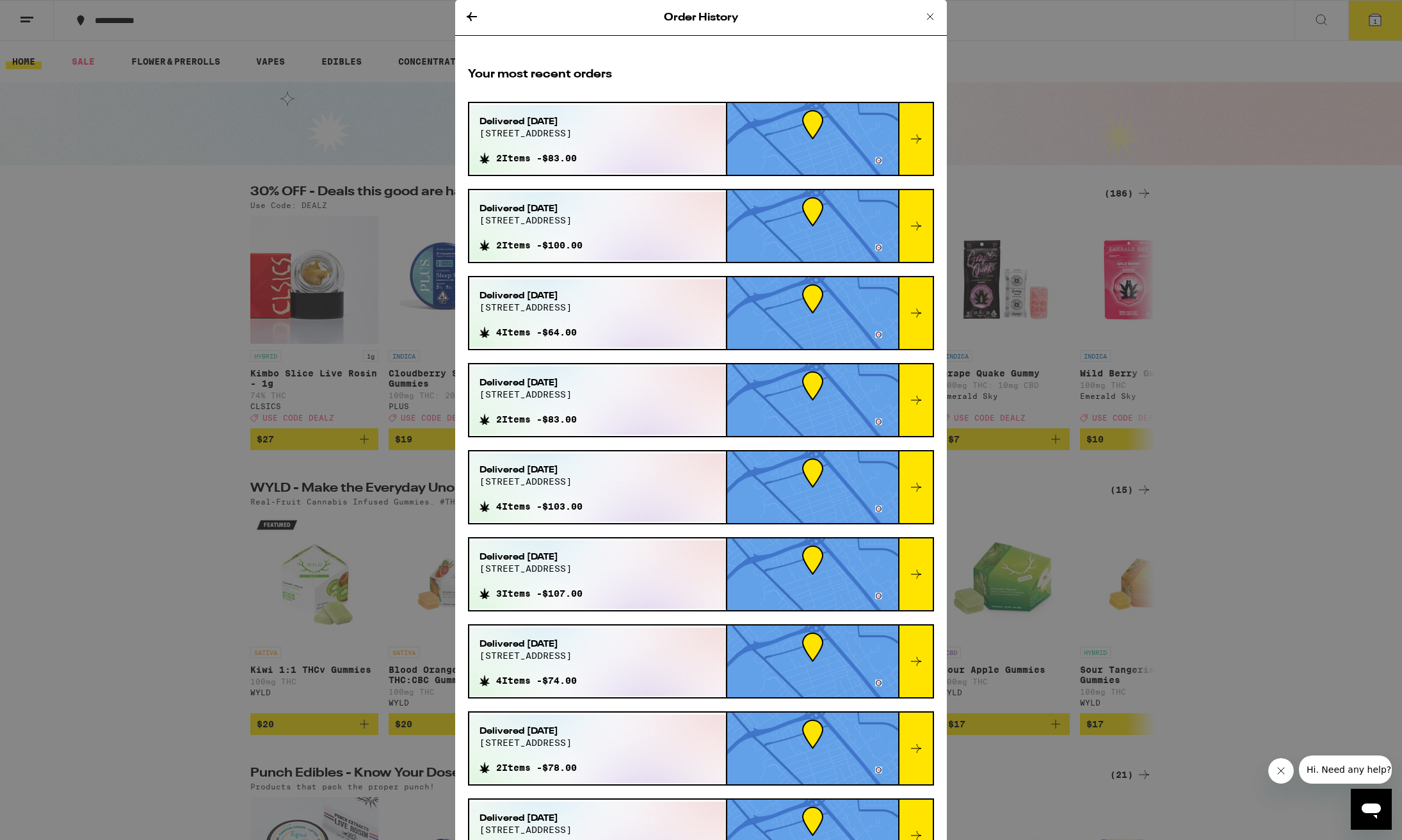
click at [919, 398] on icon at bounding box center [916, 399] width 15 height 15
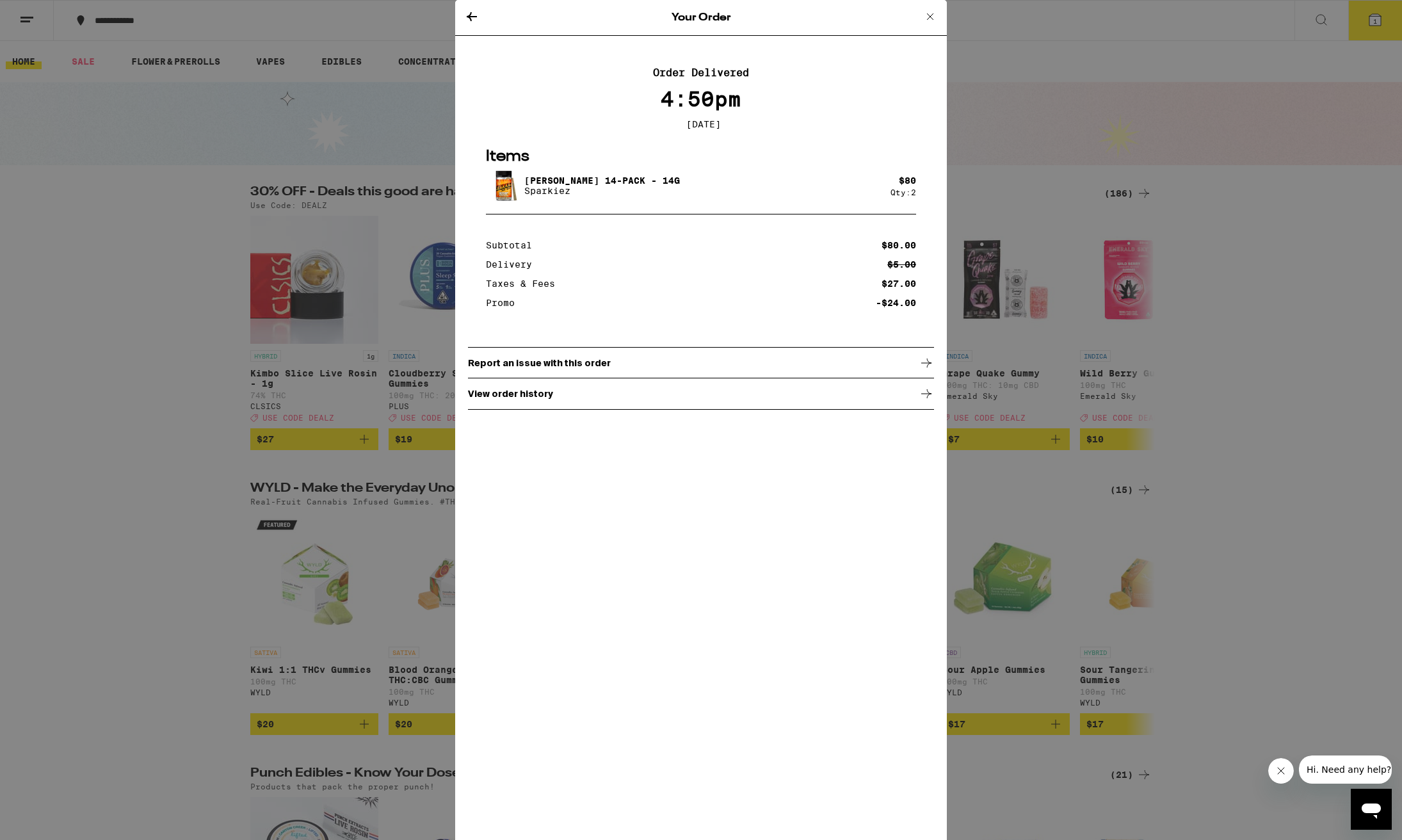
click at [471, 19] on icon at bounding box center [472, 17] width 10 height 9
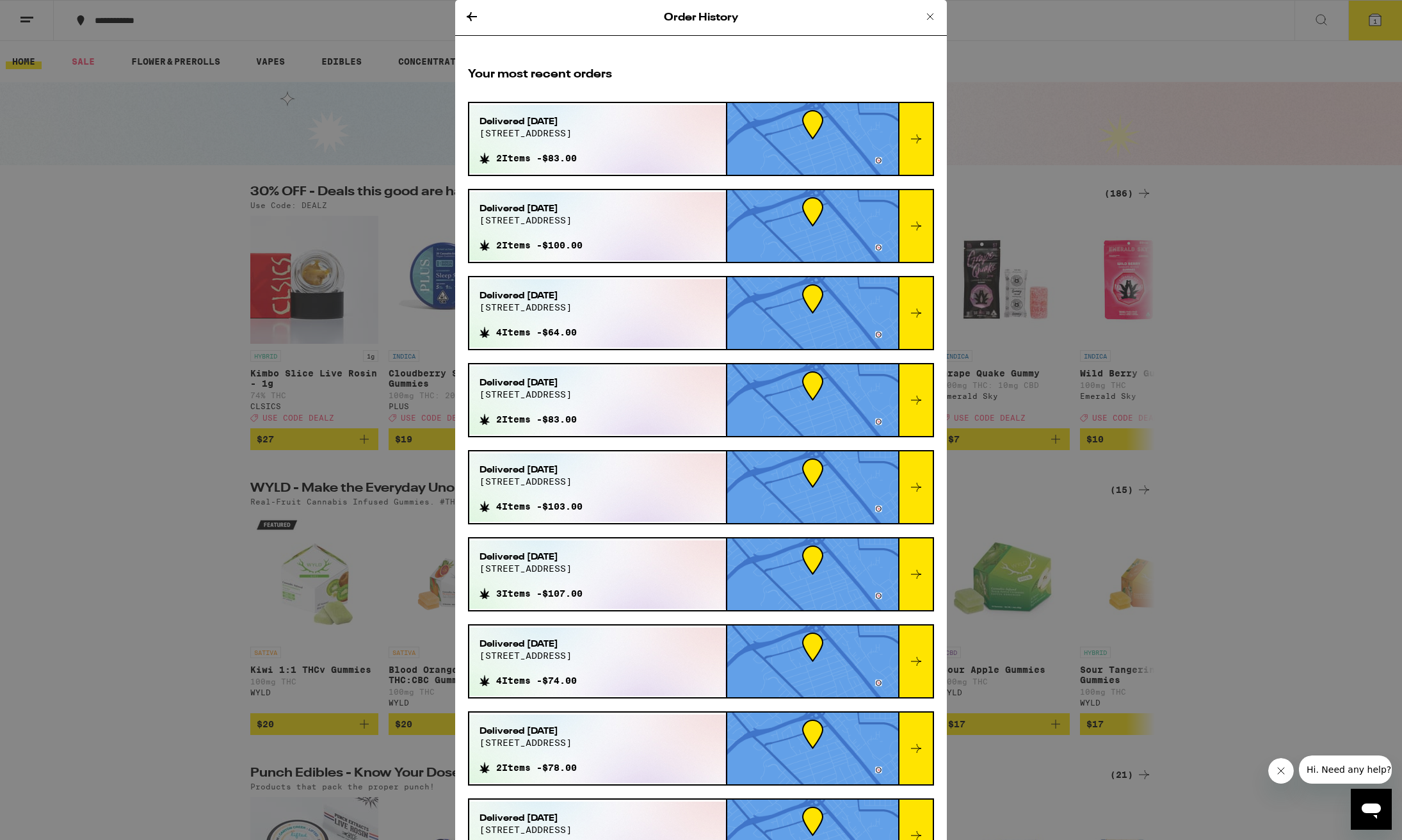
click at [915, 487] on icon at bounding box center [916, 487] width 10 height 9
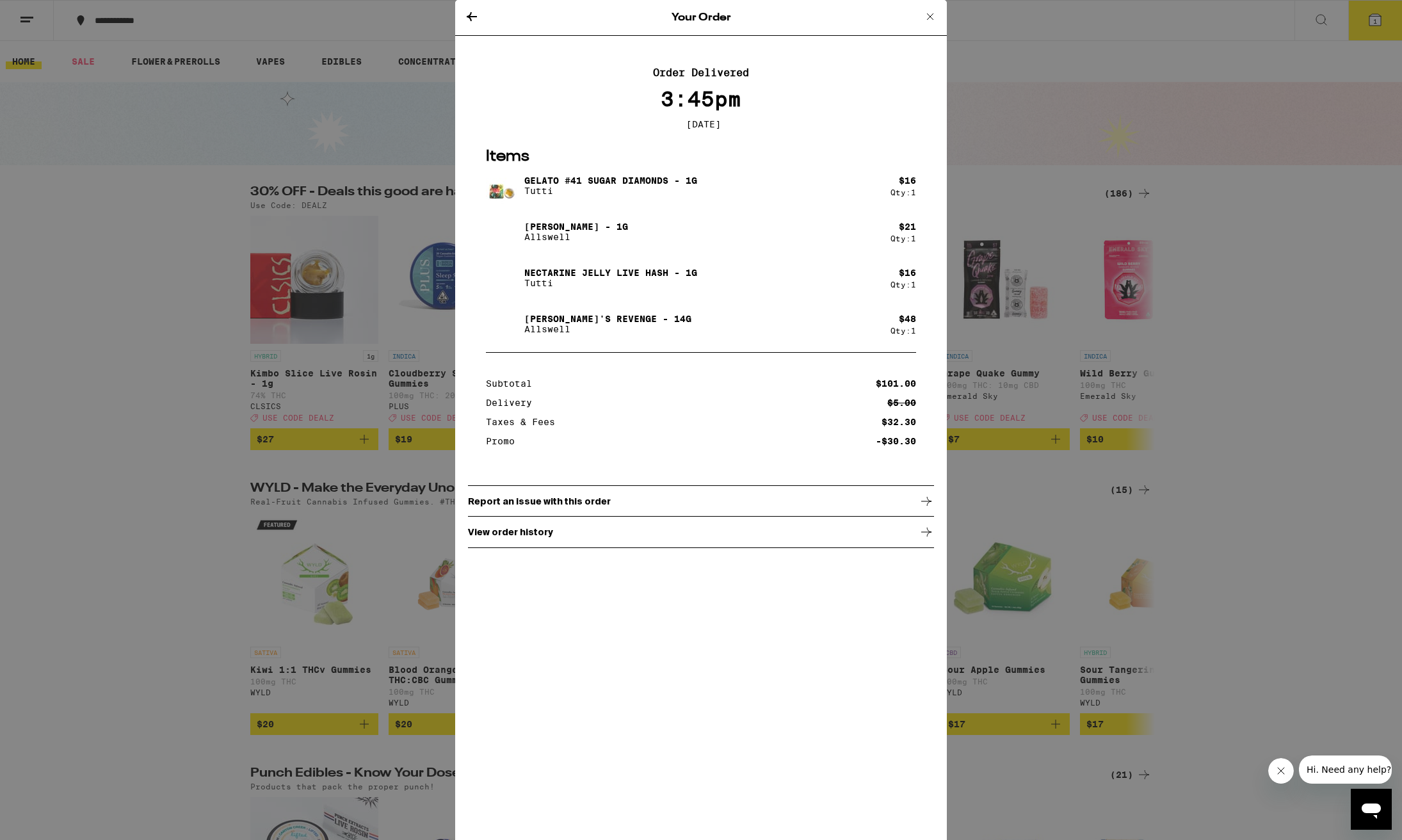
click at [472, 14] on icon at bounding box center [472, 16] width 15 height 15
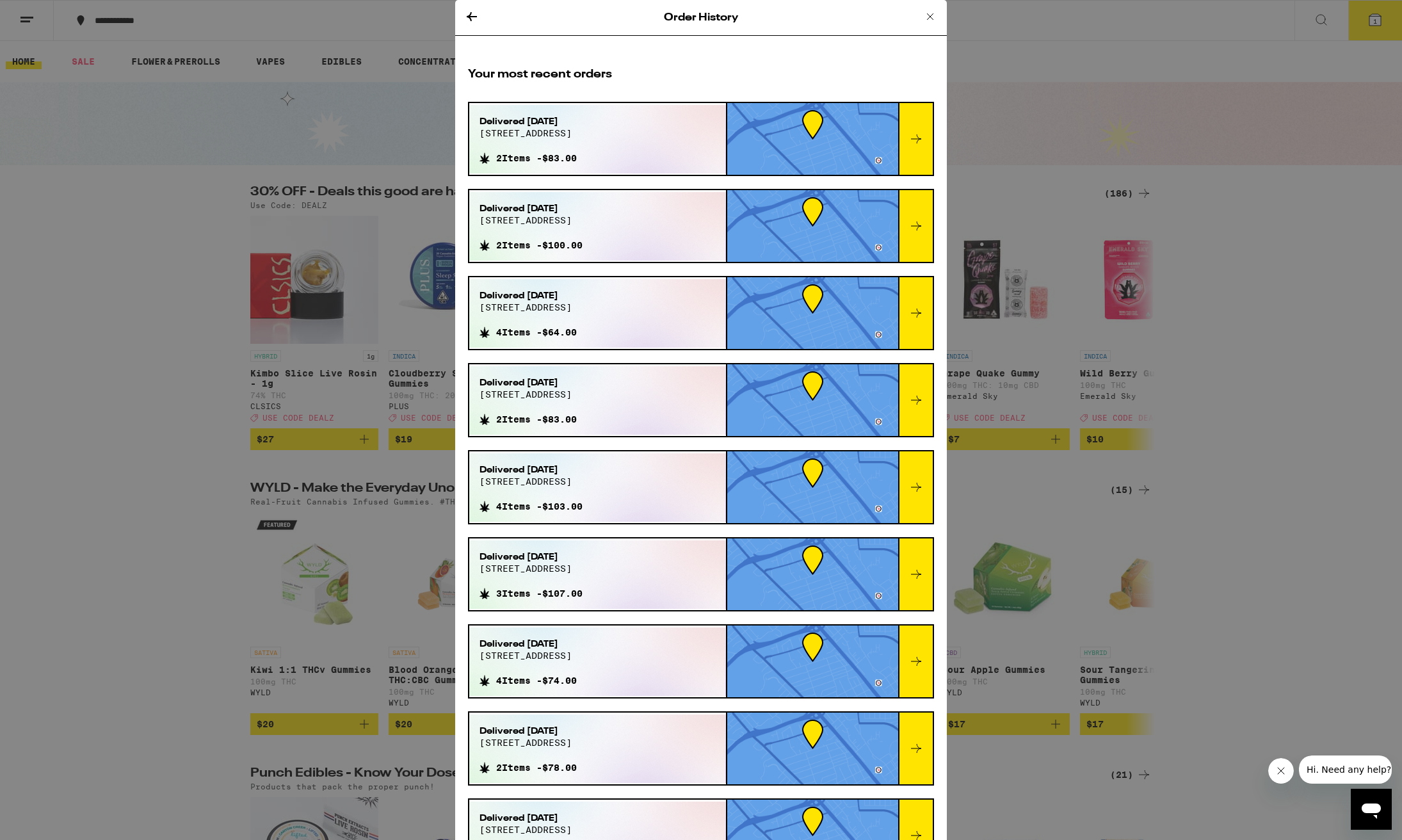
click at [917, 574] on icon at bounding box center [916, 574] width 10 height 9
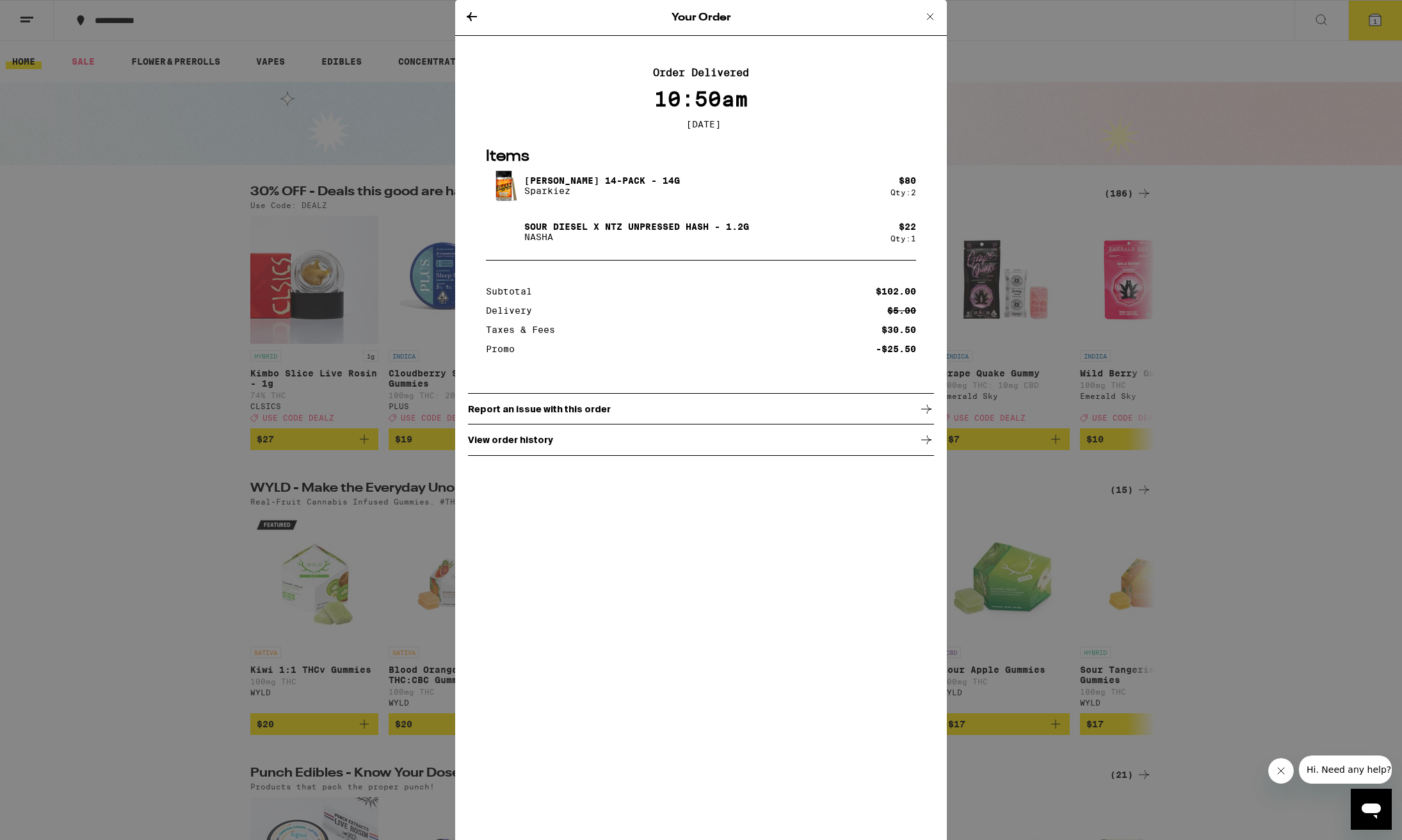
click at [467, 17] on icon at bounding box center [472, 17] width 10 height 9
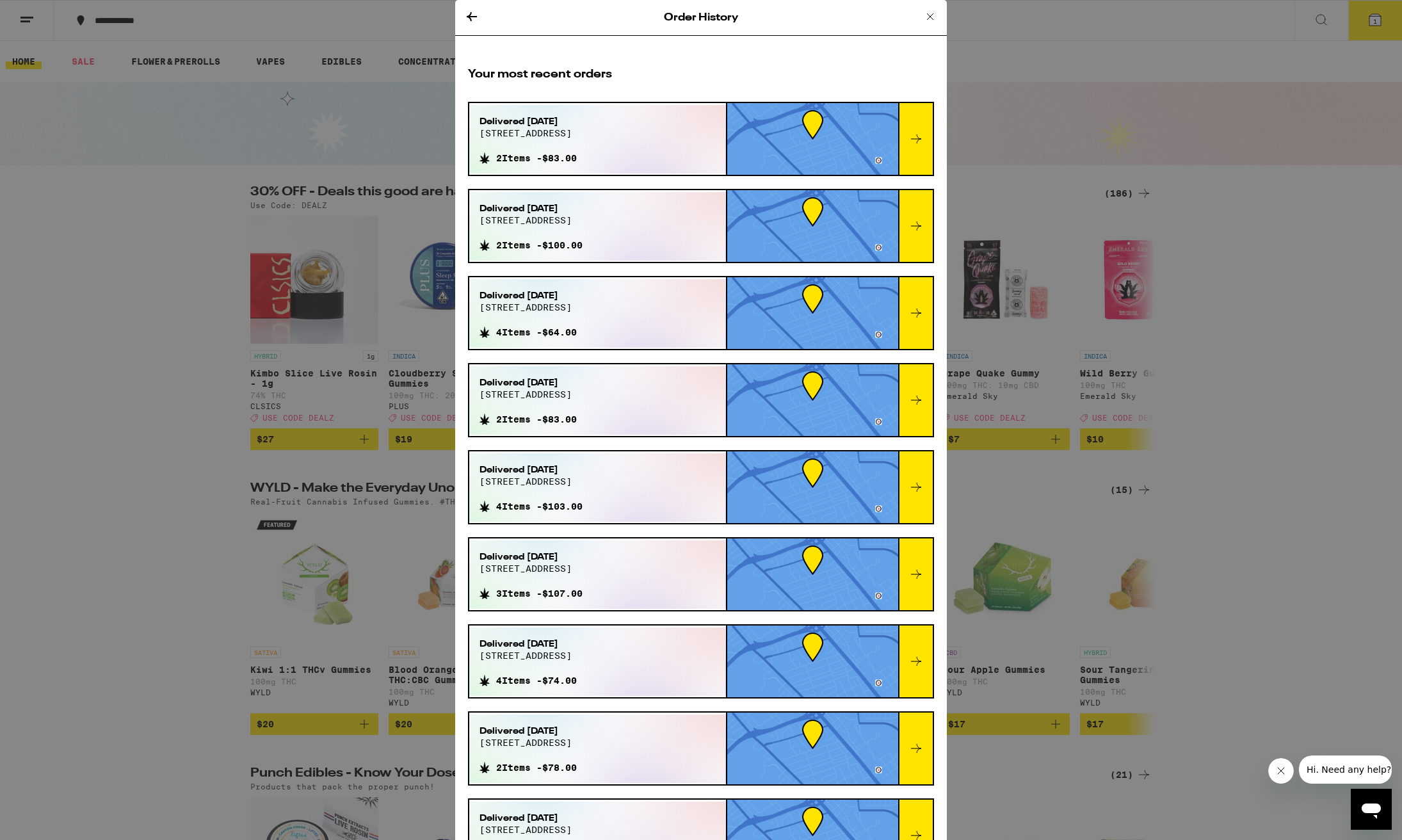
click at [930, 17] on icon at bounding box center [930, 16] width 15 height 15
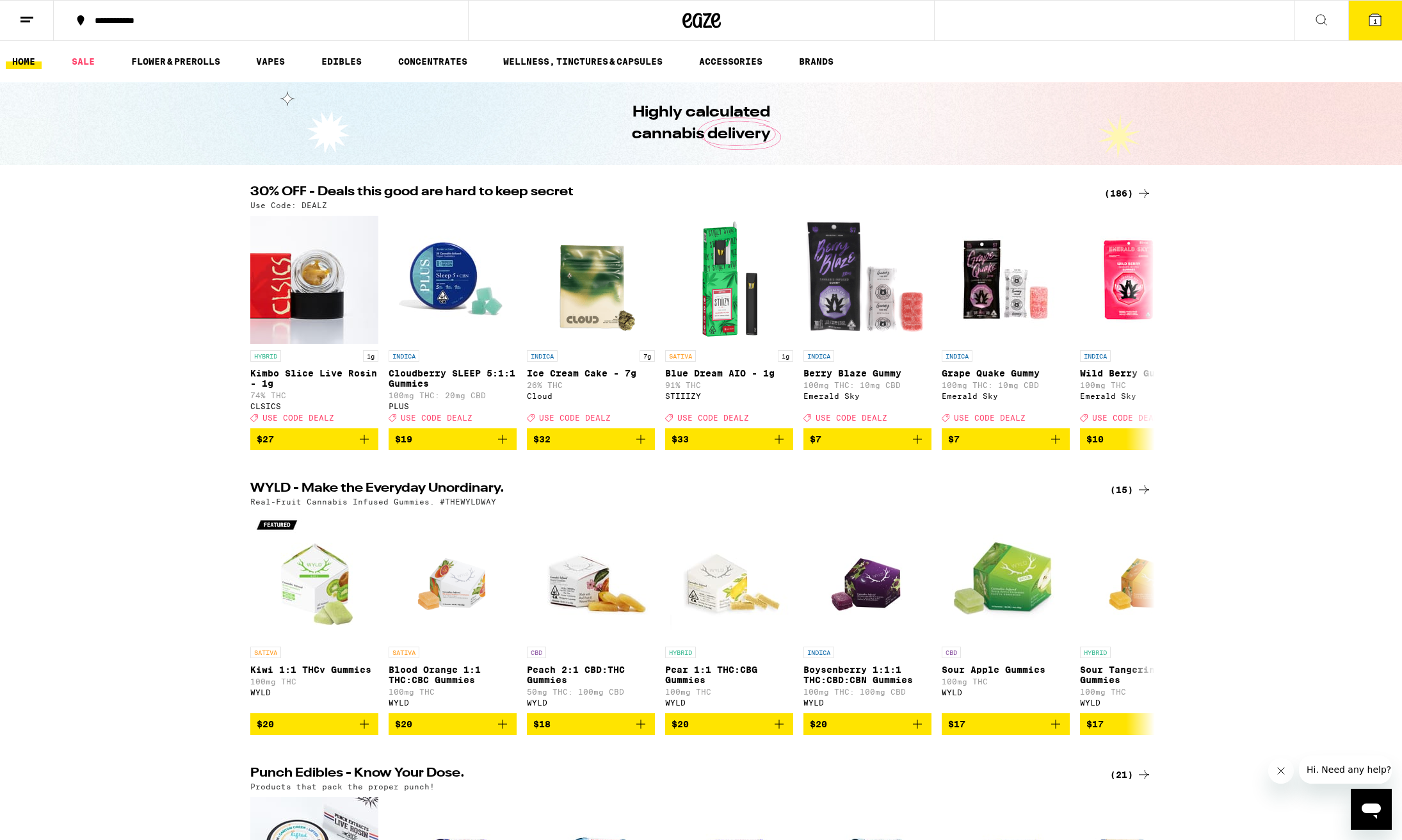
click at [25, 17] on line at bounding box center [27, 17] width 13 height 0
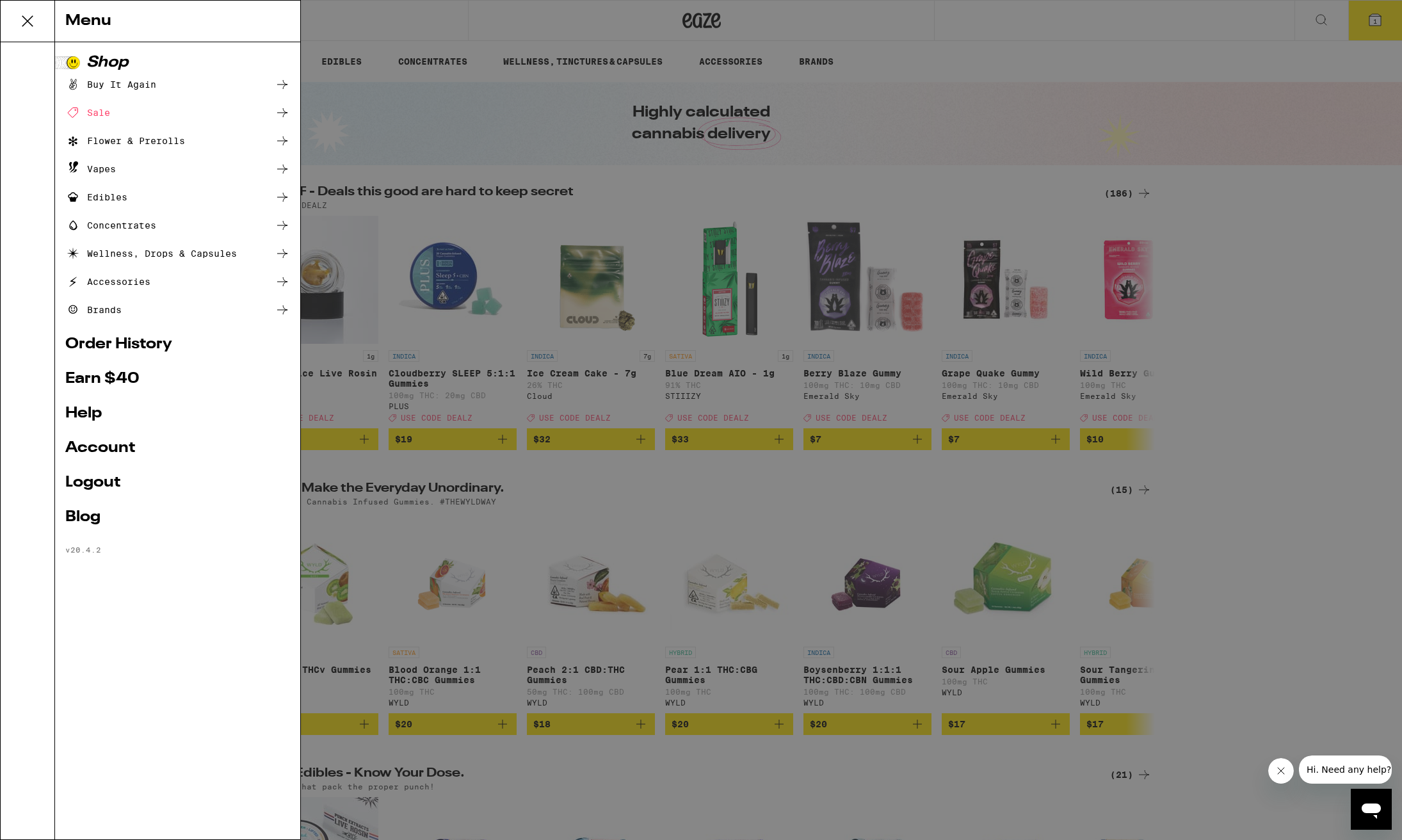
click at [100, 115] on div "Sale" at bounding box center [88, 112] width 45 height 15
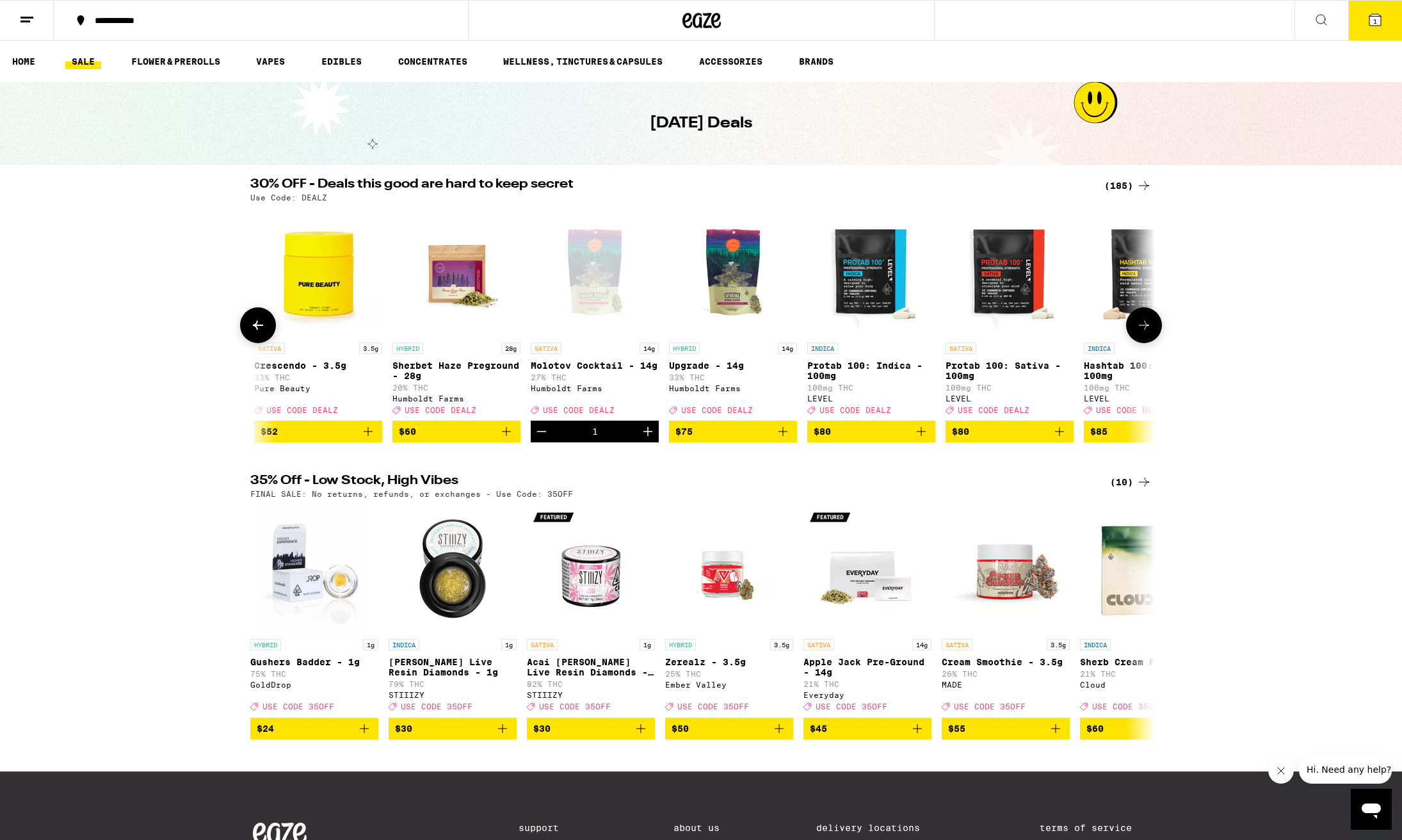
scroll to position [0, 24200]
click at [1377, 25] on span "1" at bounding box center [1375, 21] width 4 height 8
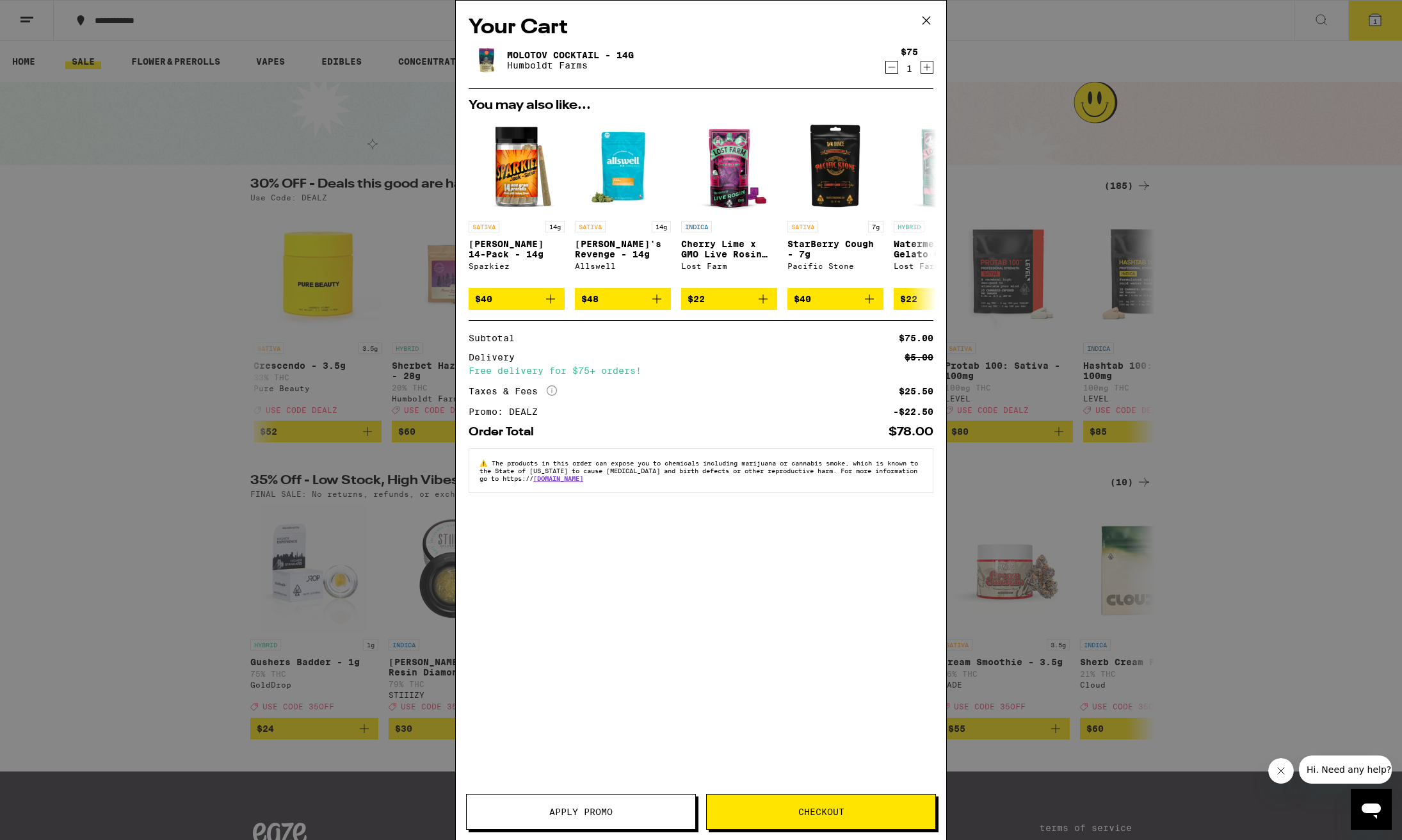
click at [922, 20] on icon at bounding box center [926, 20] width 19 height 19
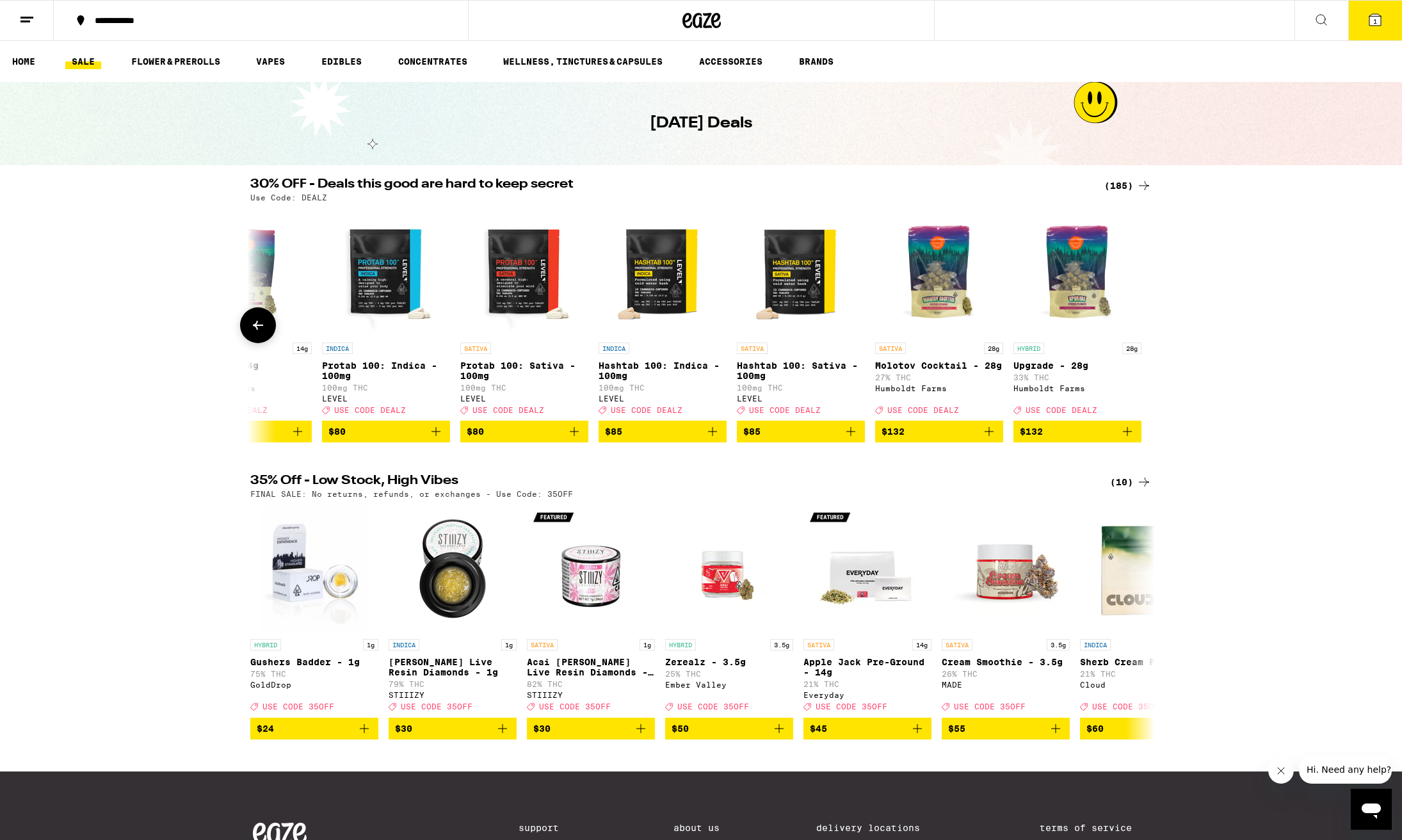
click at [995, 439] on icon "Add to bag" at bounding box center [989, 431] width 15 height 15
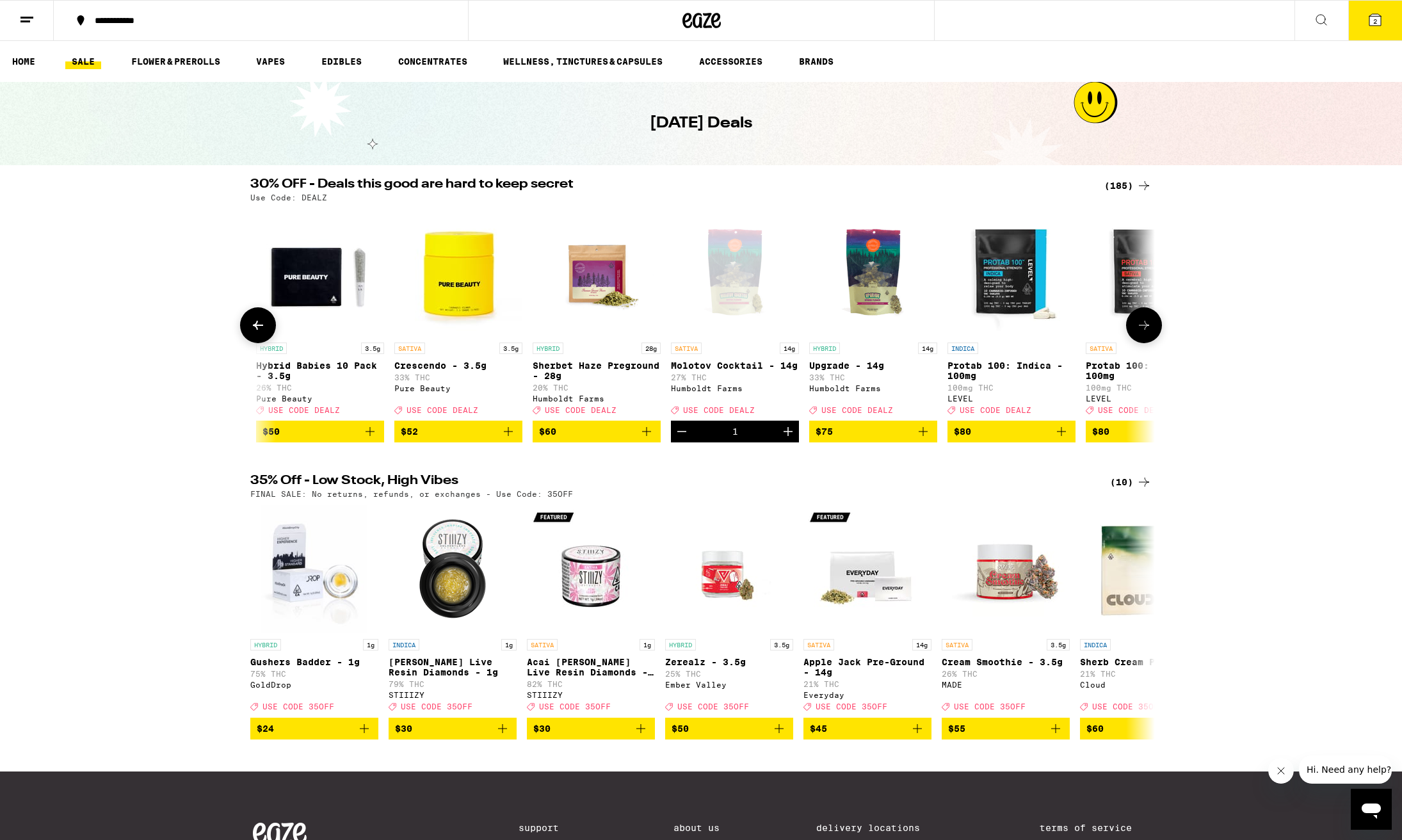
scroll to position [0, 24039]
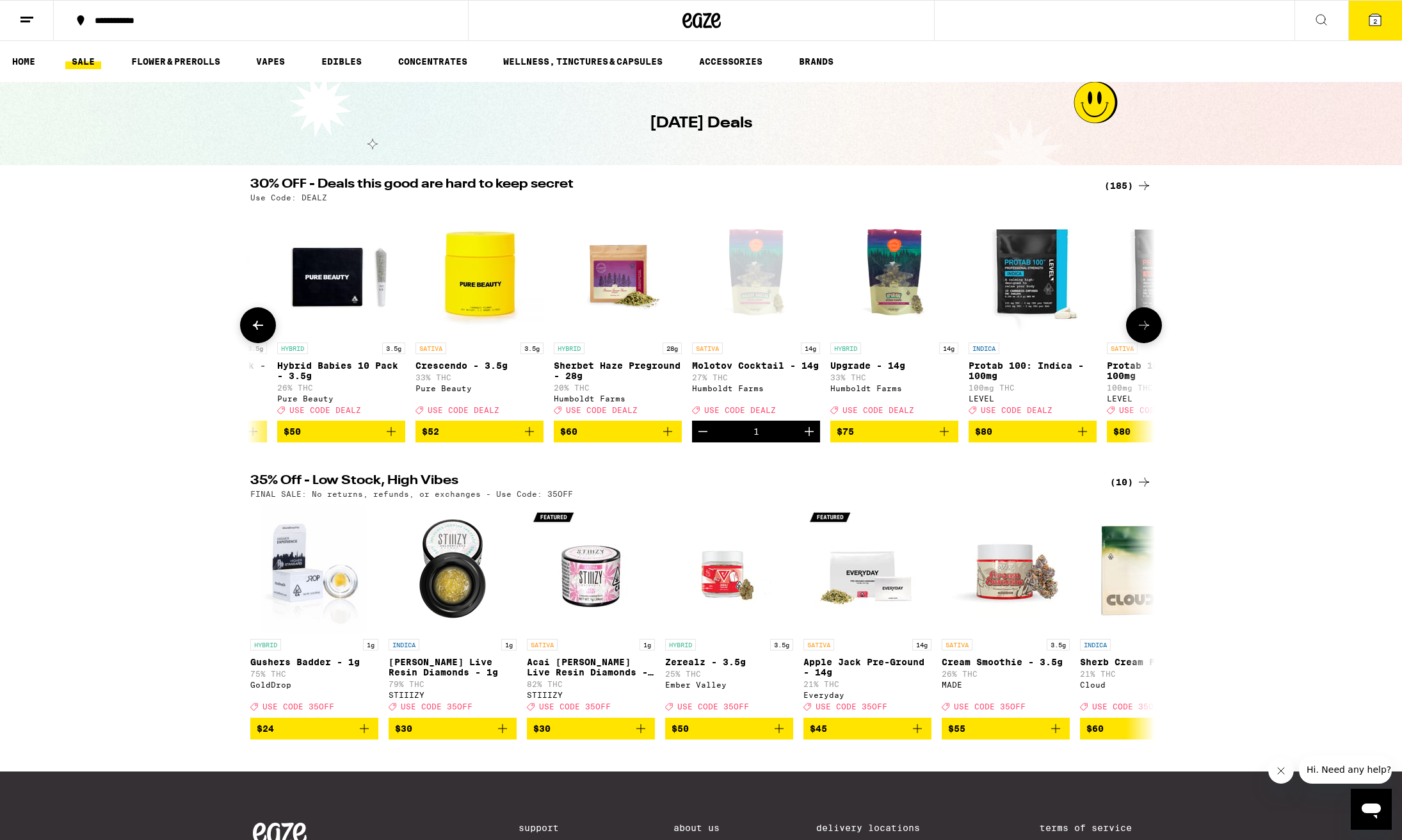
click at [706, 439] on icon "Decrement" at bounding box center [702, 431] width 15 height 15
click at [944, 439] on icon "Add to bag" at bounding box center [944, 431] width 15 height 15
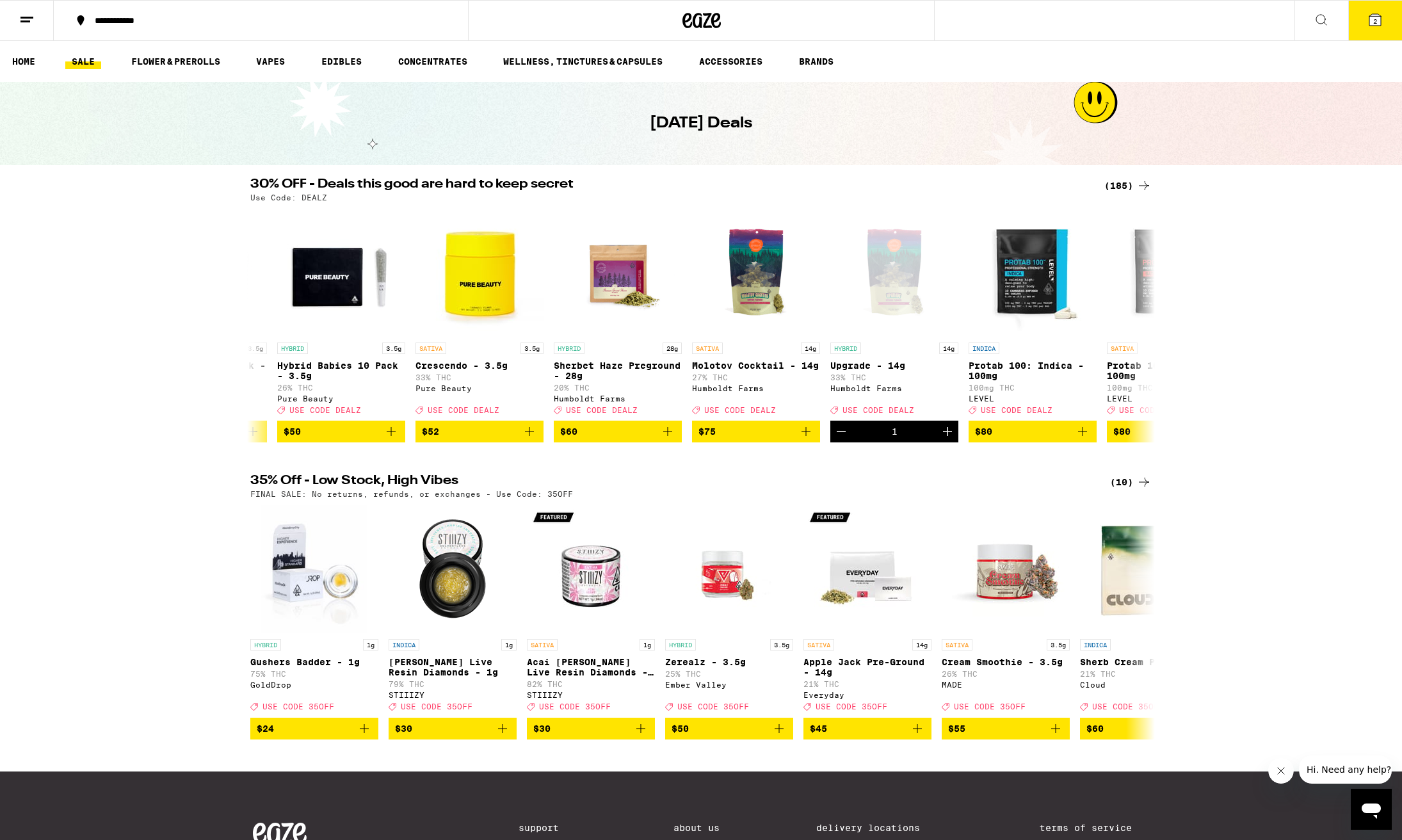
click at [1375, 24] on span "2" at bounding box center [1375, 21] width 4 height 8
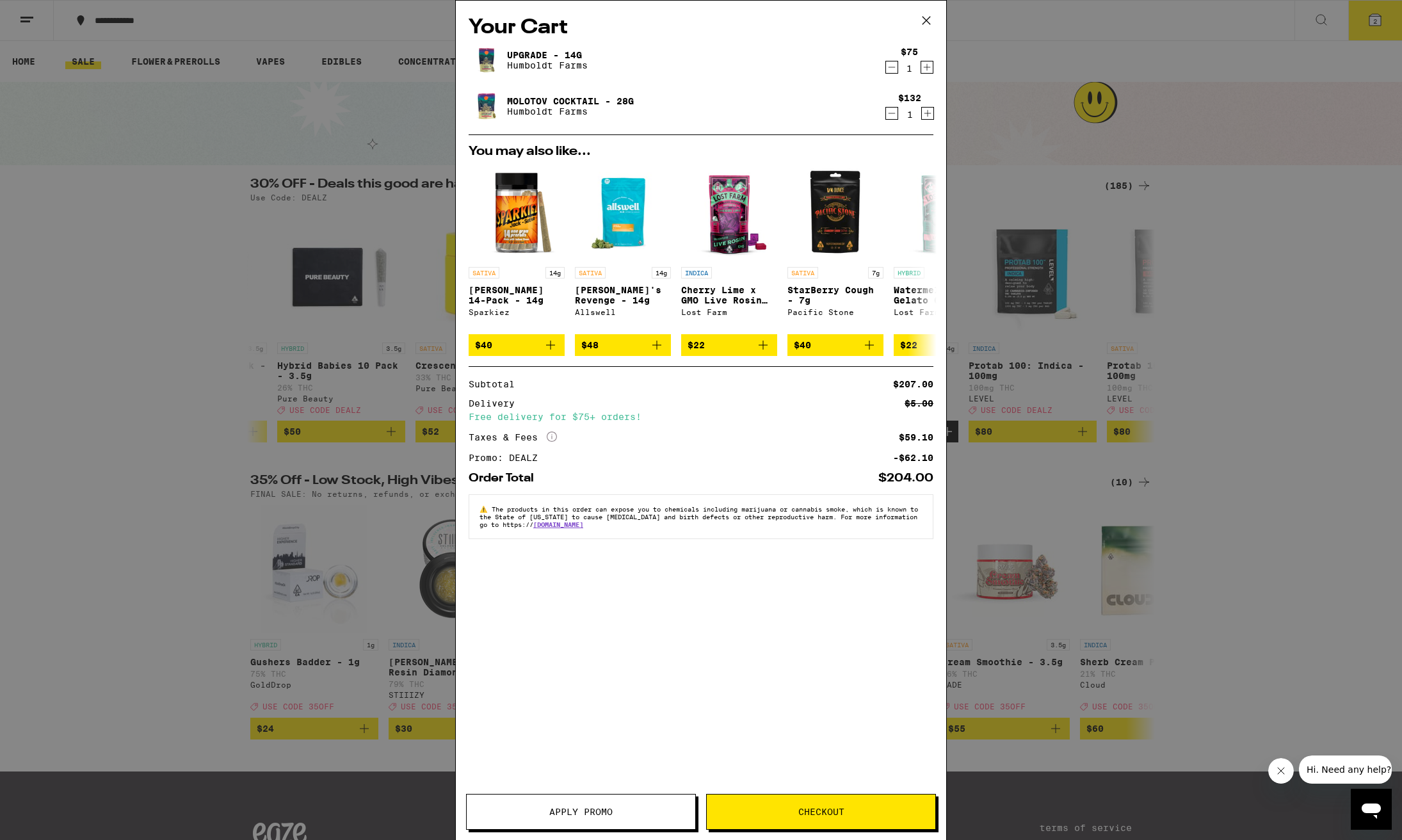
click at [582, 810] on span "Apply Promo" at bounding box center [581, 812] width 63 height 9
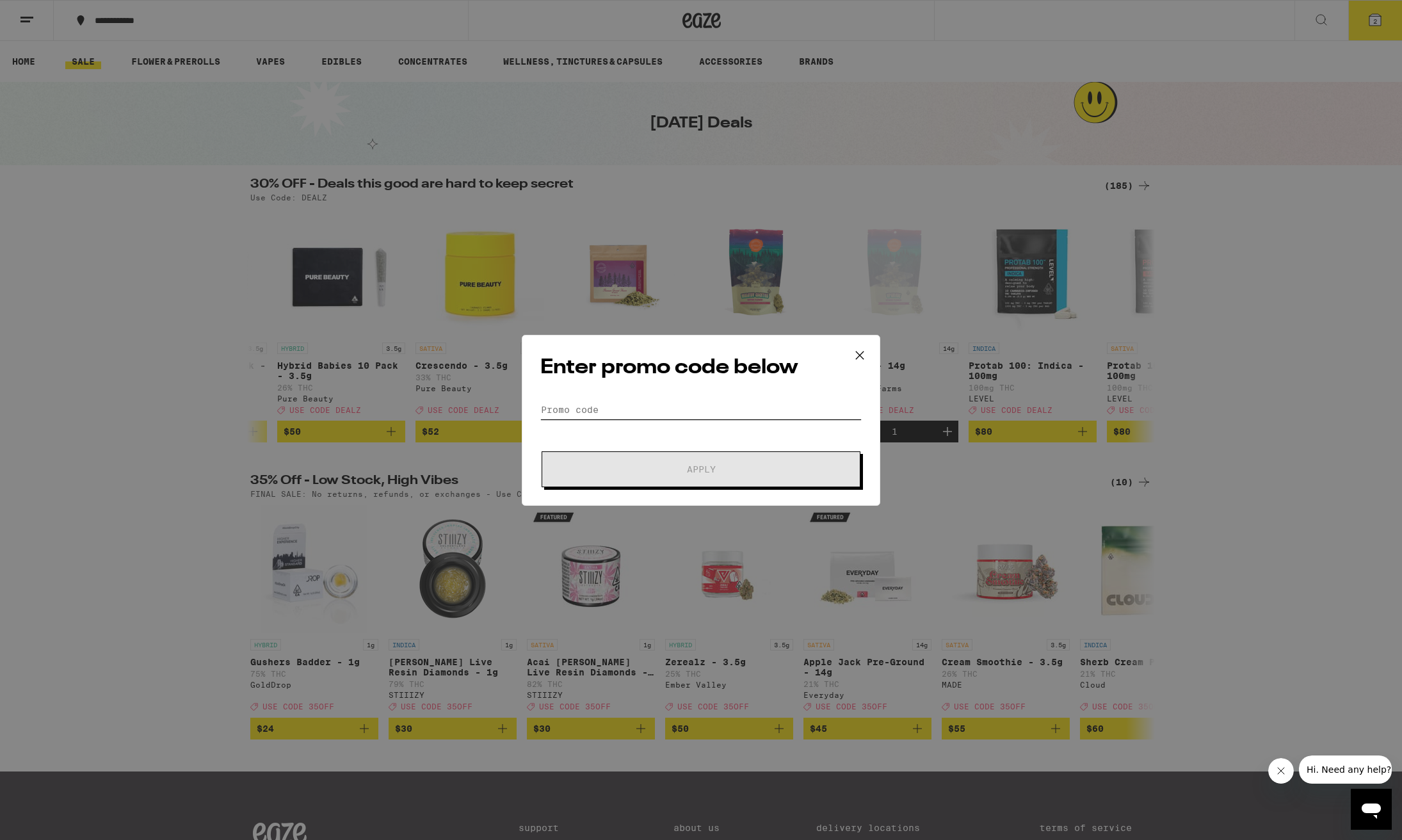
click at [570, 408] on input "Promo Code" at bounding box center [701, 410] width 322 height 19
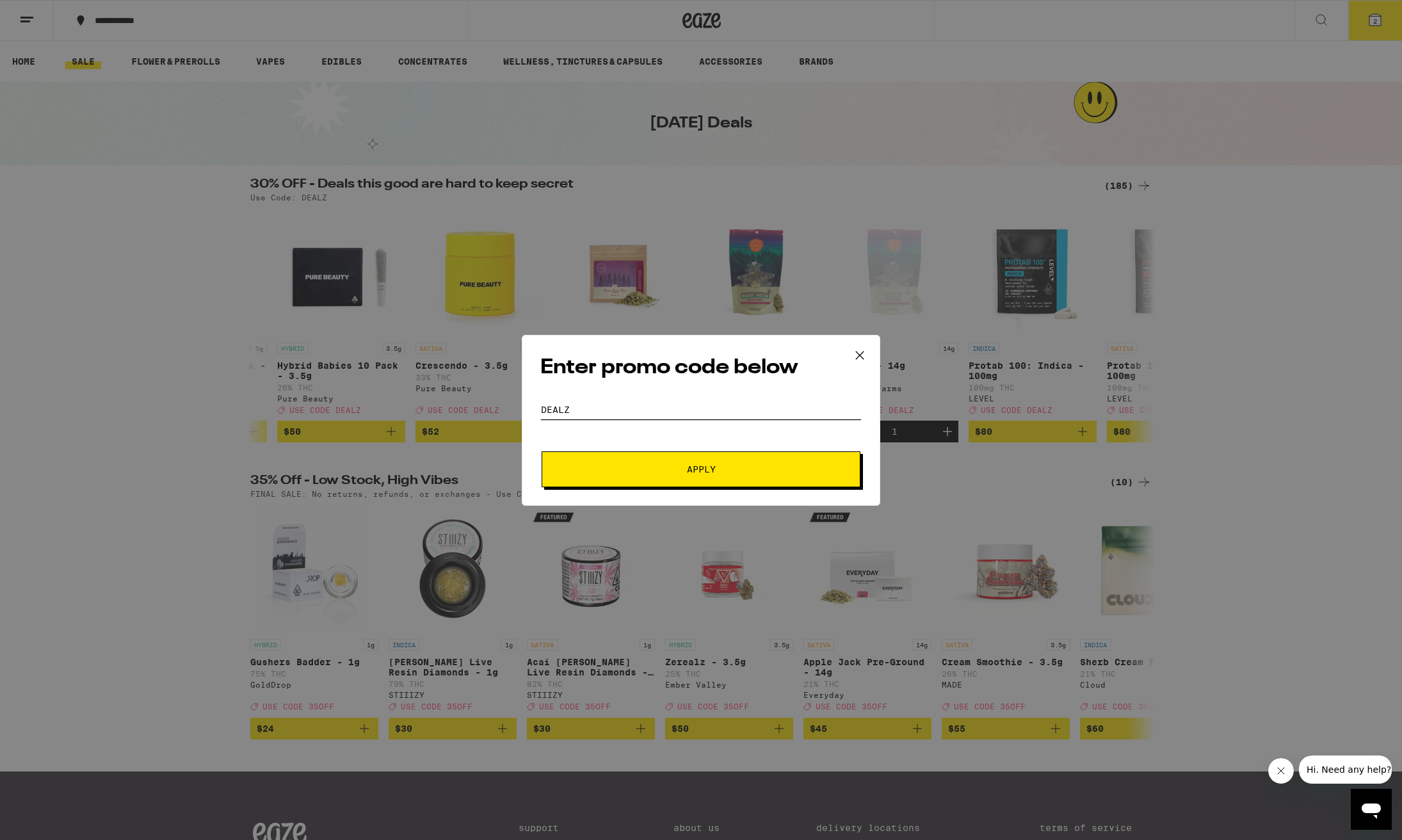
type input "dealz"
click at [701, 469] on button "Apply" at bounding box center [701, 469] width 319 height 36
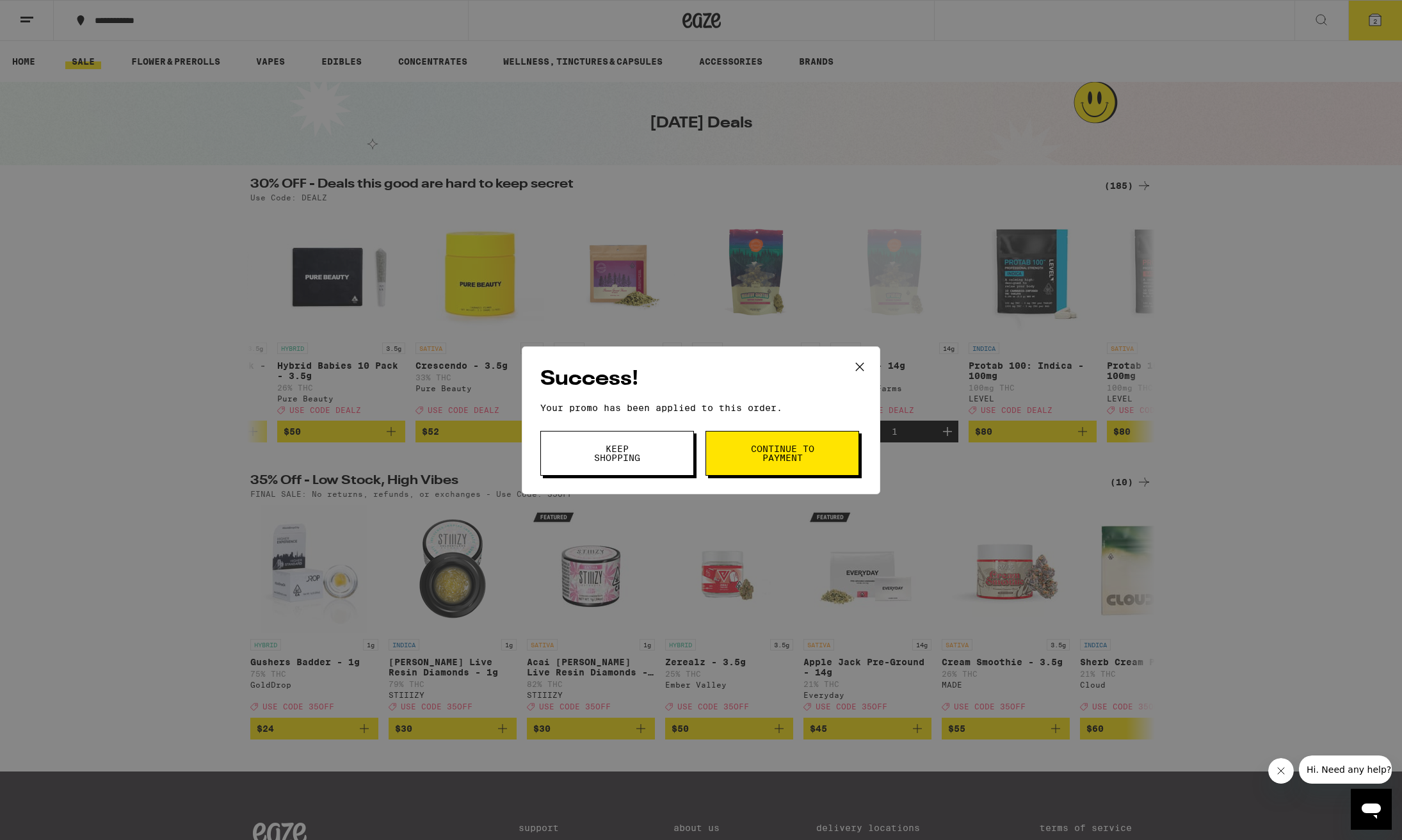
click at [759, 444] on span "Continue to payment" at bounding box center [782, 453] width 66 height 18
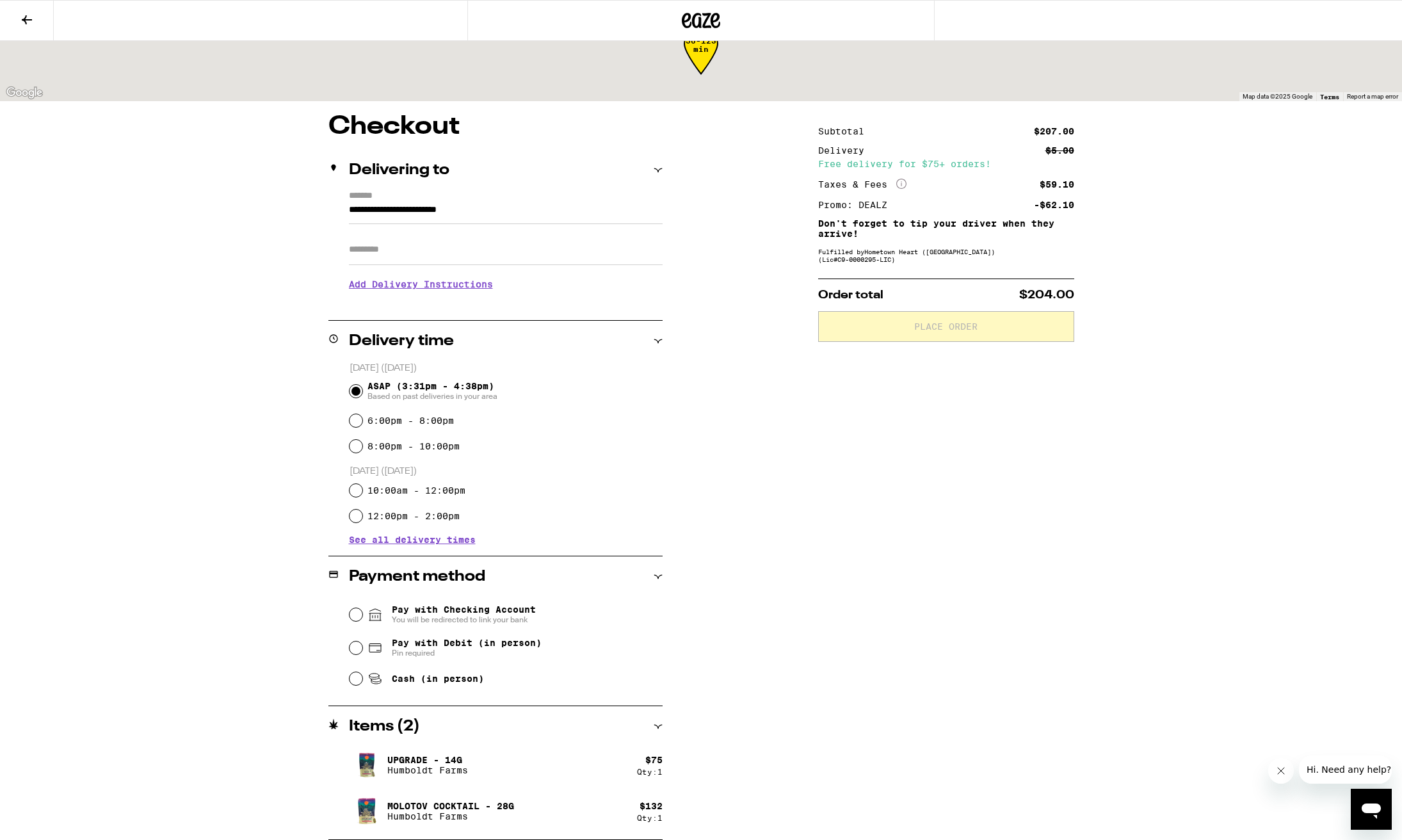
scroll to position [41, 0]
click at [357, 678] on input "Cash (in person)" at bounding box center [356, 678] width 13 height 13
radio input "true"
click at [23, 17] on icon at bounding box center [27, 19] width 15 height 15
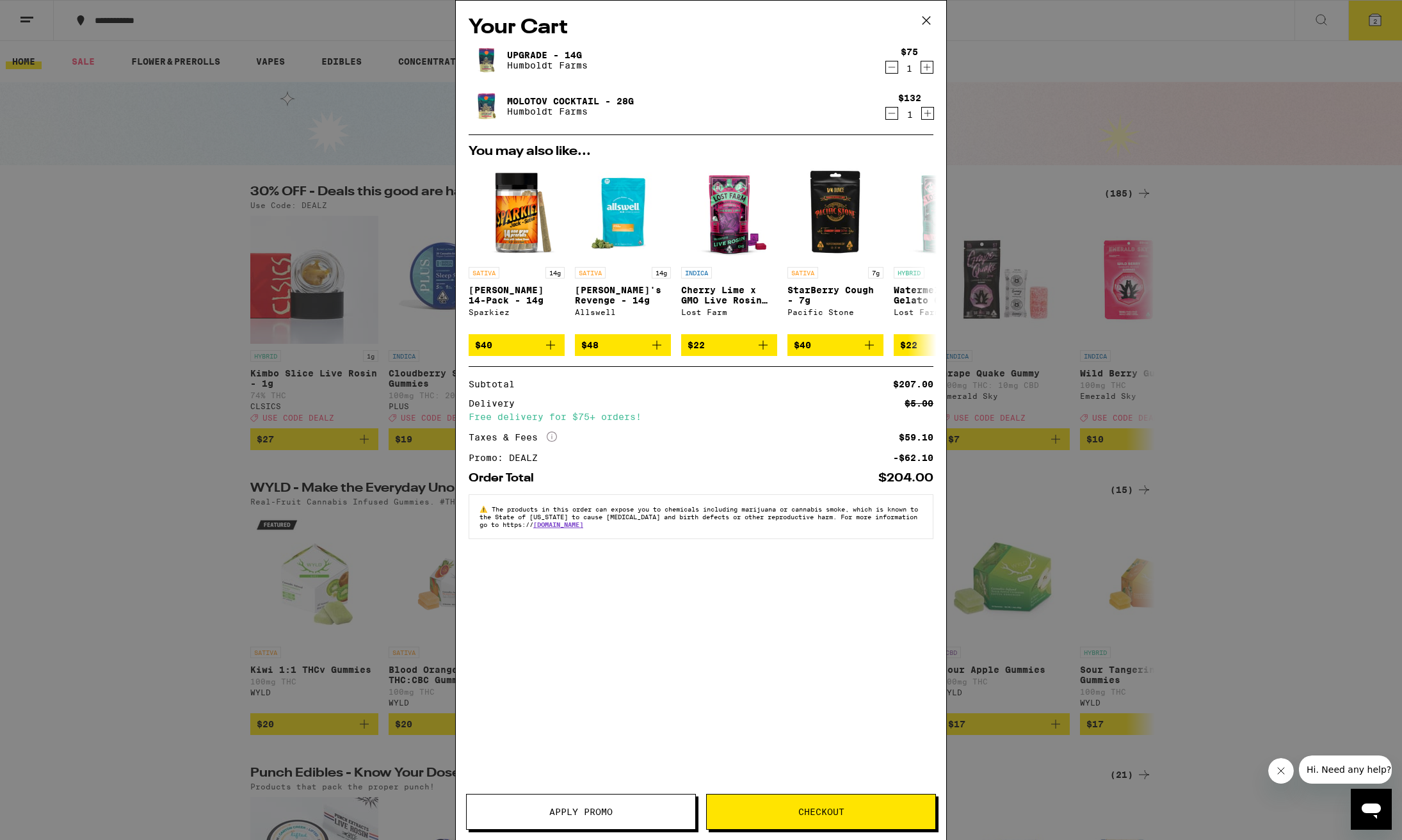
click at [890, 113] on icon "Decrement" at bounding box center [892, 112] width 12 height 15
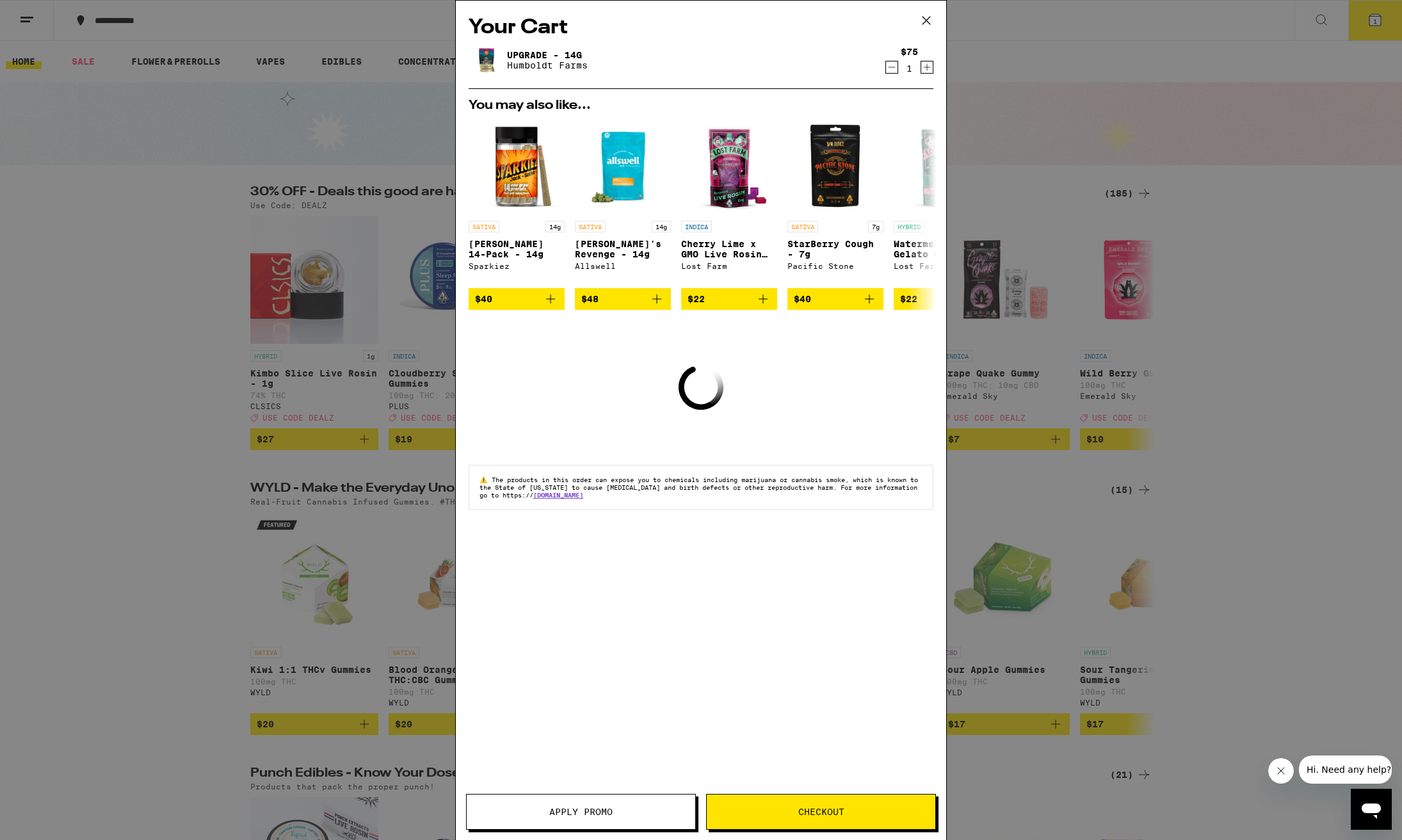
click at [932, 69] on icon "Increment" at bounding box center [927, 67] width 12 height 15
click at [931, 69] on icon "Increment" at bounding box center [927, 67] width 12 height 15
click at [928, 69] on icon "Increment" at bounding box center [927, 67] width 12 height 15
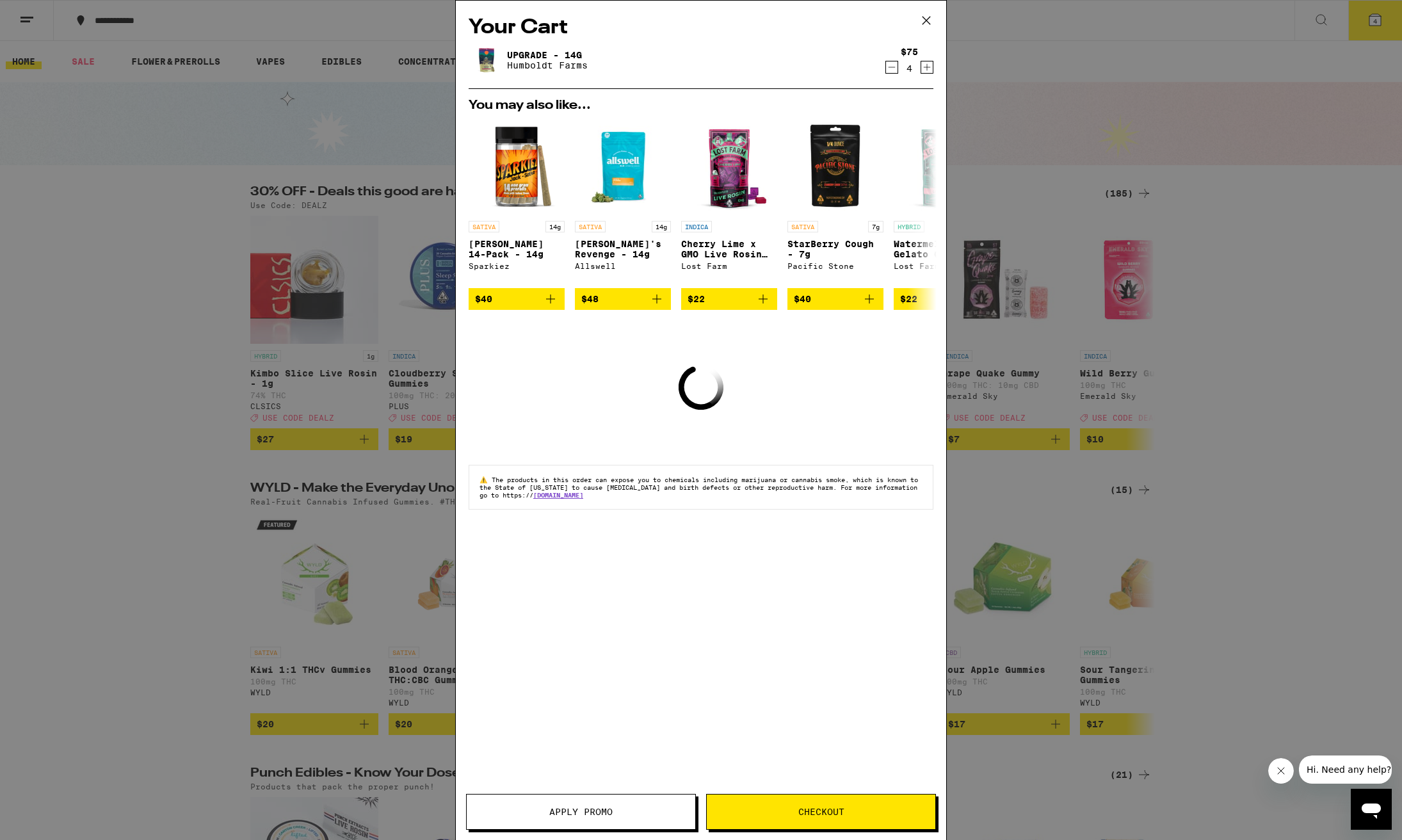
click at [928, 69] on icon "Increment" at bounding box center [927, 67] width 12 height 15
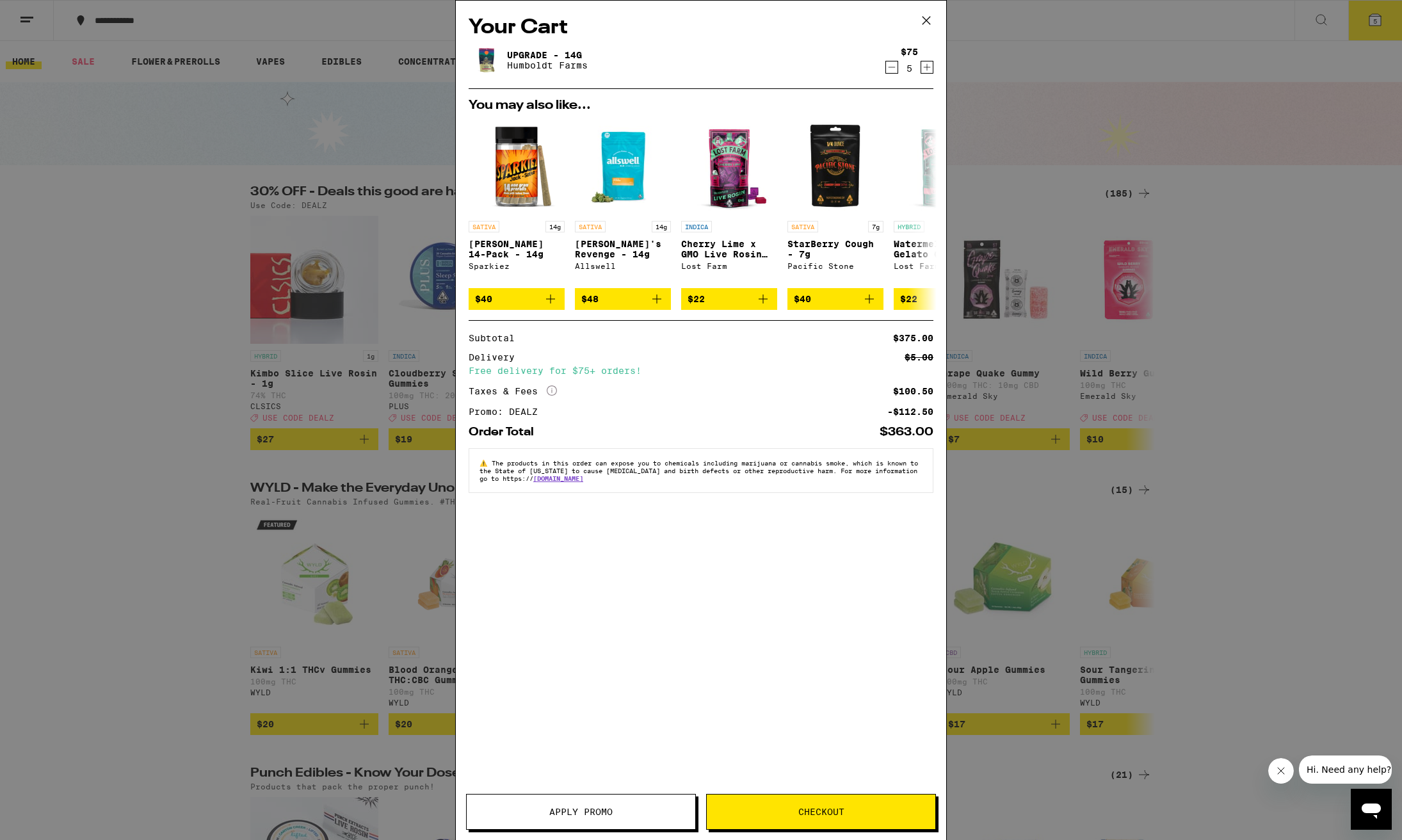
click at [890, 68] on icon "Decrement" at bounding box center [892, 67] width 12 height 15
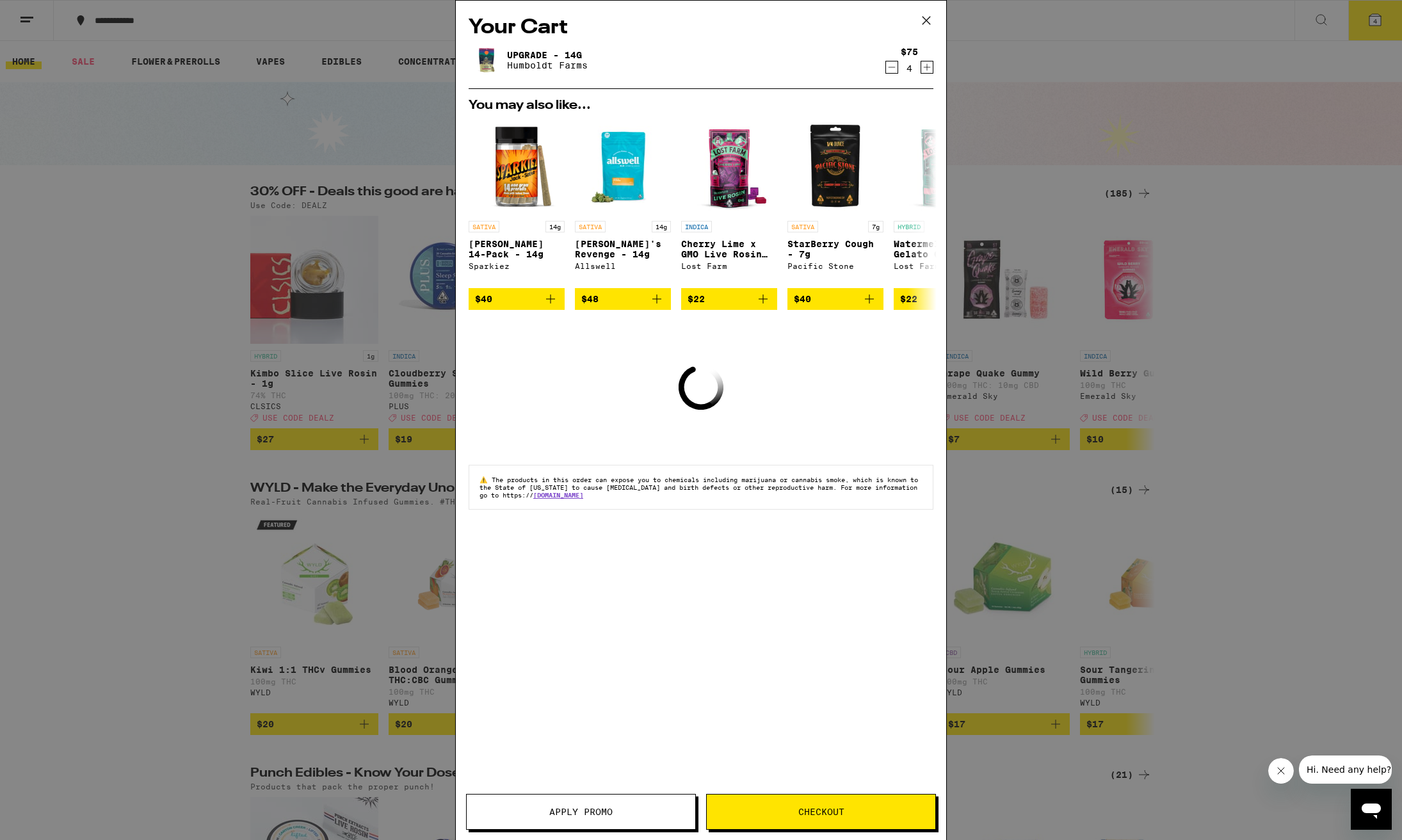
click at [890, 68] on icon "Decrement" at bounding box center [892, 67] width 12 height 15
click at [892, 68] on icon "Decrement" at bounding box center [892, 67] width 12 height 15
click at [893, 70] on icon "Decrement" at bounding box center [892, 67] width 12 height 15
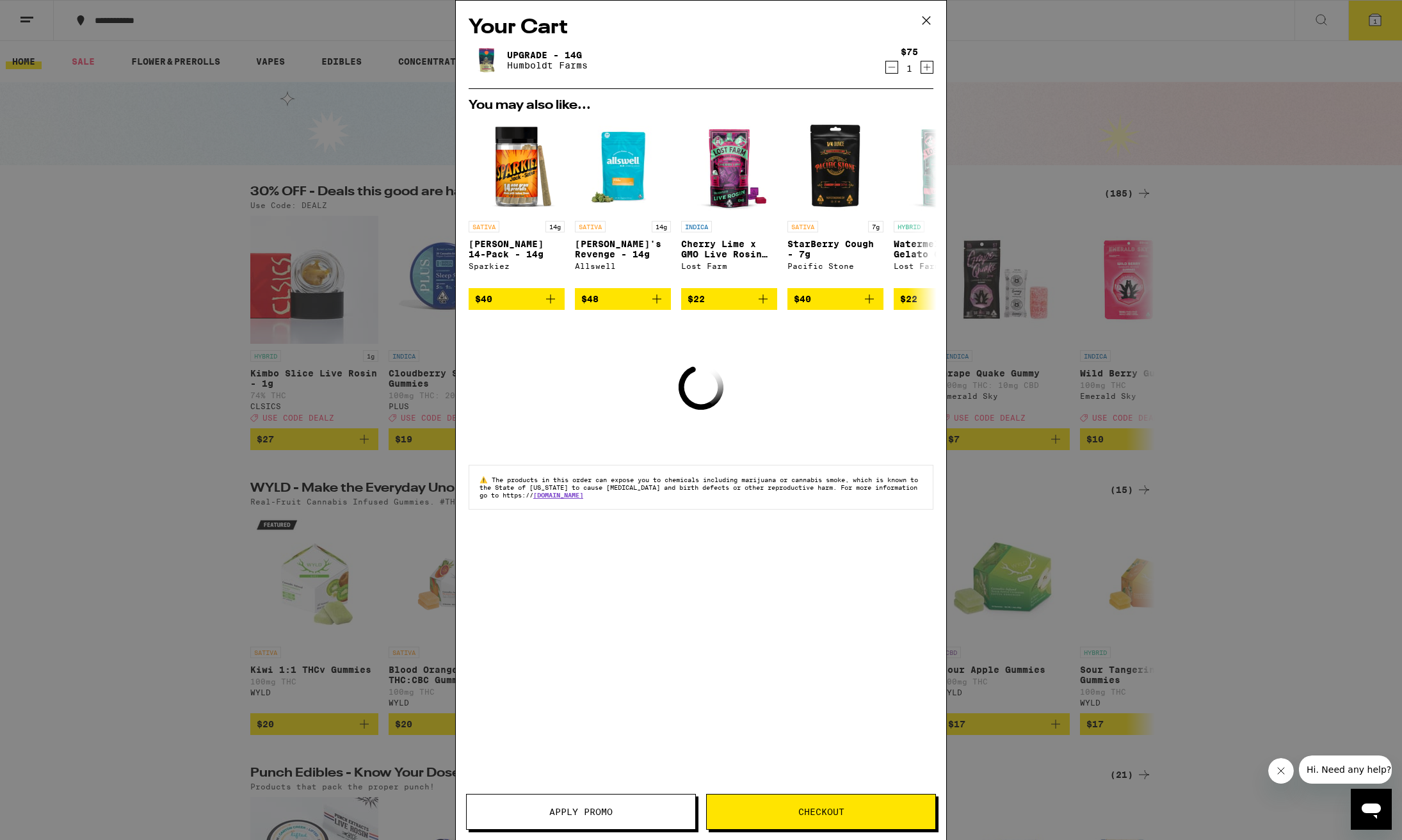
click at [893, 70] on icon "Decrement" at bounding box center [892, 67] width 12 height 15
